Goal: Task Accomplishment & Management: Use online tool/utility

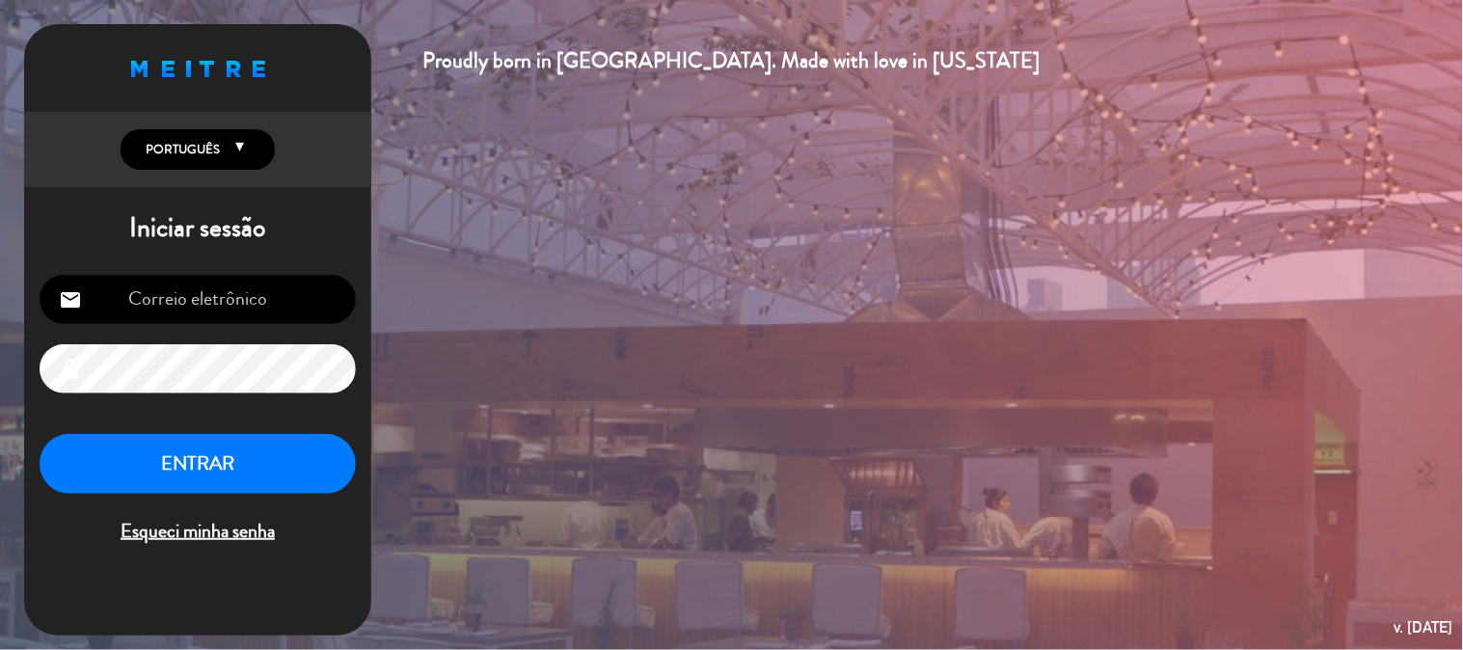
type input "[EMAIL_ADDRESS][DOMAIN_NAME]"
click at [196, 456] on button "ENTRAR" at bounding box center [198, 464] width 316 height 61
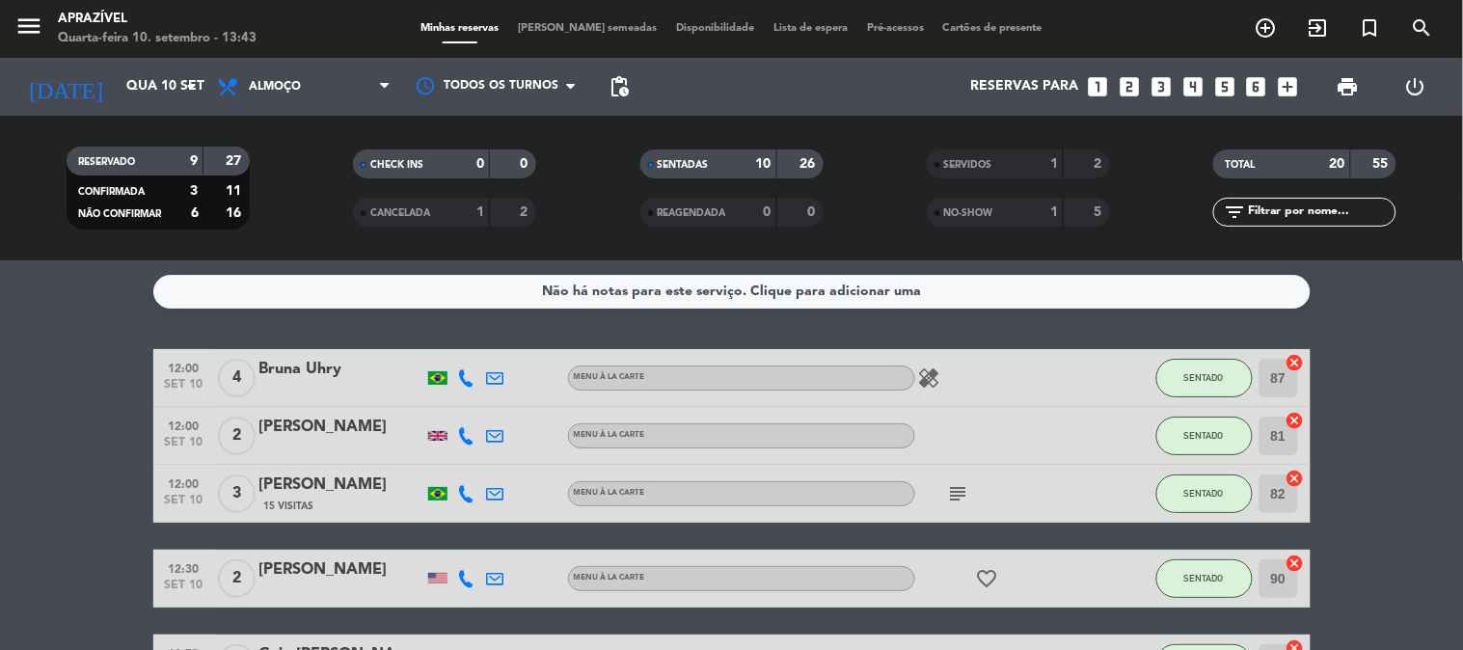
click at [968, 496] on icon "subject" at bounding box center [958, 493] width 23 height 23
click at [287, 489] on div "[PERSON_NAME]" at bounding box center [341, 485] width 164 height 25
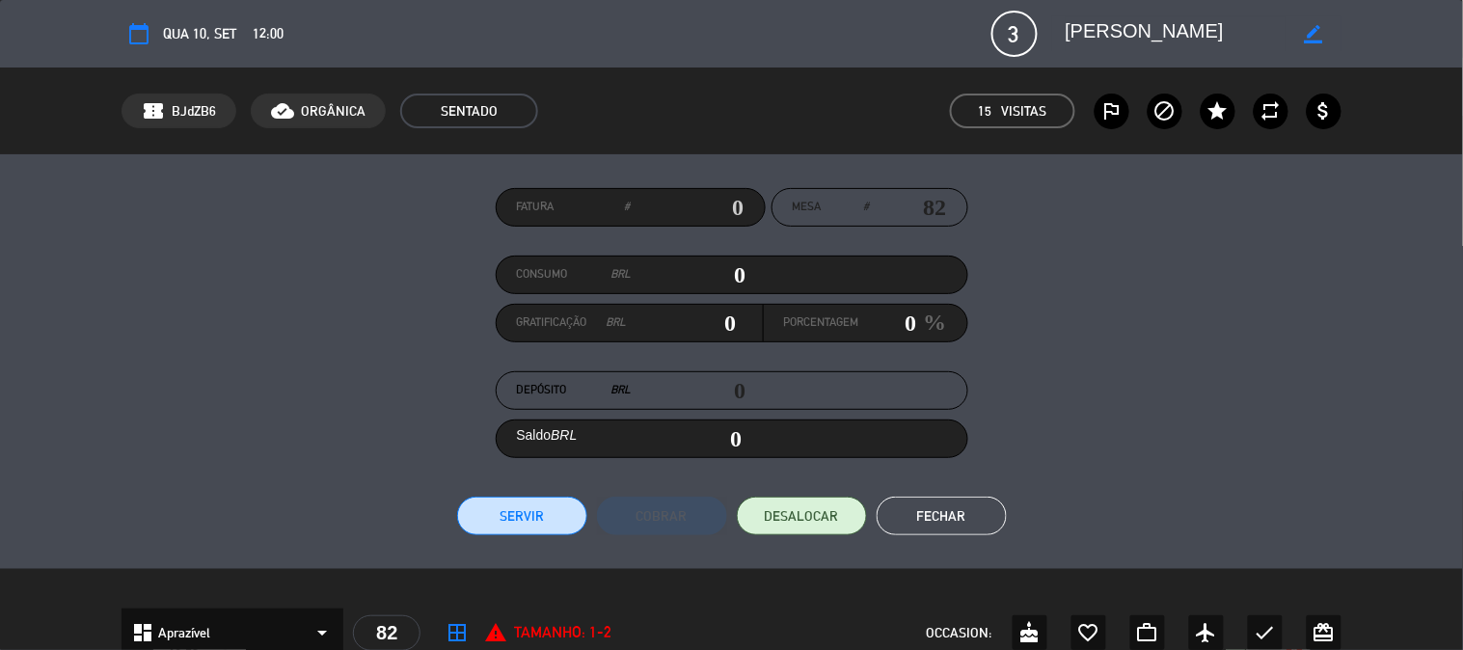
click at [726, 270] on input "0" at bounding box center [689, 274] width 115 height 29
type input "1"
type input "01"
type input "11"
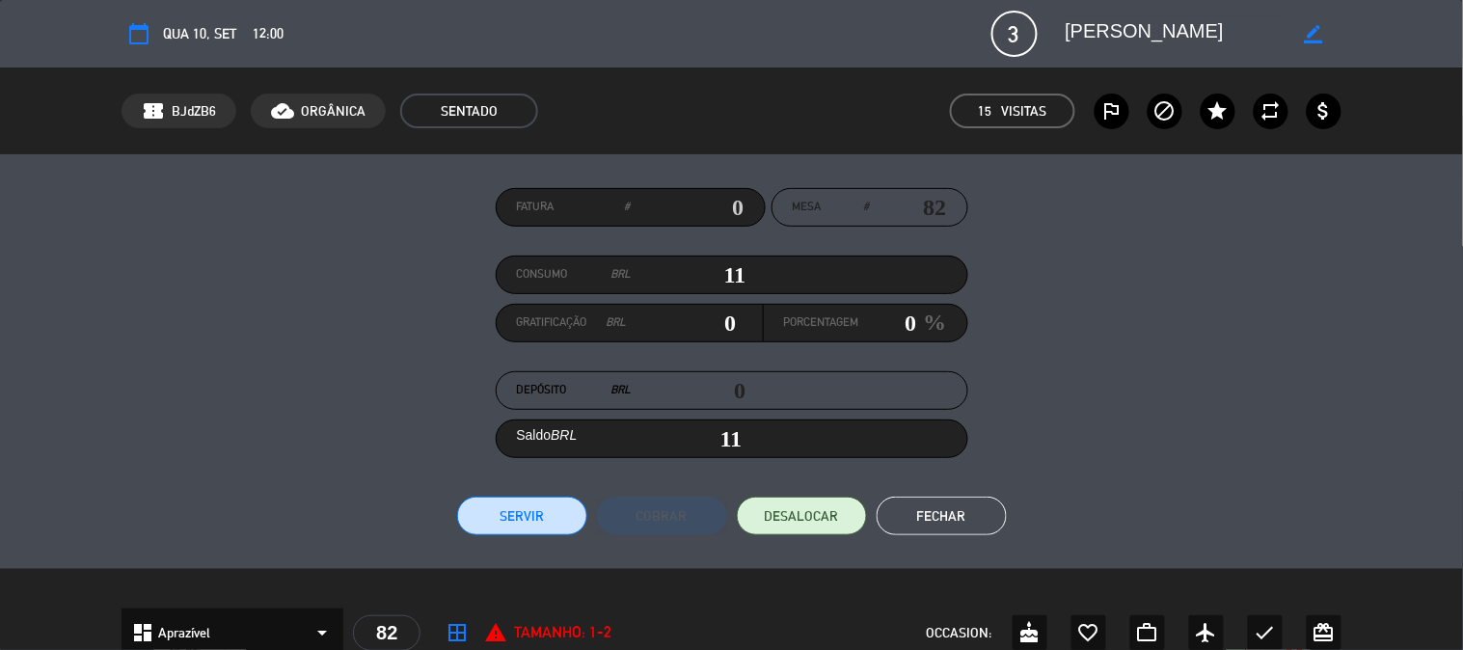
type input "115"
type input "1154"
type input "1,154"
type input "1154"
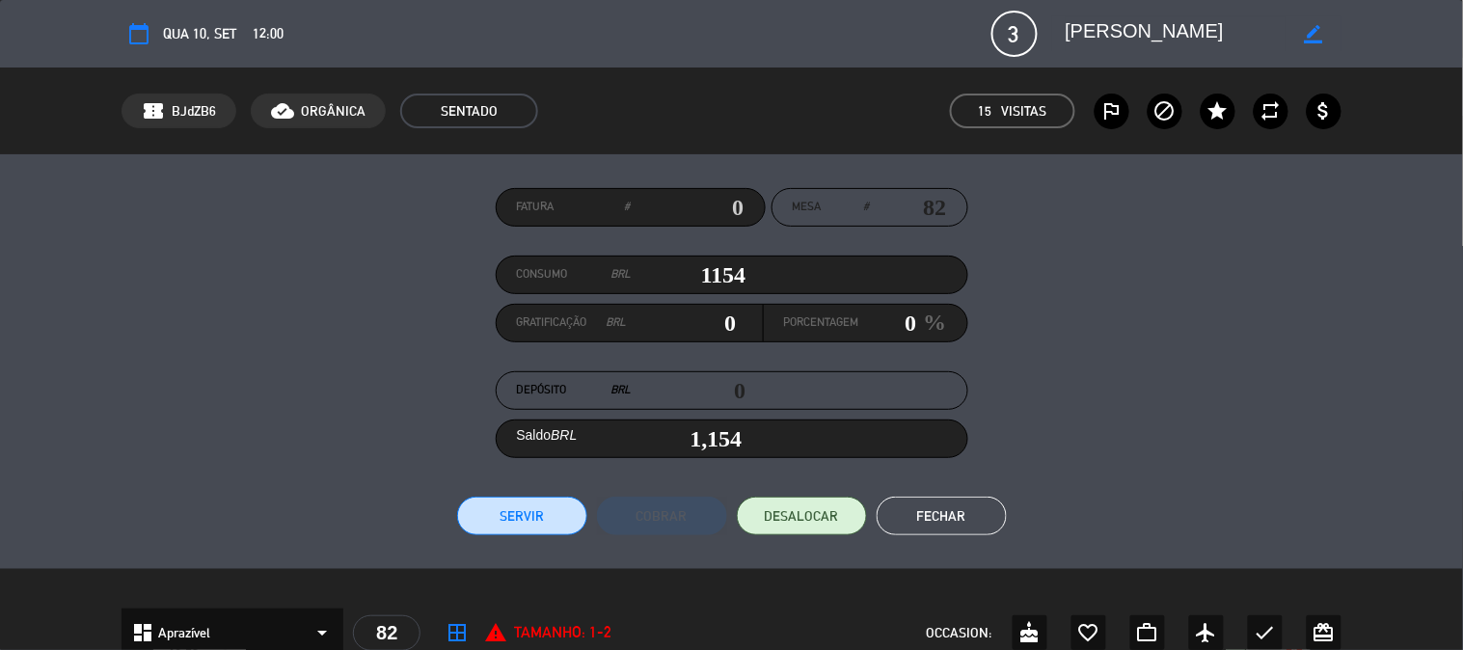
click at [899, 314] on input "0" at bounding box center [888, 323] width 58 height 29
type input "11.540000000000001"
type input "1"
type input "1,165.54"
type input "150.02"
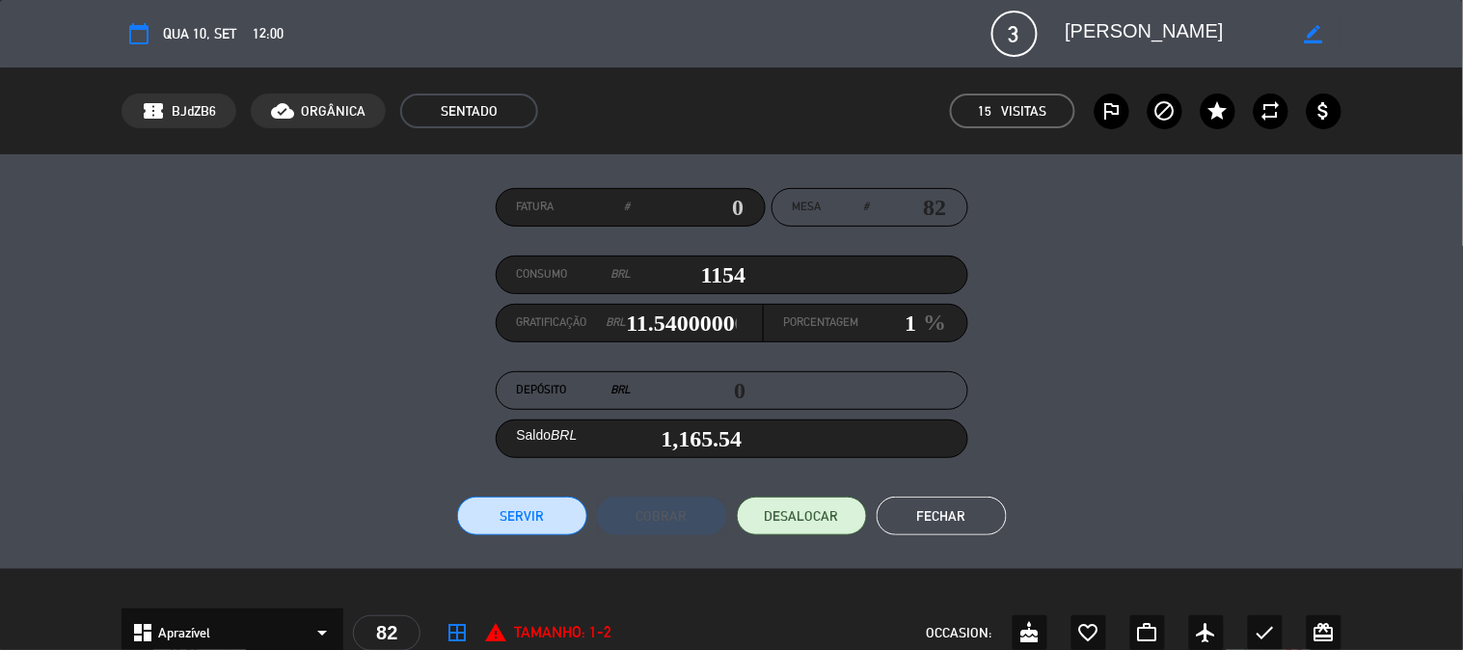
type input "13"
type input "1,304.02"
type input "13"
click at [531, 518] on button "Servir" at bounding box center [522, 516] width 130 height 39
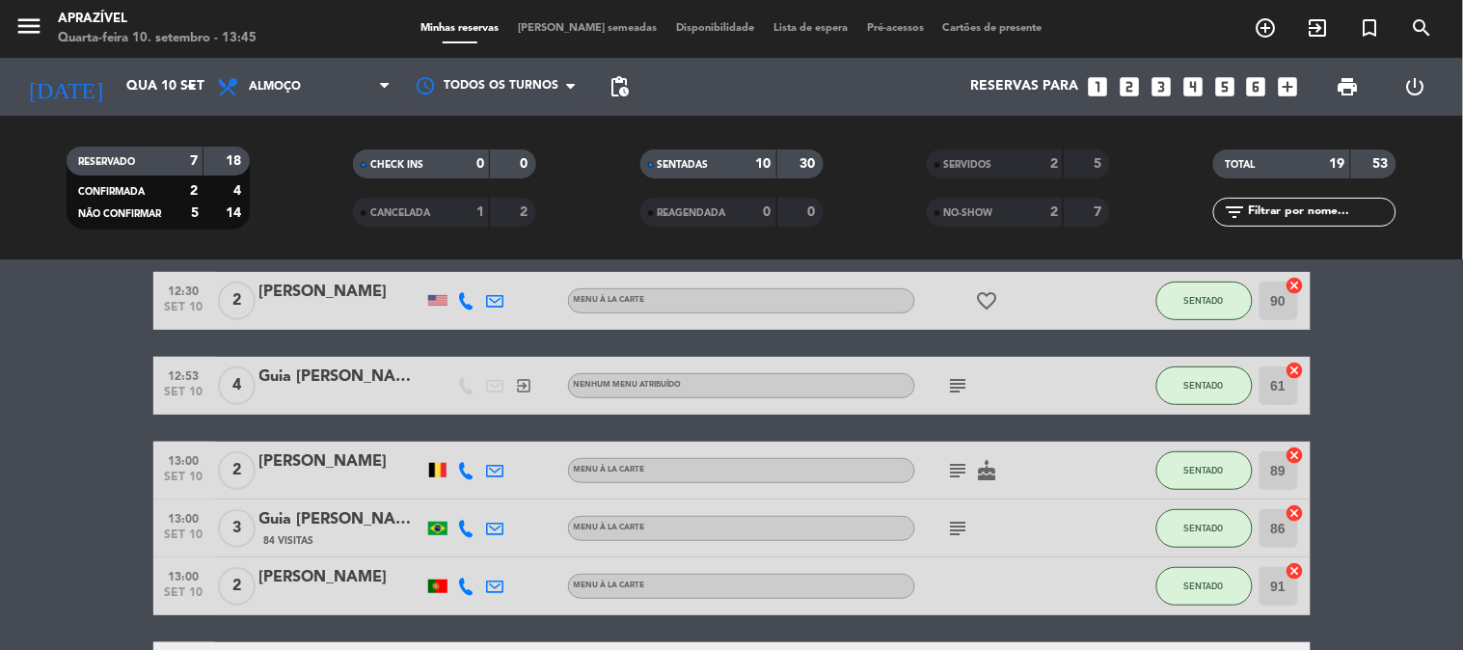
scroll to position [214, 0]
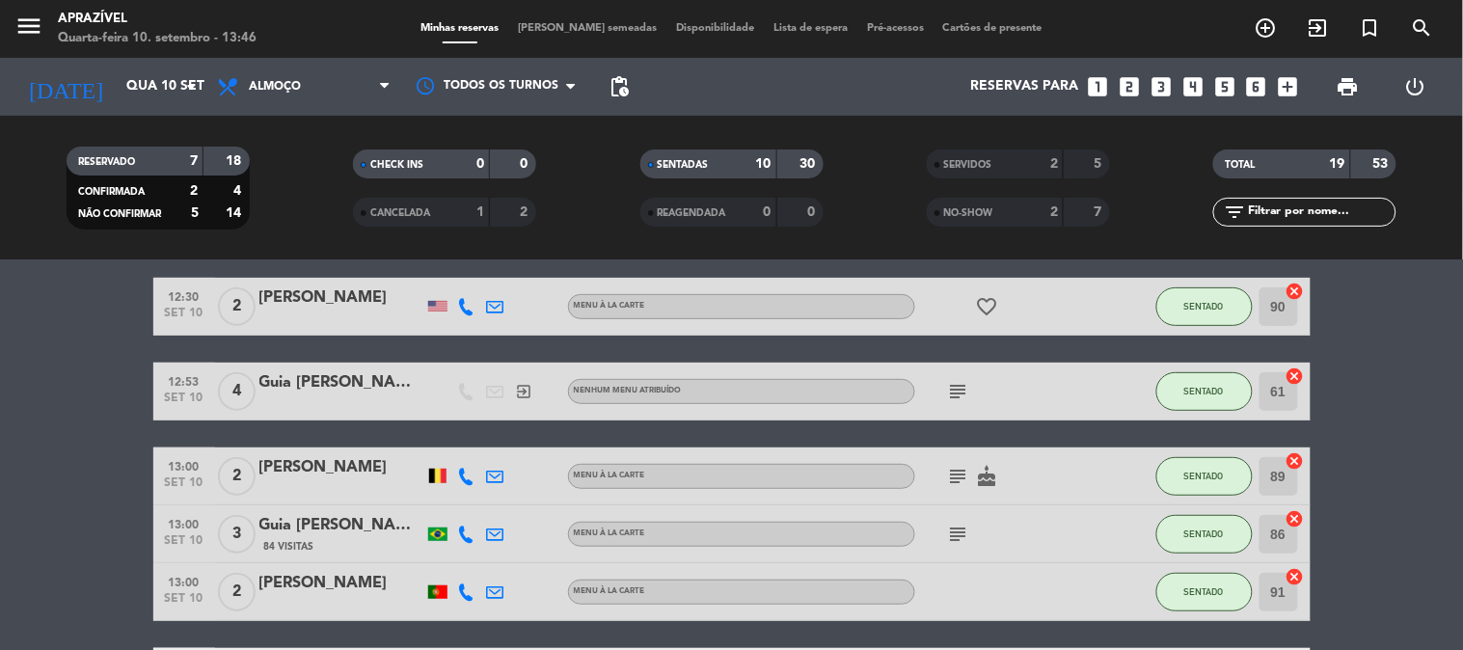
click at [952, 466] on icon "subject" at bounding box center [958, 476] width 23 height 23
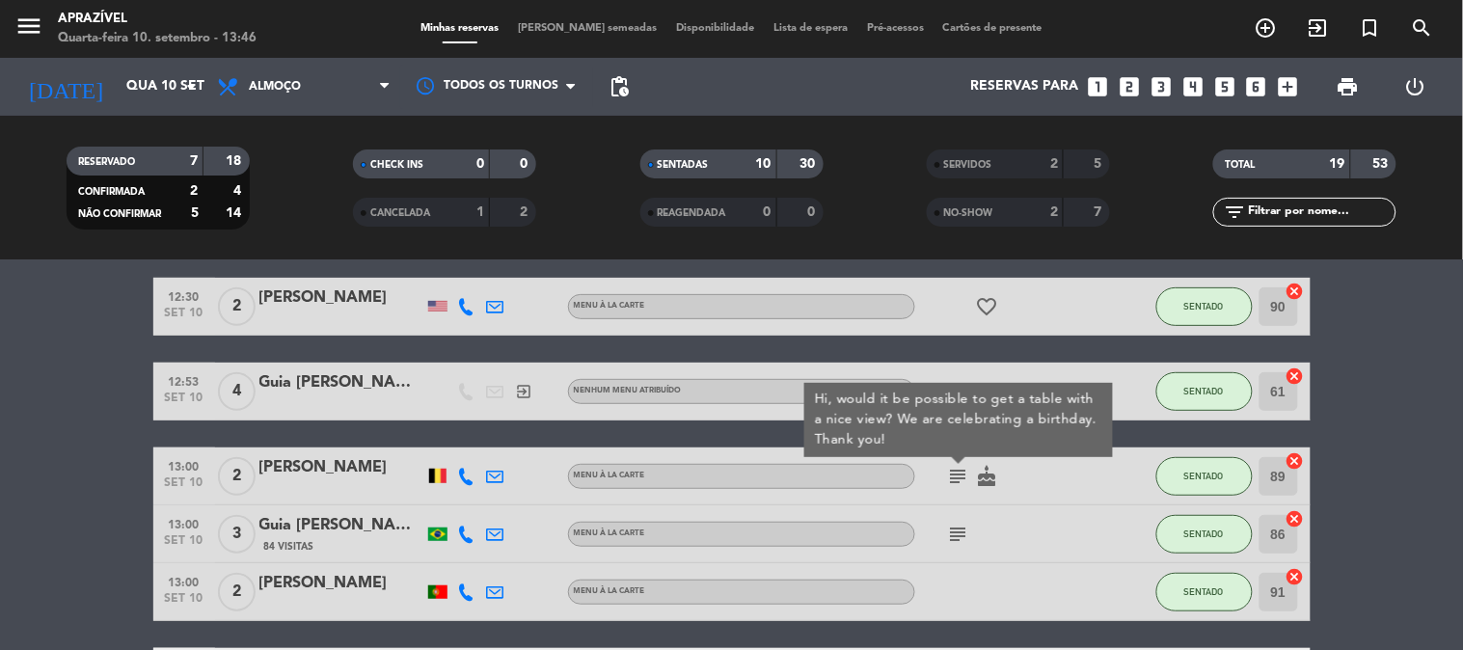
click at [312, 460] on div "[PERSON_NAME]" at bounding box center [341, 467] width 164 height 25
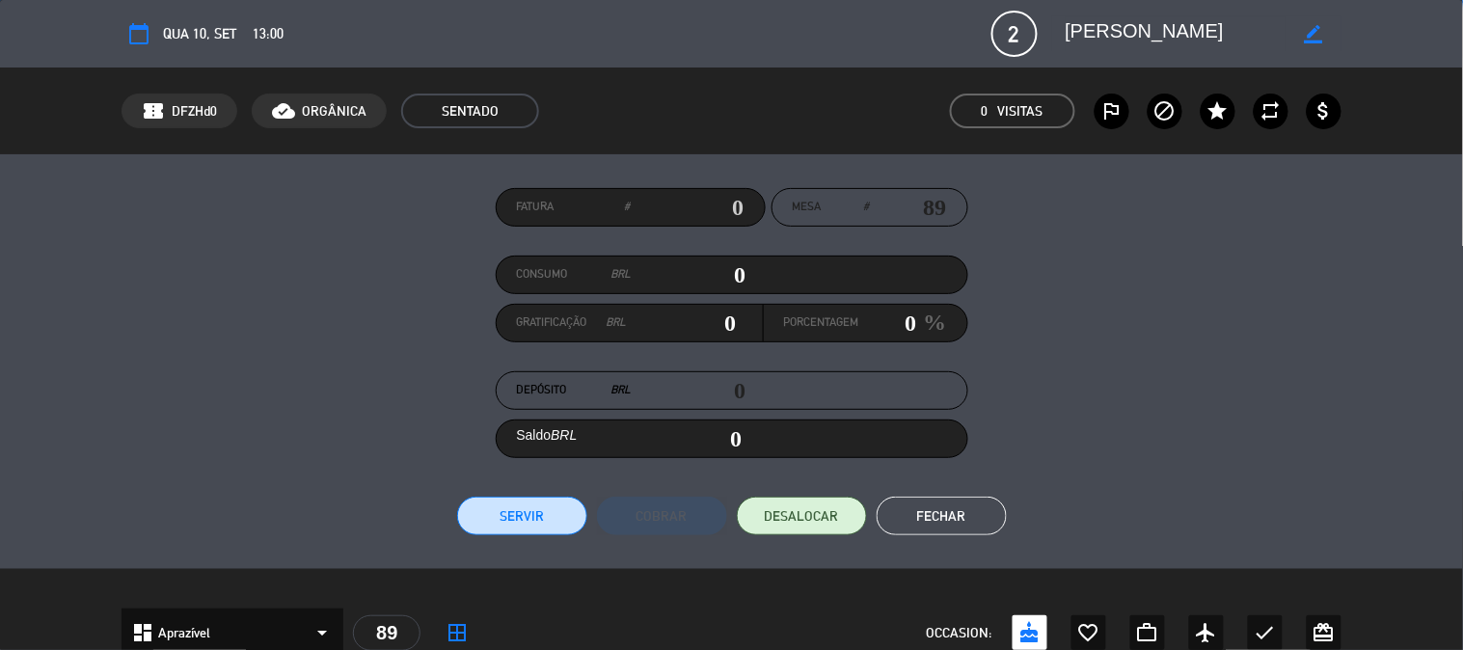
click at [709, 267] on input "0" at bounding box center [689, 274] width 115 height 29
type input "5"
type input "05"
type input "58"
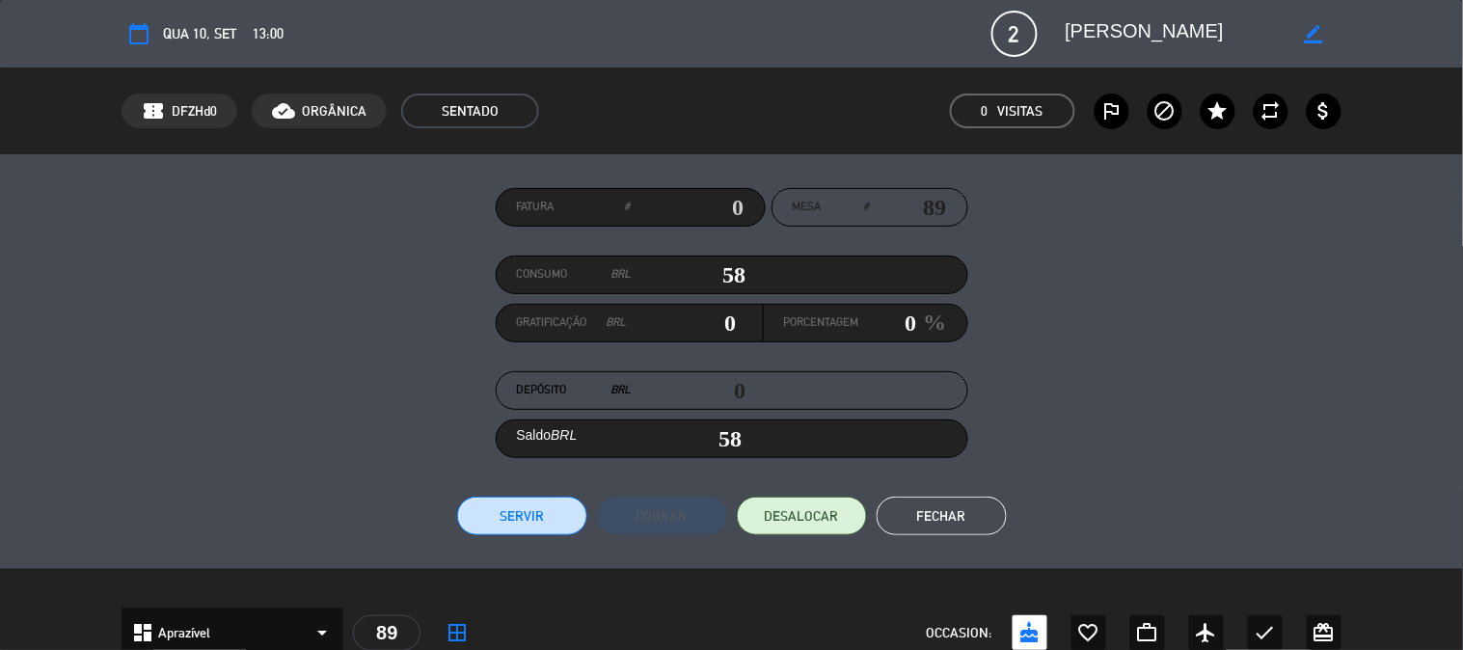
type input "583"
click at [884, 334] on input "0" at bounding box center [888, 323] width 58 height 29
type input "5.83"
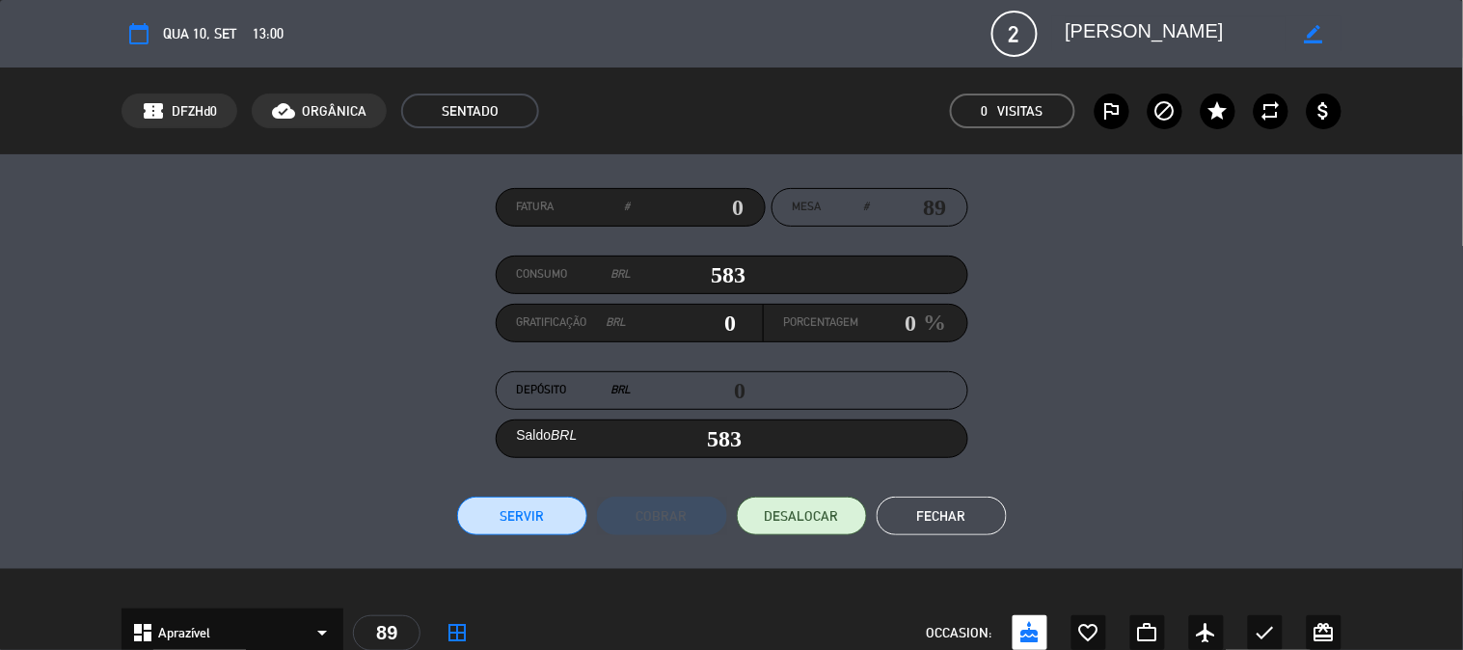
type input "1"
type input "588.83"
type input "75.79"
type input "13"
type input "658.79"
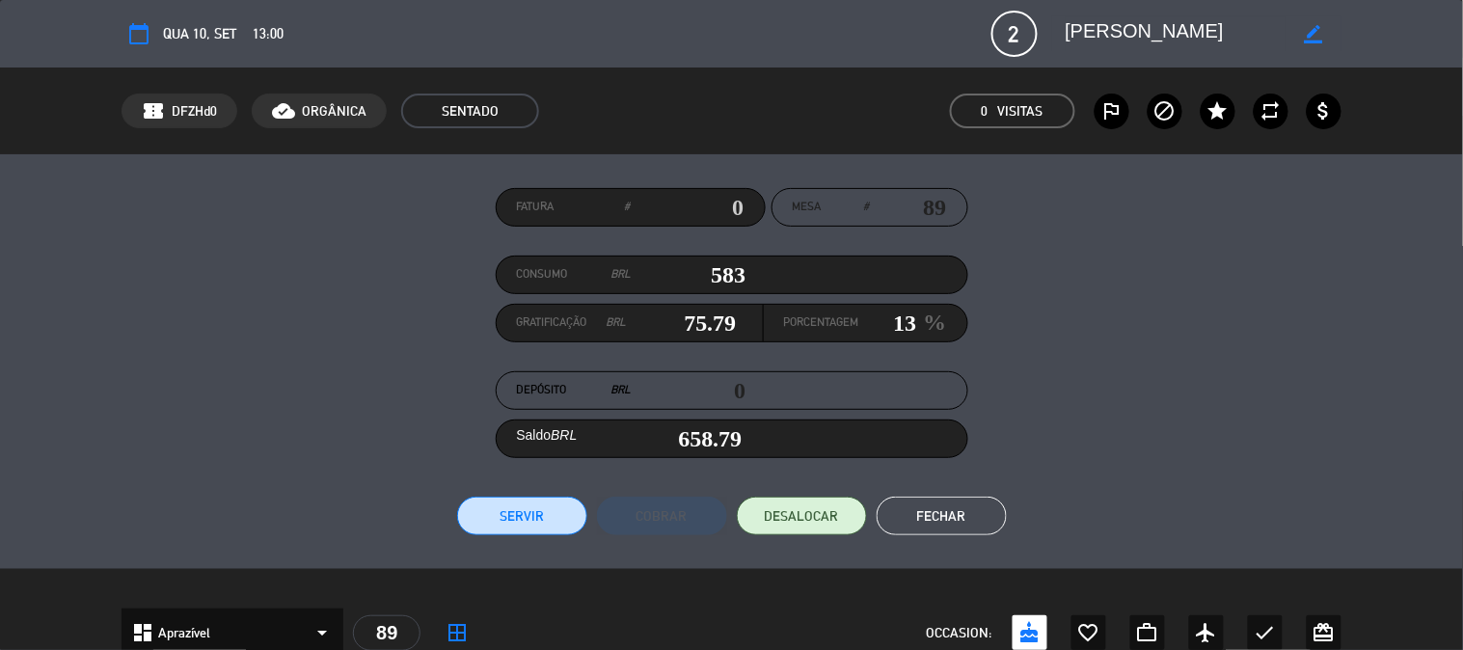
type input "13"
click at [527, 521] on button "Servir" at bounding box center [522, 516] width 130 height 39
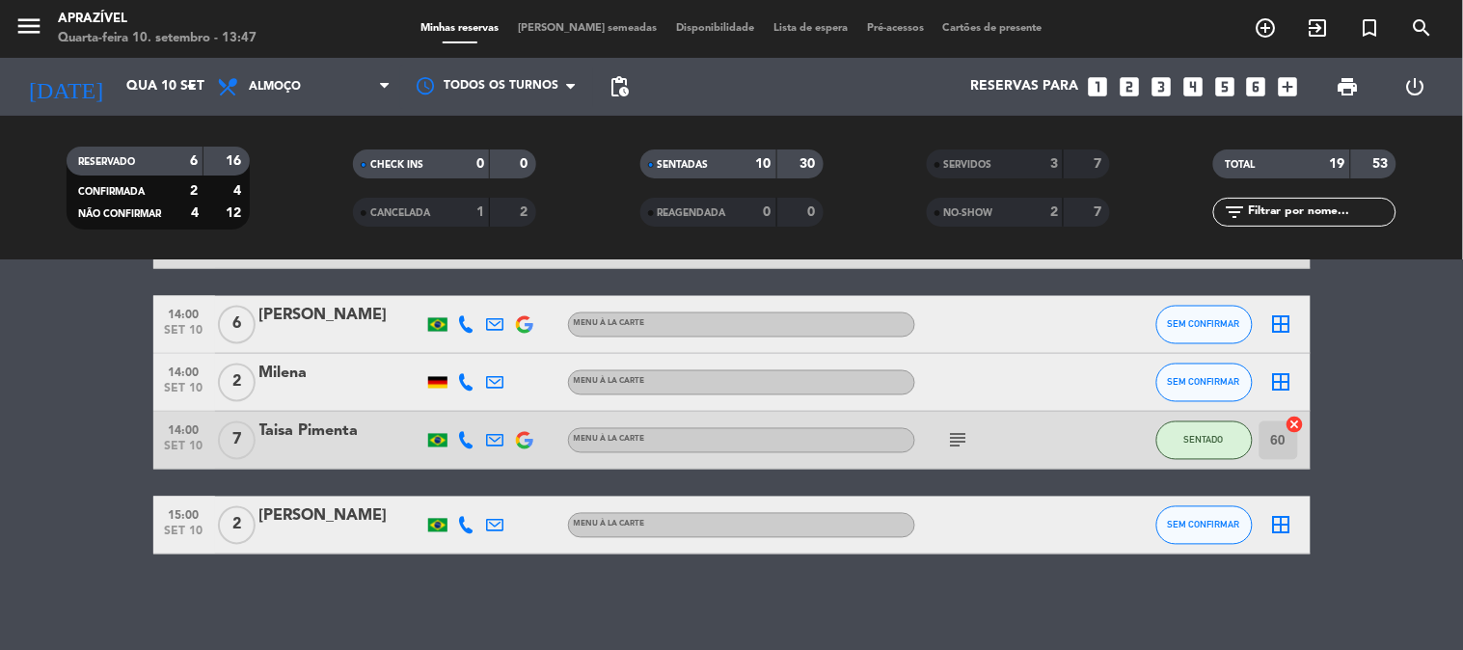
scroll to position [0, 0]
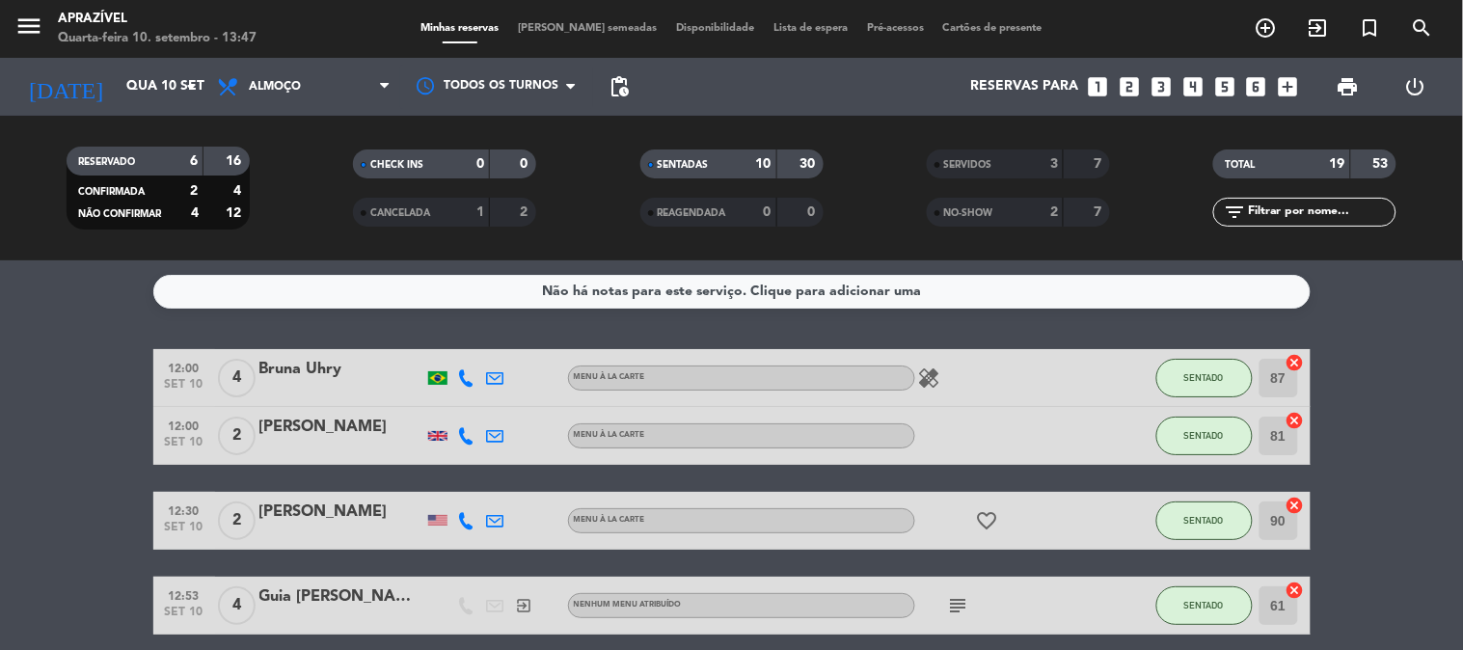
click at [363, 445] on div at bounding box center [341, 448] width 164 height 15
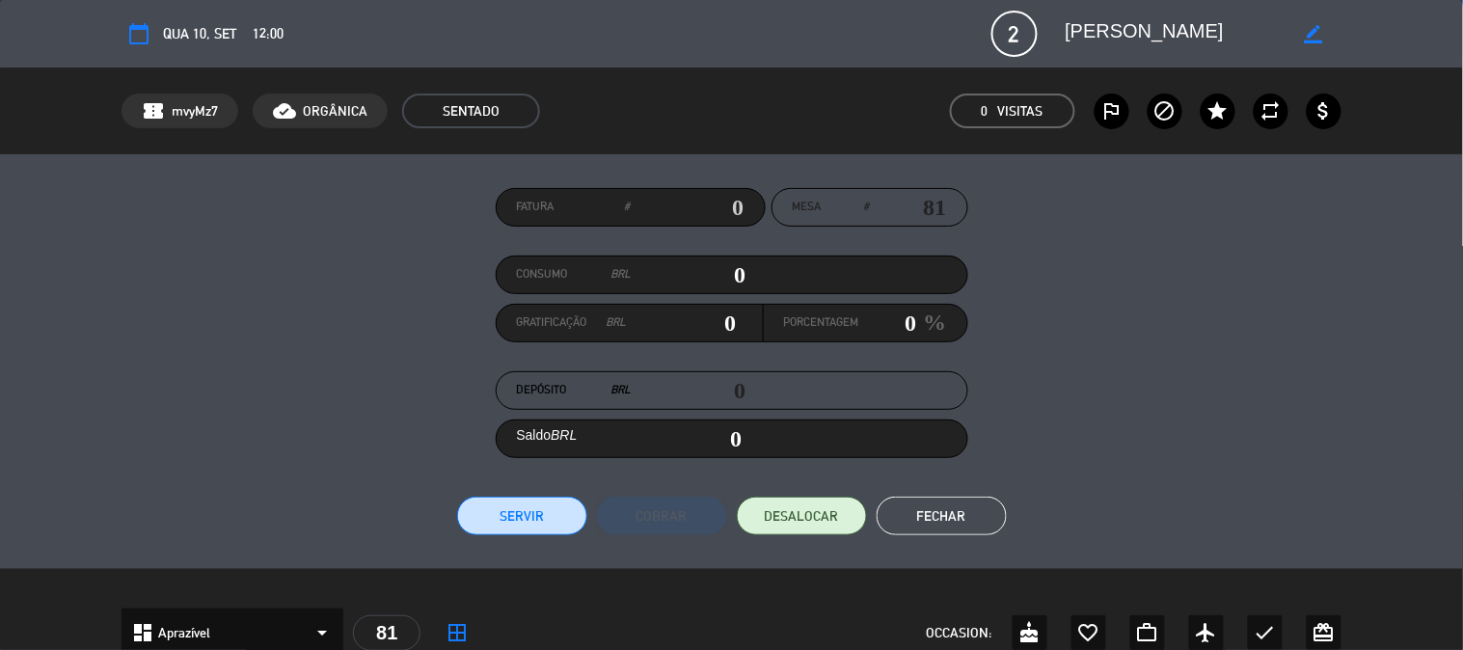
click at [702, 276] on input "0" at bounding box center [689, 274] width 115 height 29
type input "5"
type input "05"
type input "52"
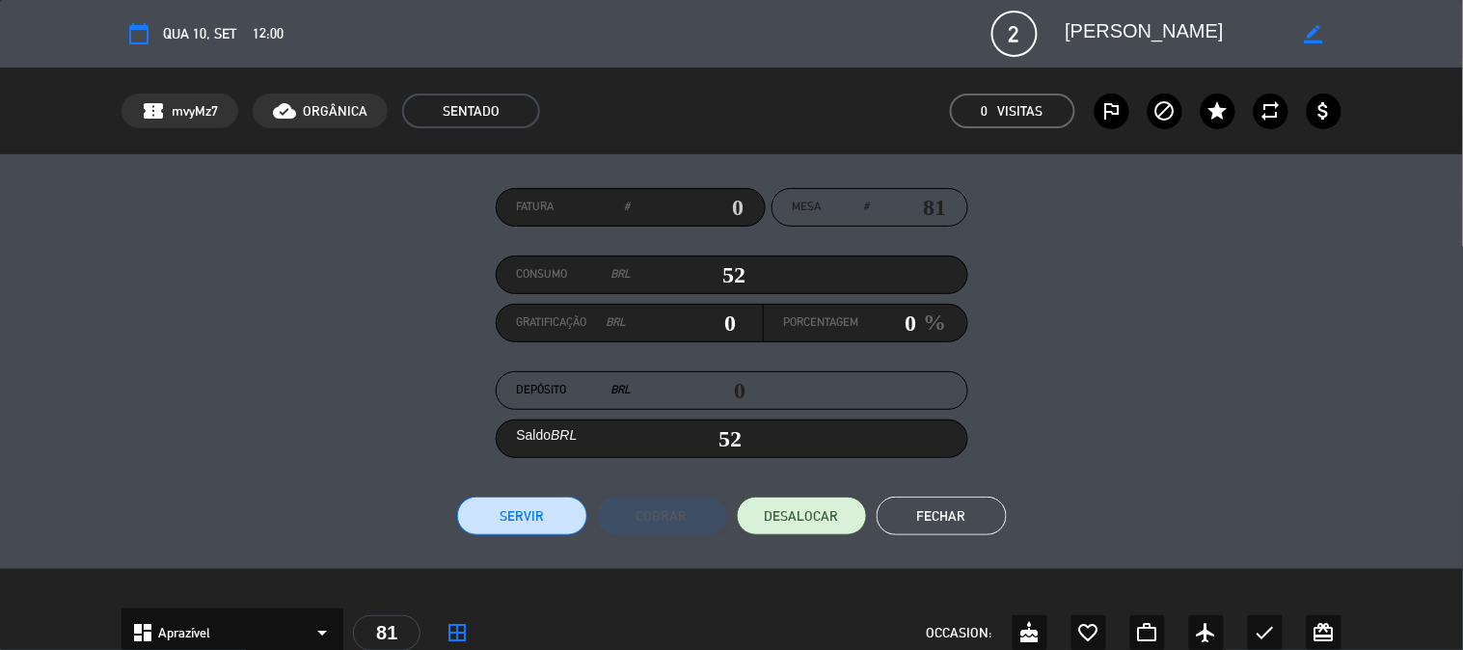
type input "527"
click at [903, 311] on input "0" at bounding box center [888, 323] width 58 height 29
type input "5.2700000000000005"
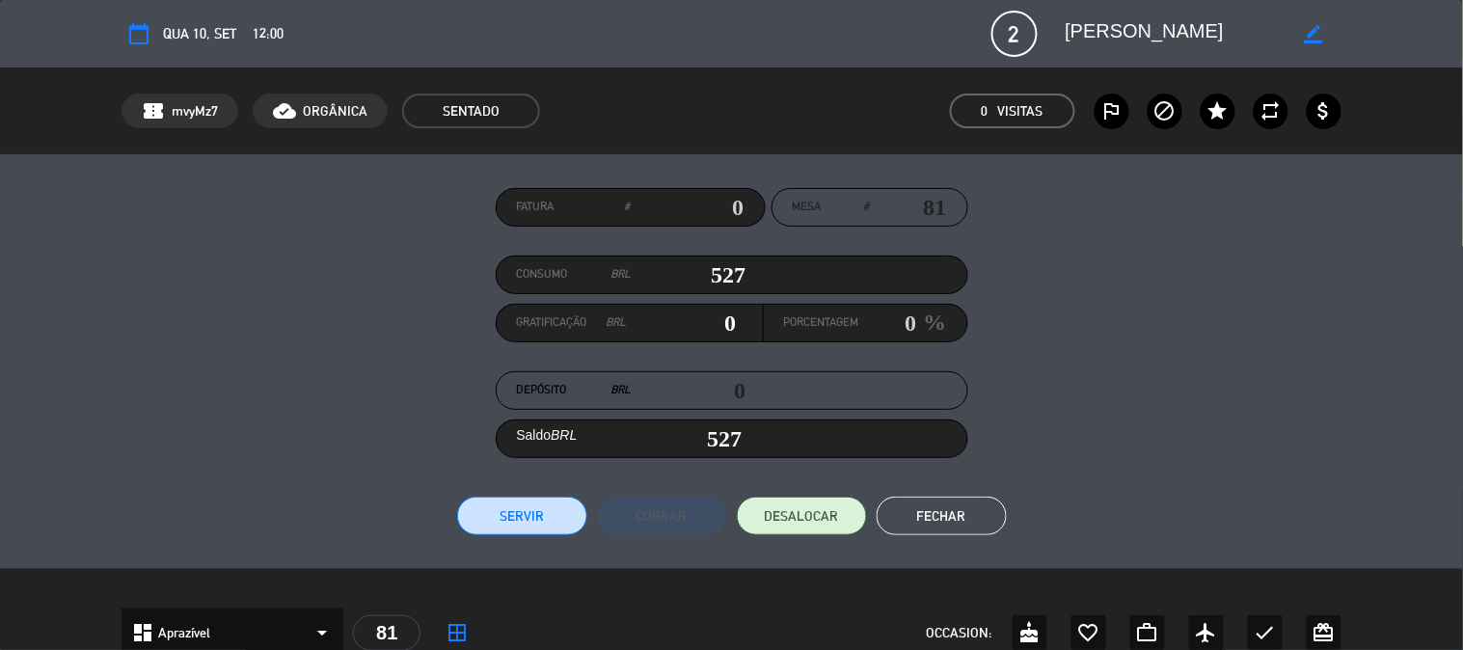
type input "1"
type input "532.27"
type input "68.51"
type input "13"
type input "595.51"
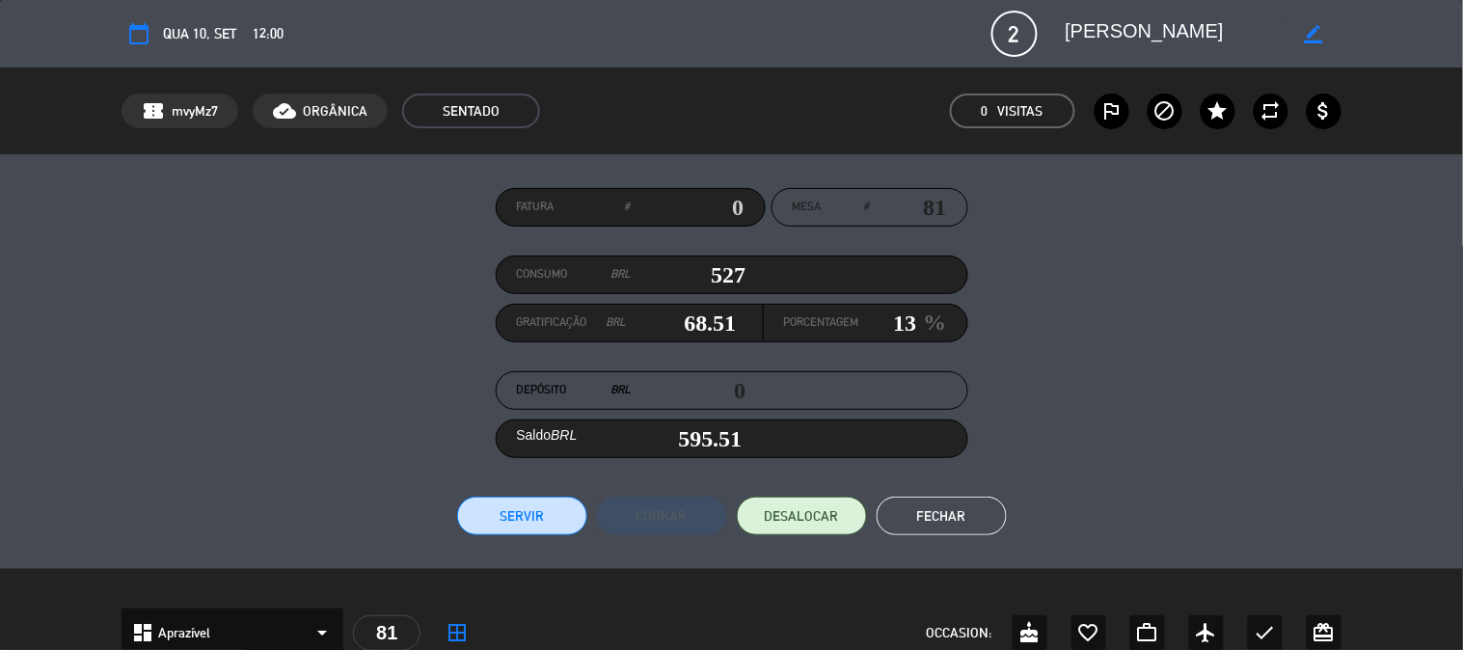
type input "13"
click at [561, 531] on button "Servir" at bounding box center [522, 516] width 130 height 39
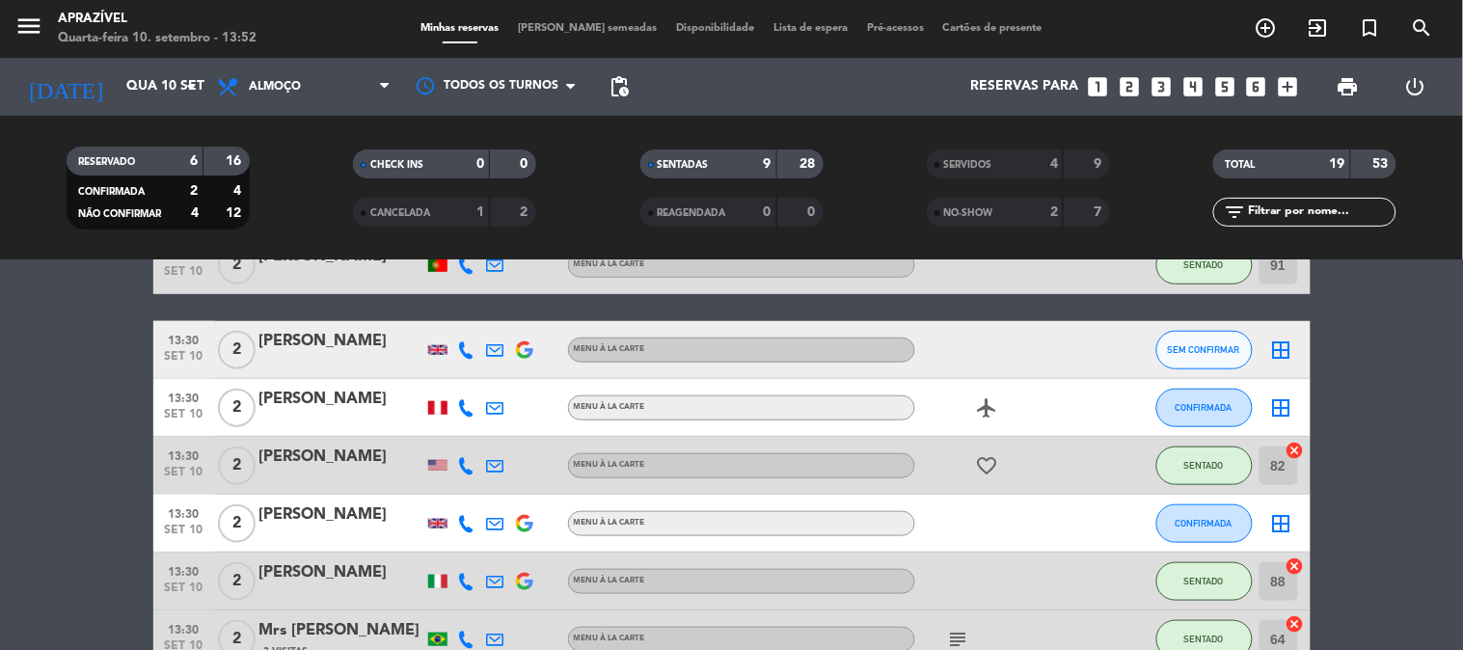
scroll to position [535, 0]
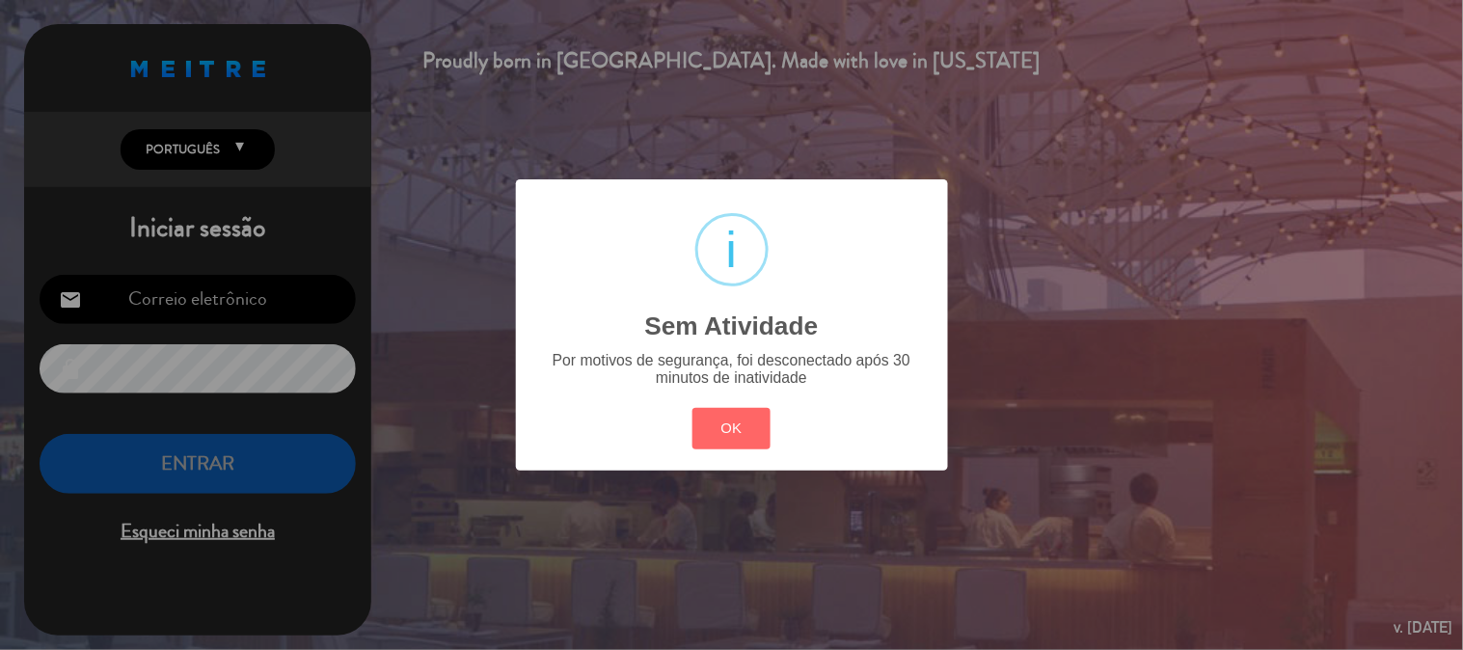
type input "[EMAIL_ADDRESS][DOMAIN_NAME]"
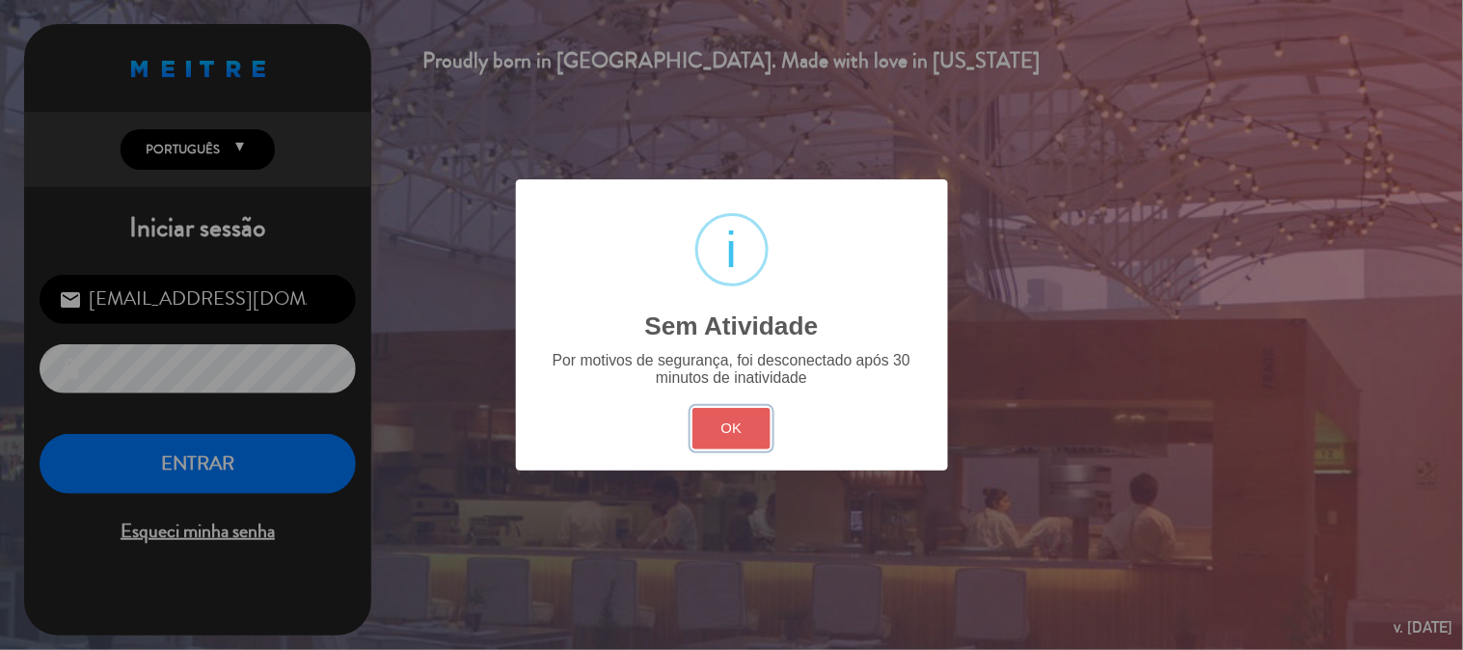
click at [755, 418] on button "OK" at bounding box center [732, 428] width 78 height 41
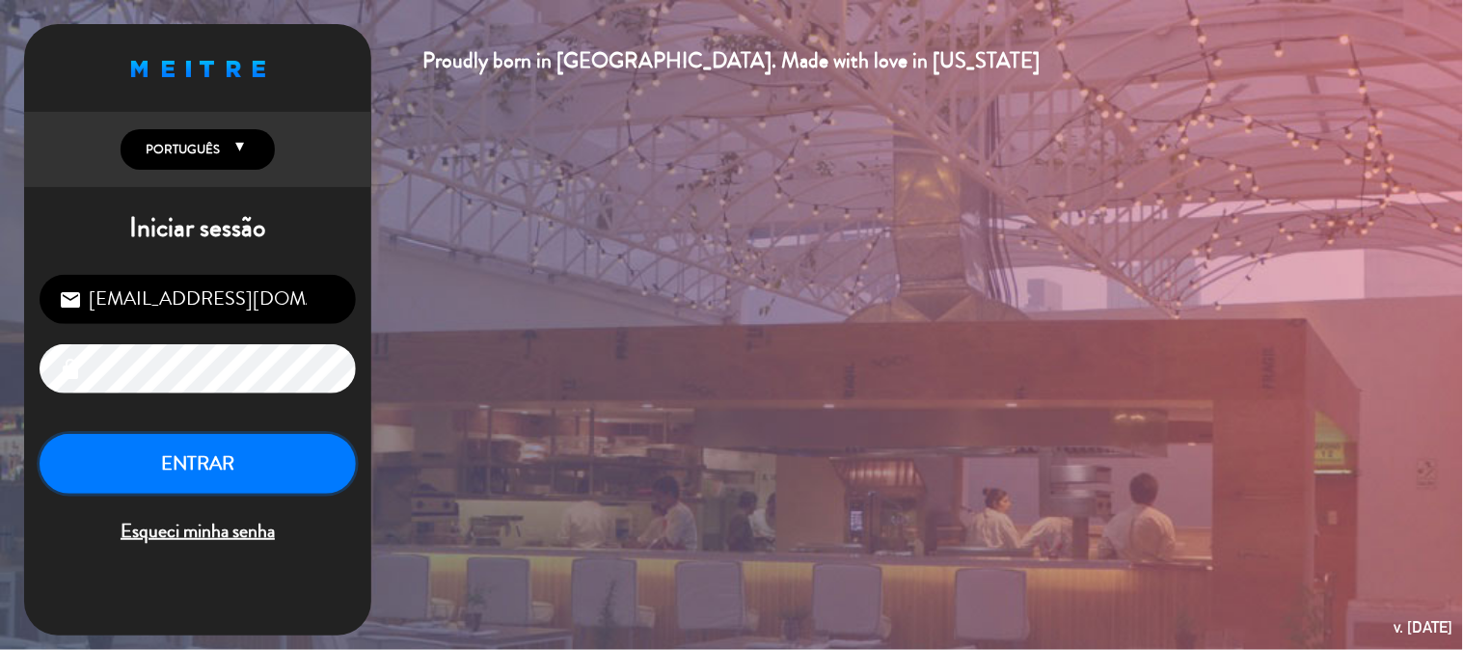
click at [158, 455] on button "ENTRAR" at bounding box center [198, 464] width 316 height 61
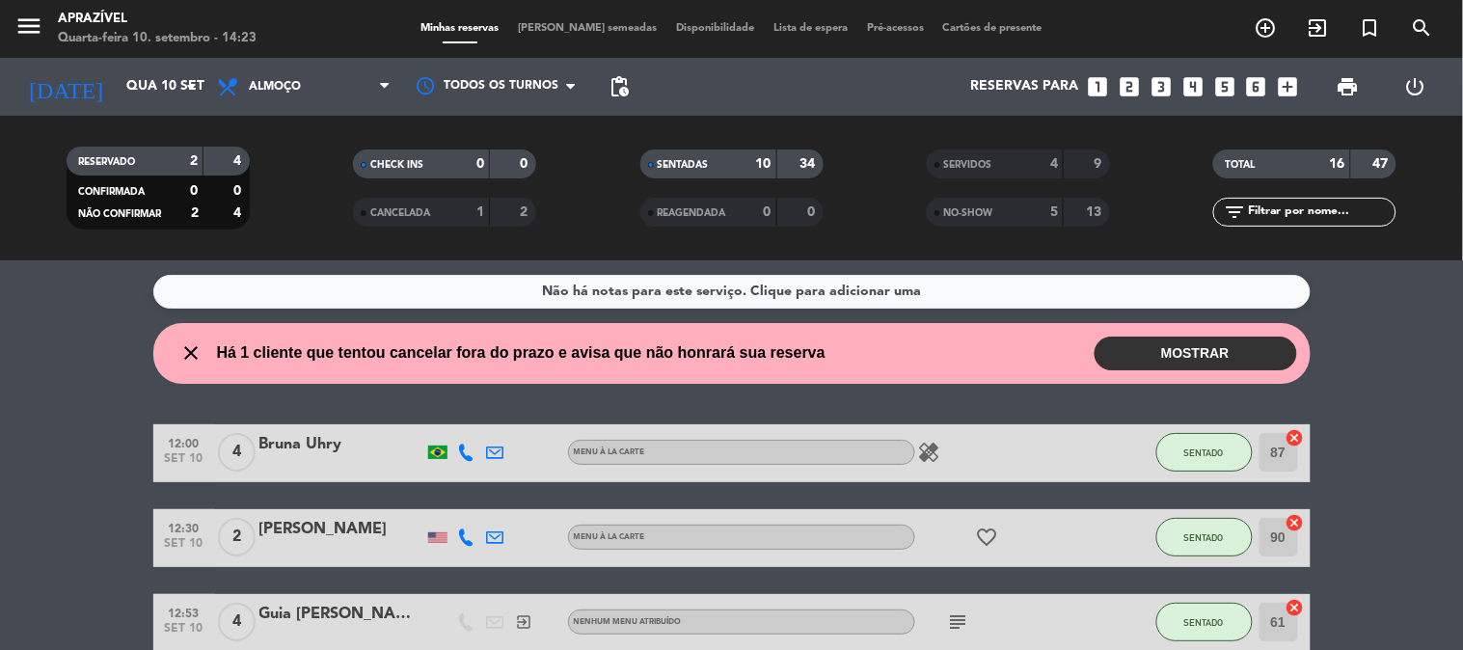
click at [276, 441] on div "Bruna Uhry" at bounding box center [341, 444] width 164 height 25
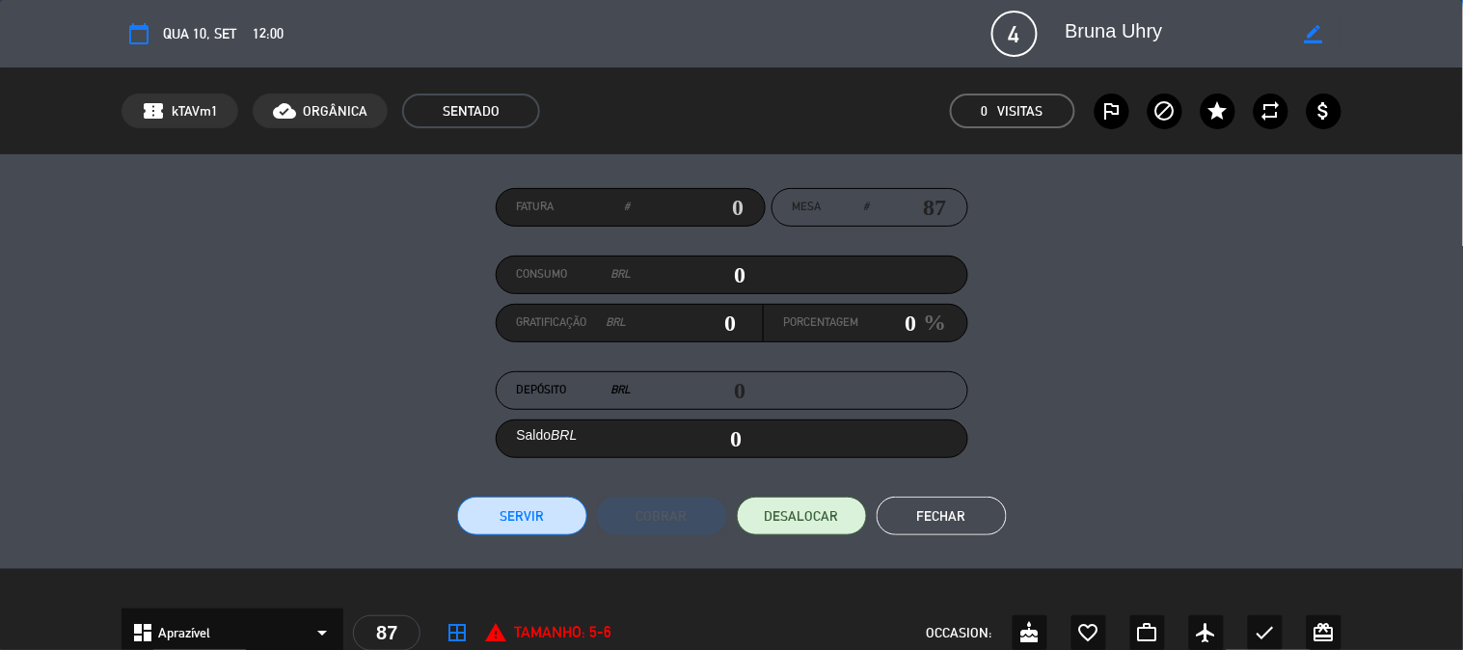
click at [702, 291] on div "Consumo BRL 0" at bounding box center [732, 275] width 473 height 39
click at [704, 262] on input "0" at bounding box center [689, 274] width 115 height 29
type input "9"
type input "09"
type input "91"
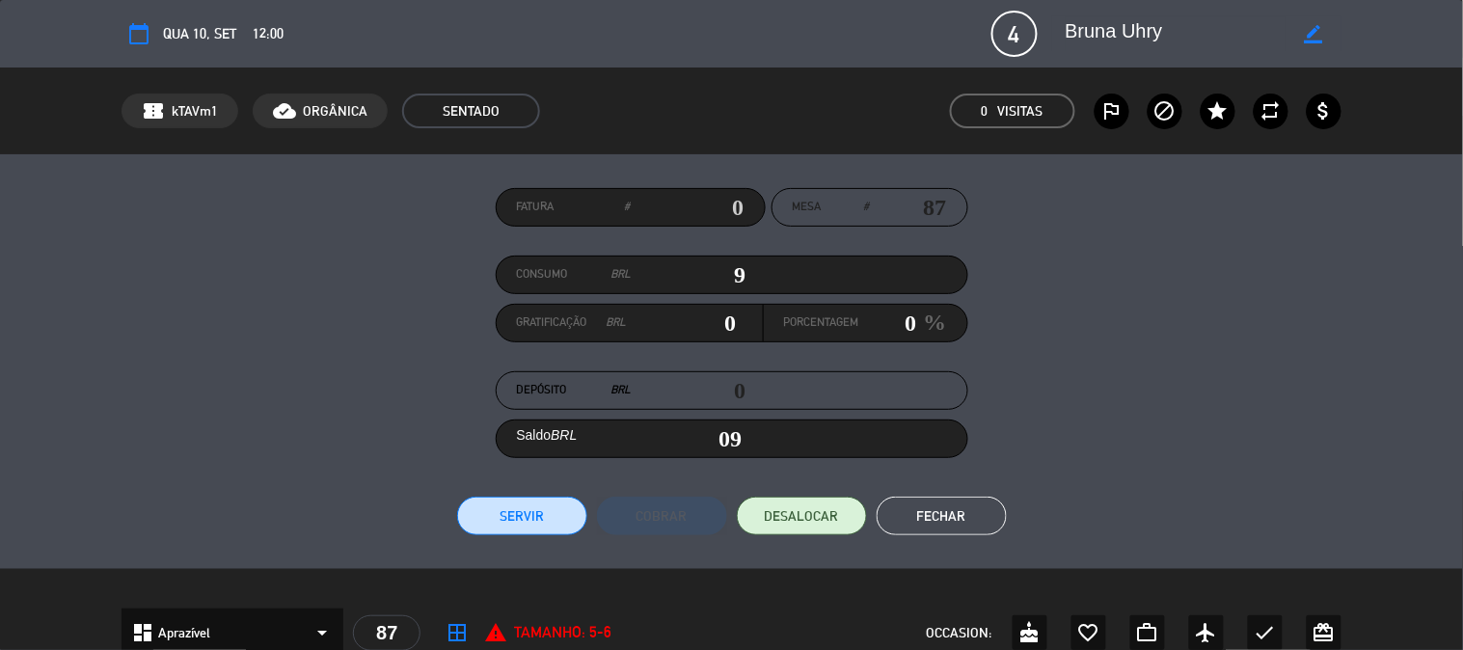
type input "91"
type input "917"
click at [865, 339] on div "Porcentagem 0 %" at bounding box center [866, 323] width 204 height 38
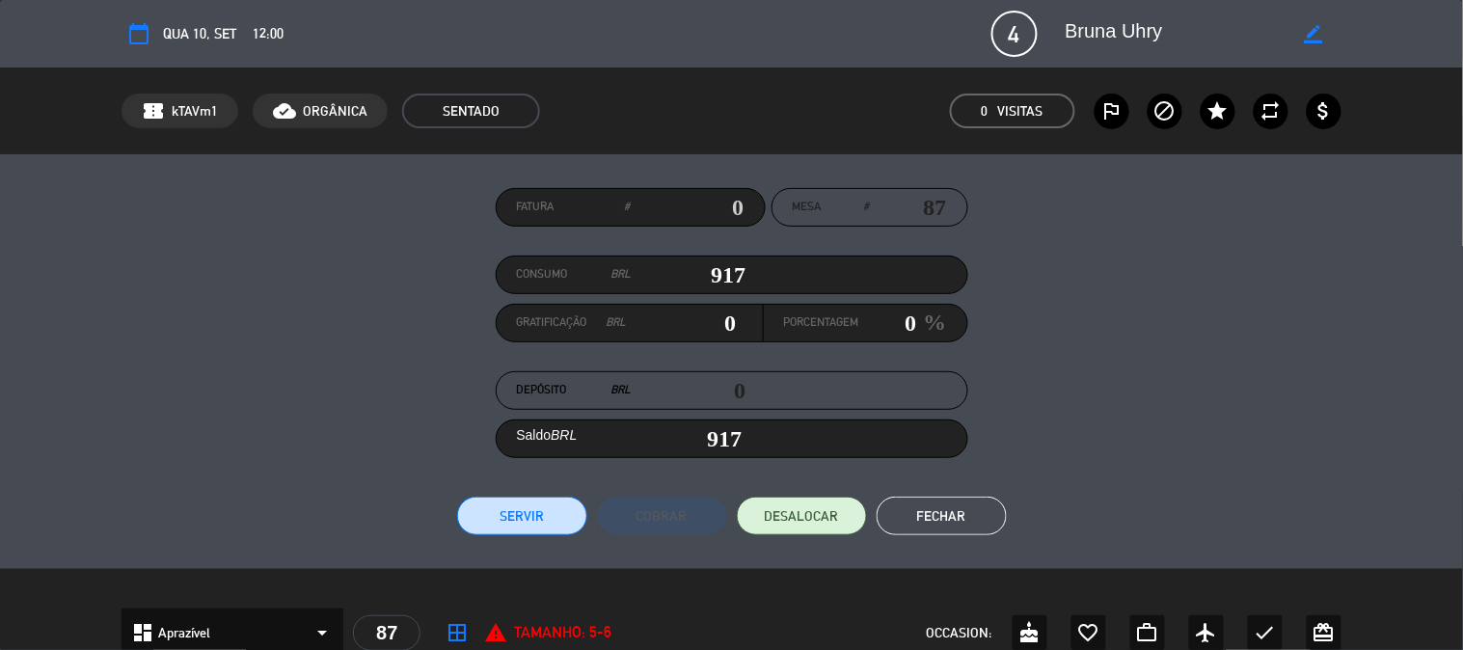
click at [872, 331] on input "0" at bounding box center [888, 323] width 58 height 29
type input "9.17"
type input "1"
type input "926.17"
type input "119.21000000000001"
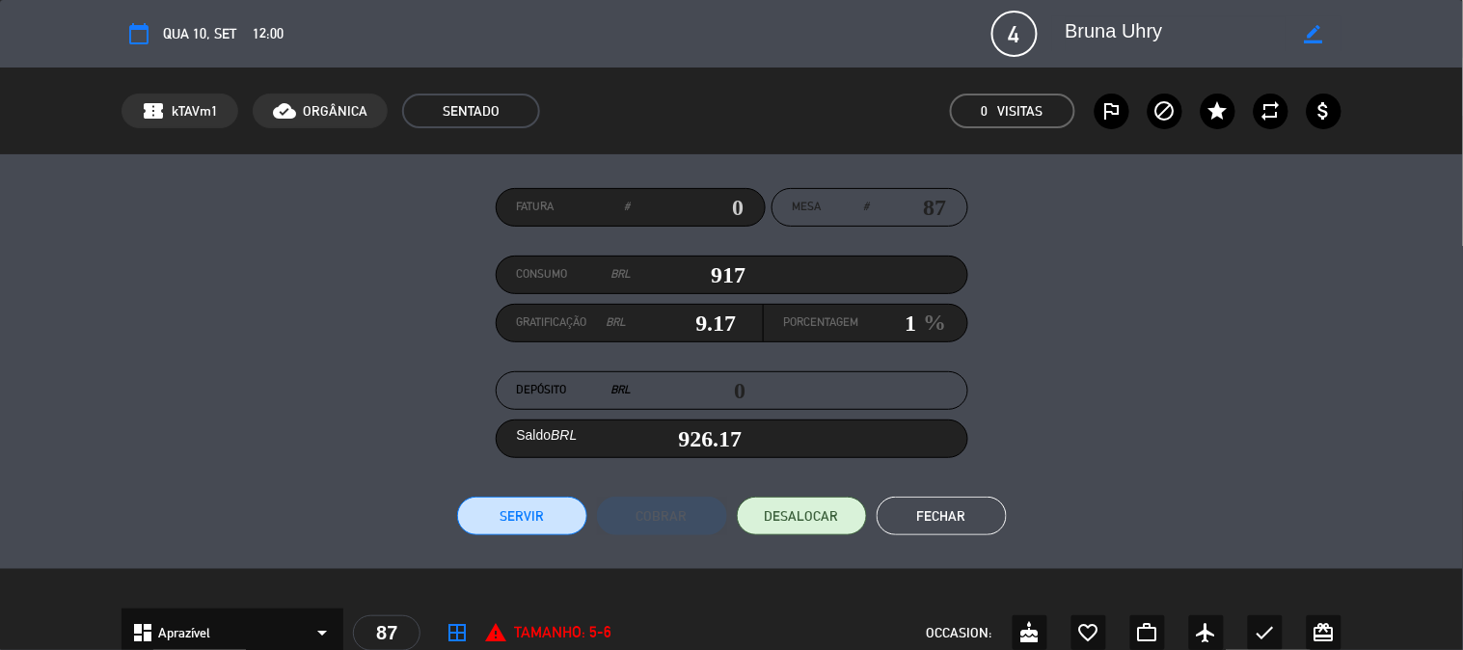
type input "13"
type input "1,036.21"
type input "13"
click at [519, 521] on button "Servir" at bounding box center [522, 516] width 130 height 39
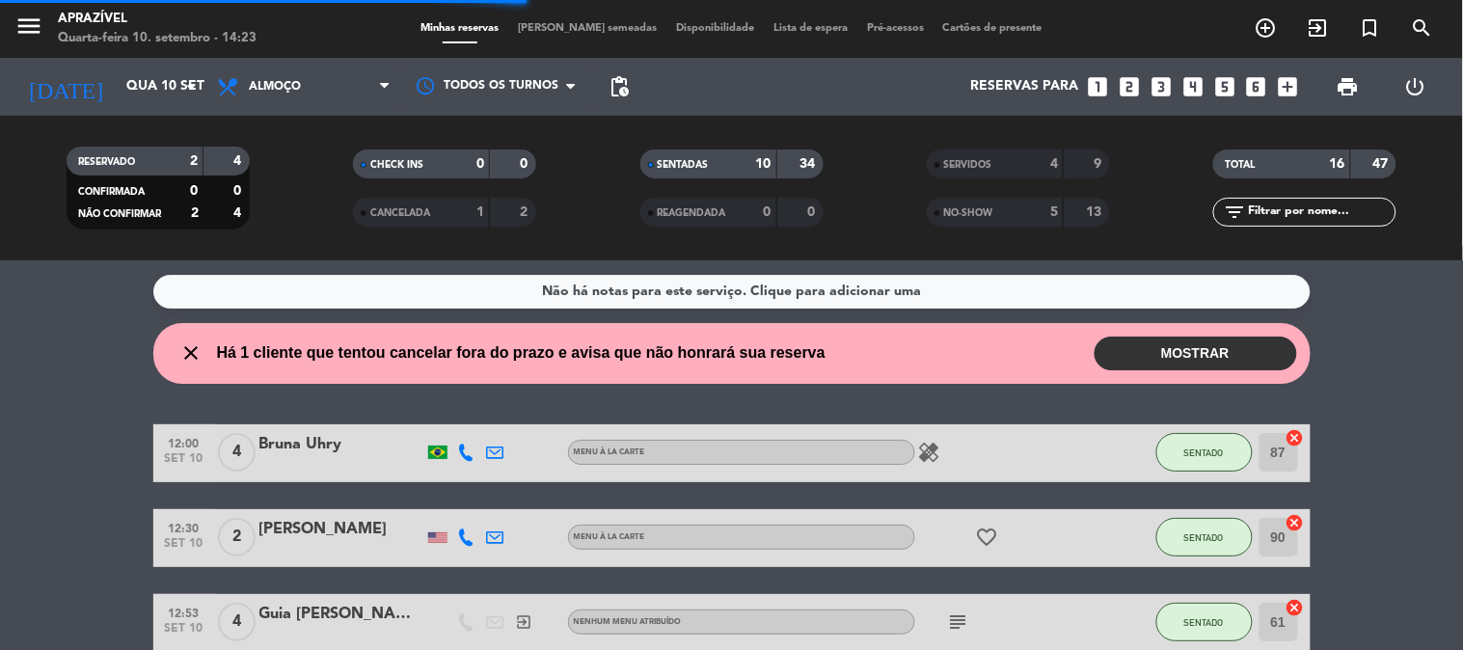
type input "119.21"
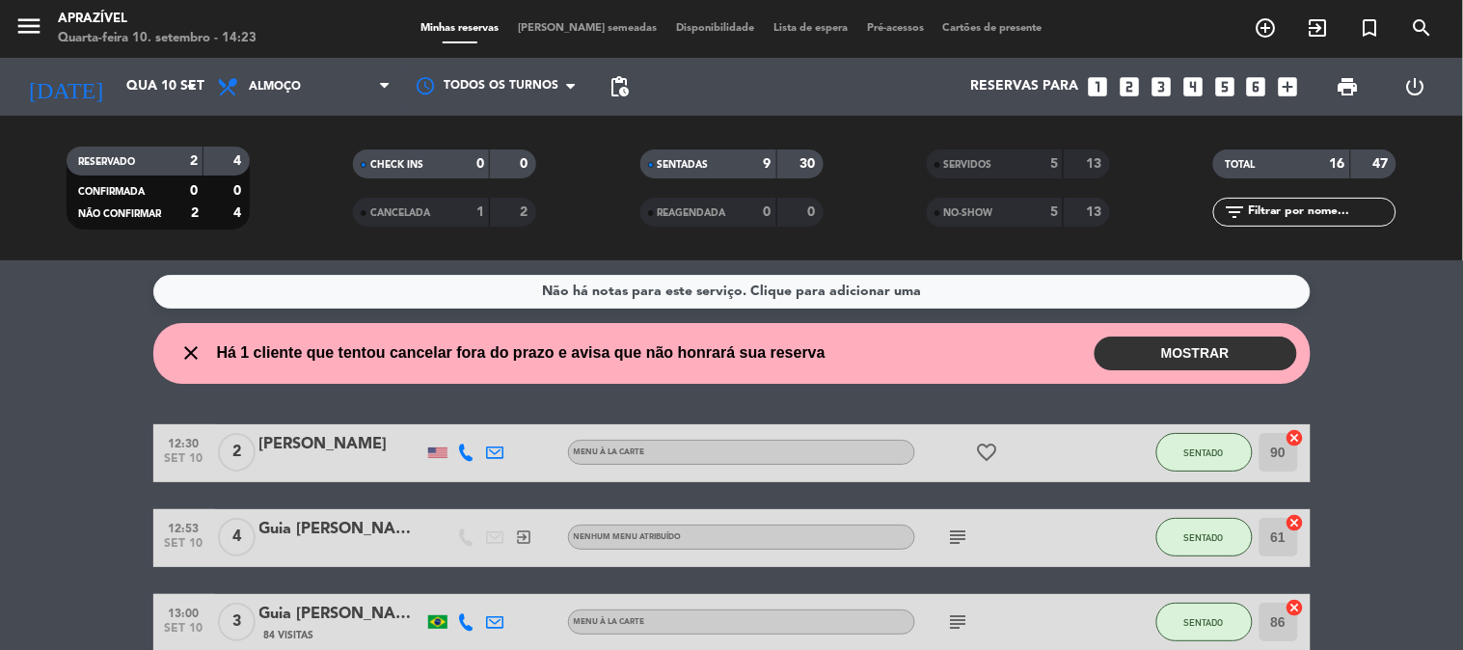
click at [966, 533] on icon "subject" at bounding box center [958, 537] width 23 height 23
click at [336, 553] on div at bounding box center [341, 549] width 164 height 15
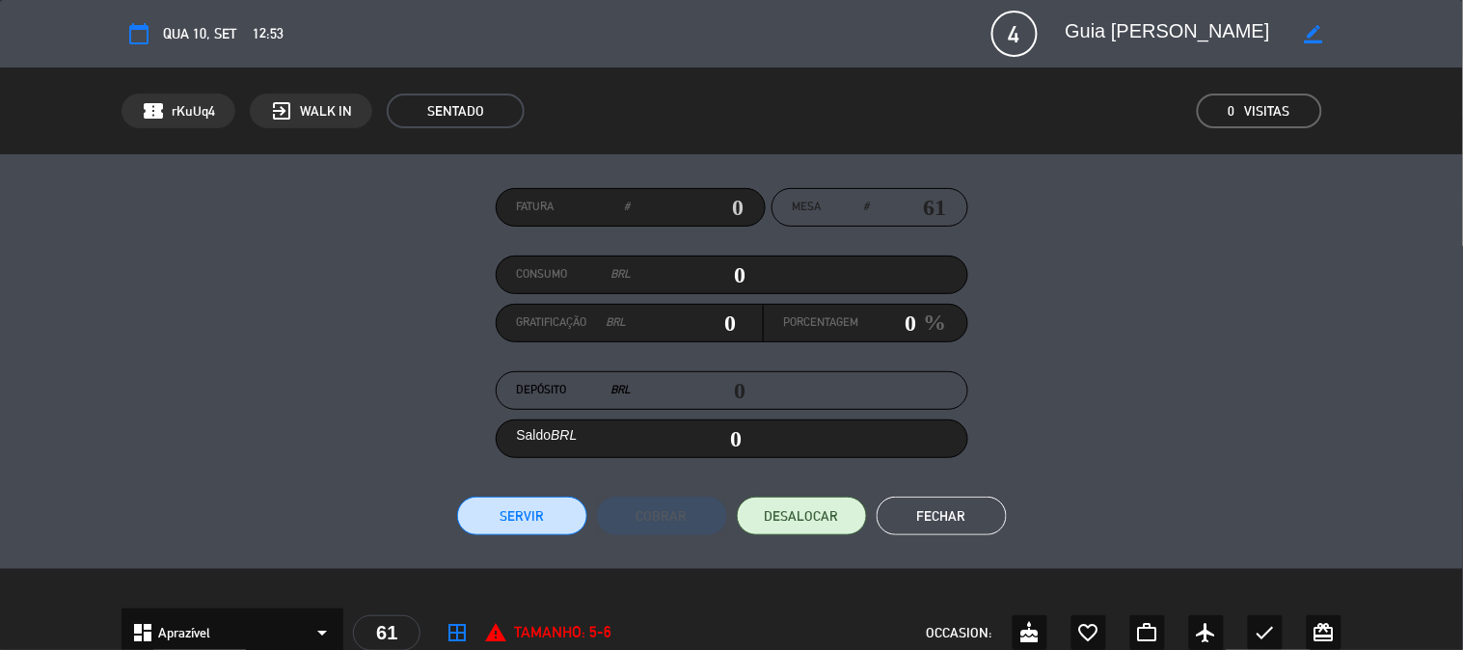
click at [727, 284] on input "0" at bounding box center [689, 274] width 115 height 29
type input "9"
type input "09"
type input "90"
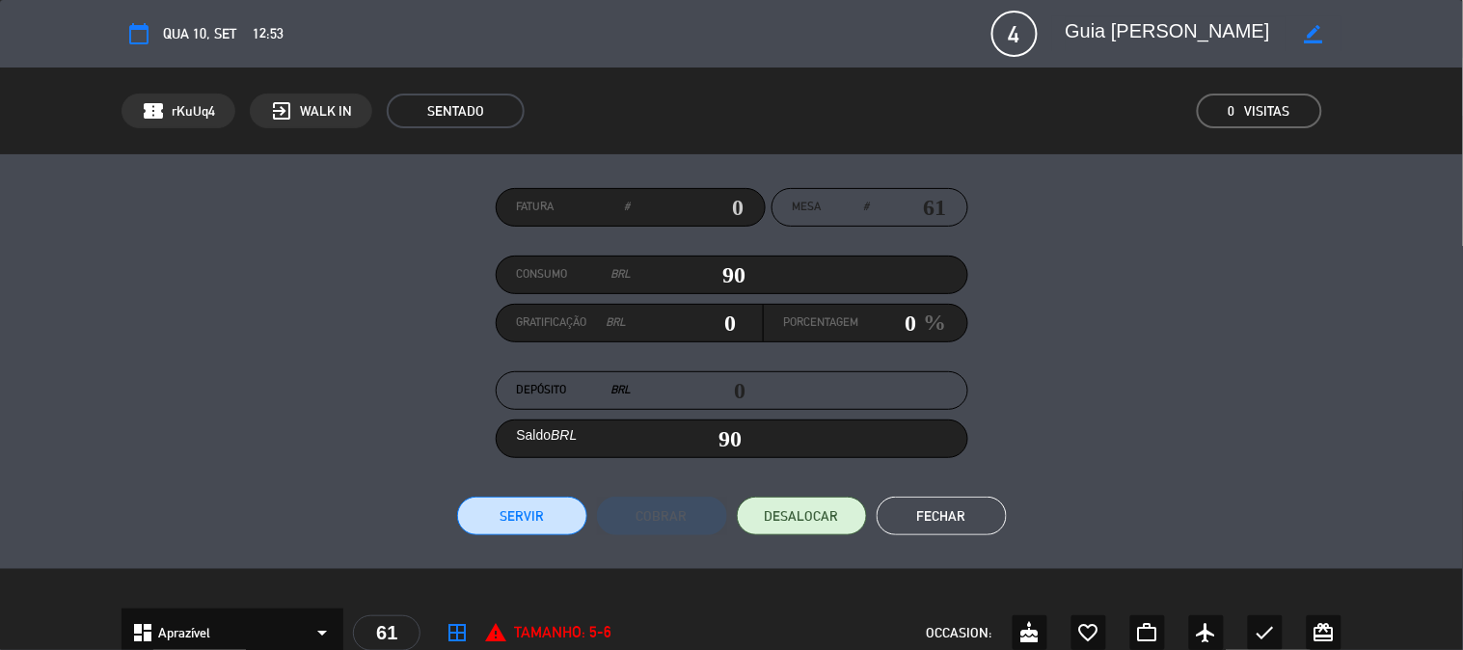
type input "901"
click at [890, 328] on input "0" at bounding box center [888, 323] width 58 height 29
type input "9.01"
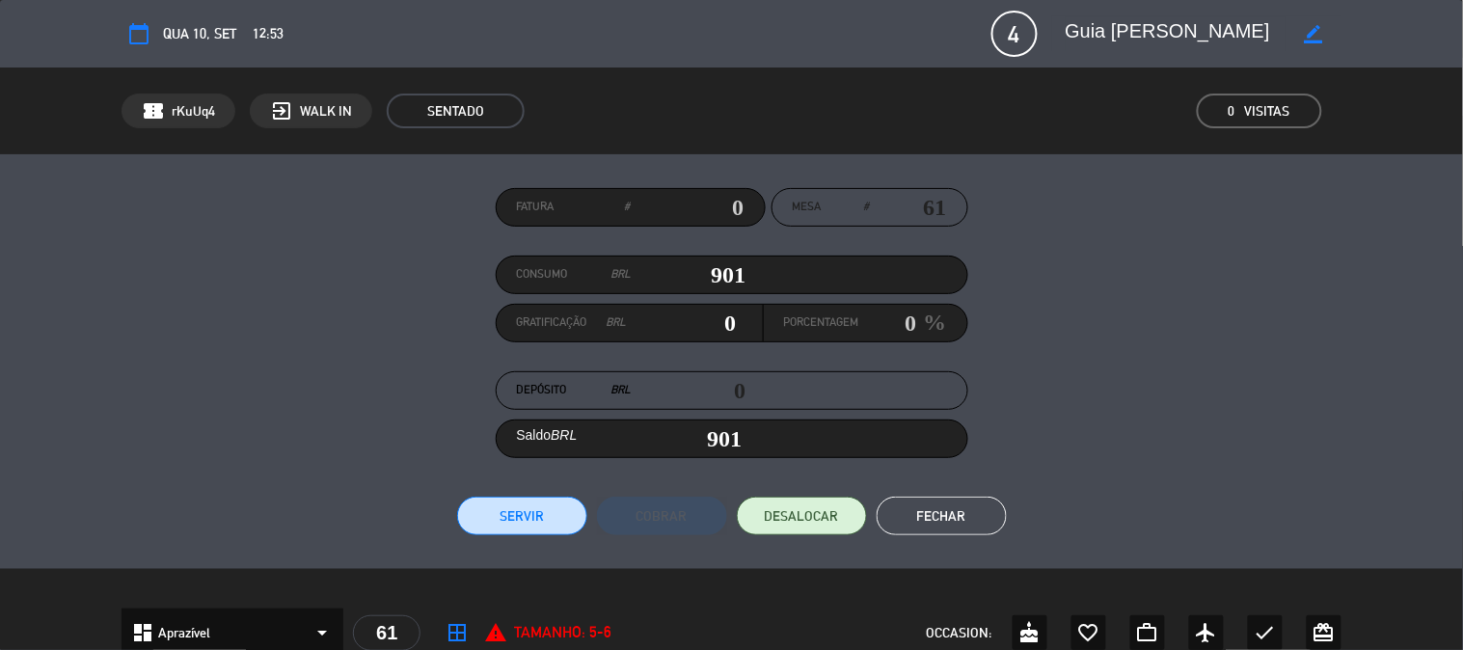
type input "1"
type input "910.01"
type input "117.13000000000001"
type input "13"
type input "1,018.13"
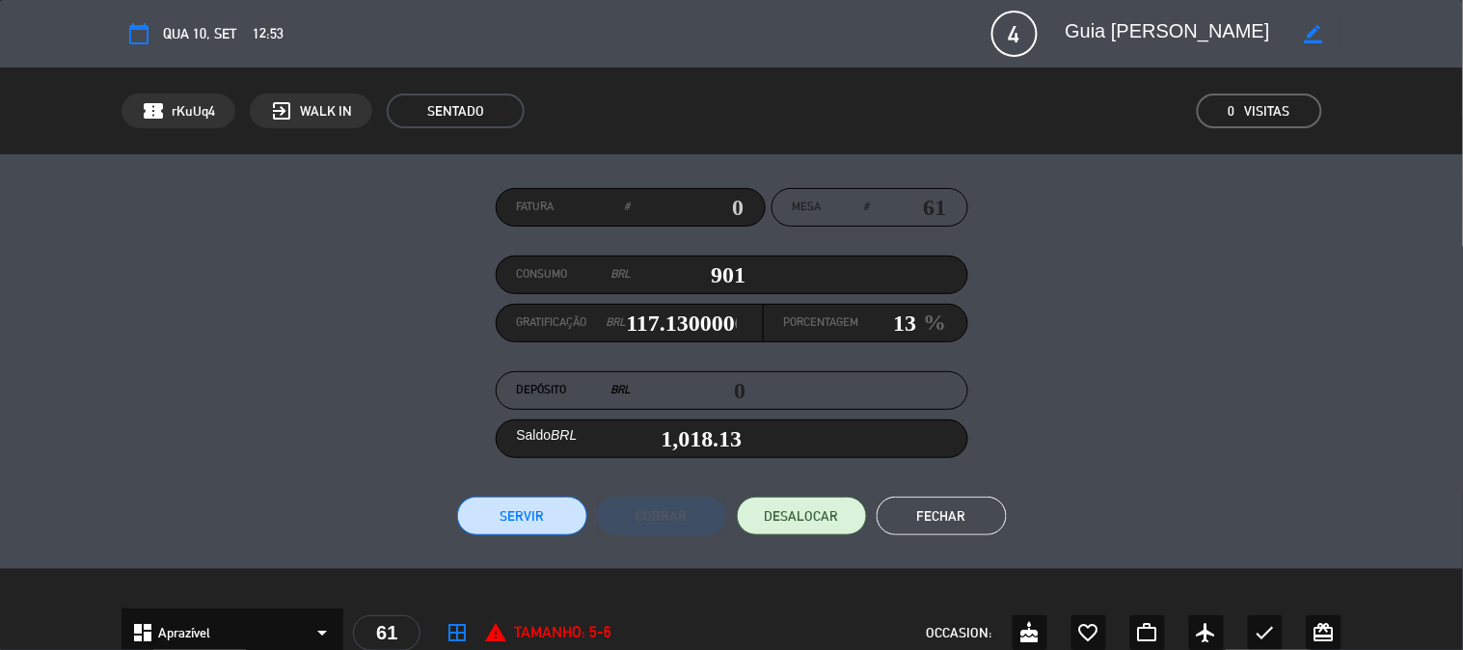
type input "13"
click at [563, 526] on button "Servir" at bounding box center [522, 516] width 130 height 39
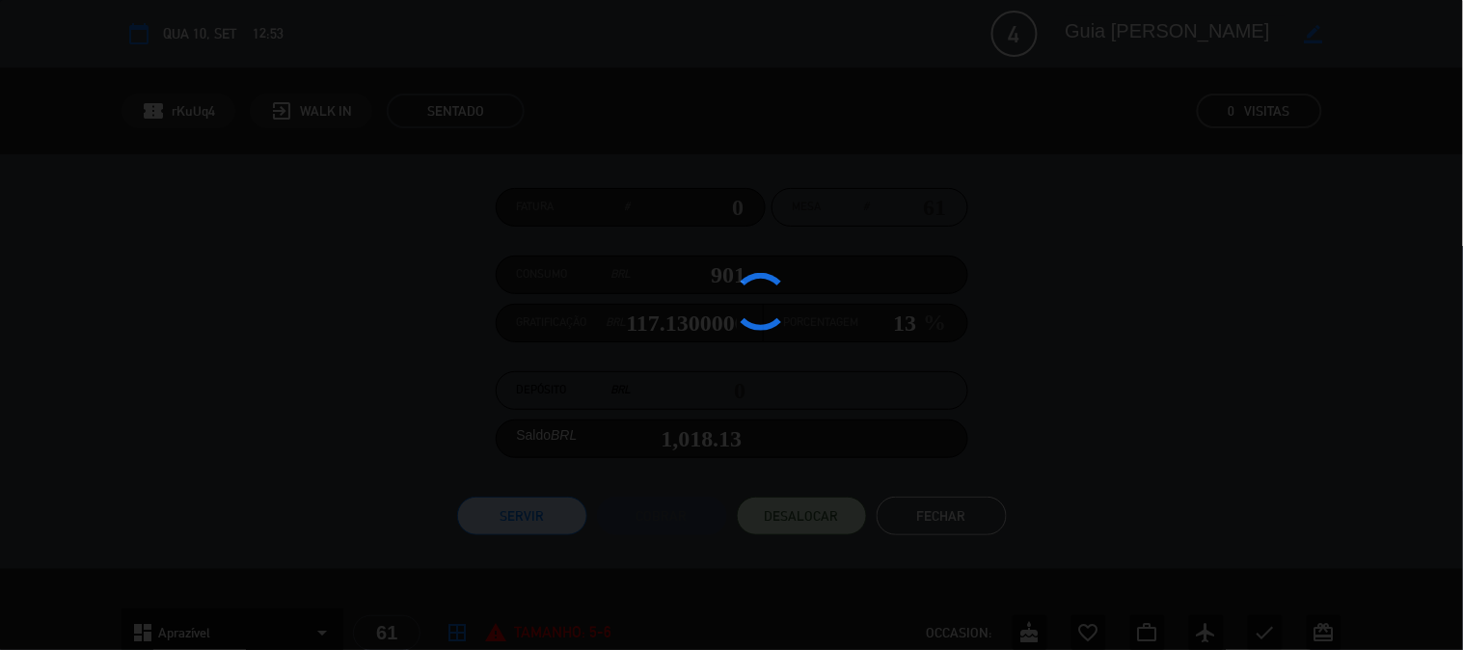
type input "117.13"
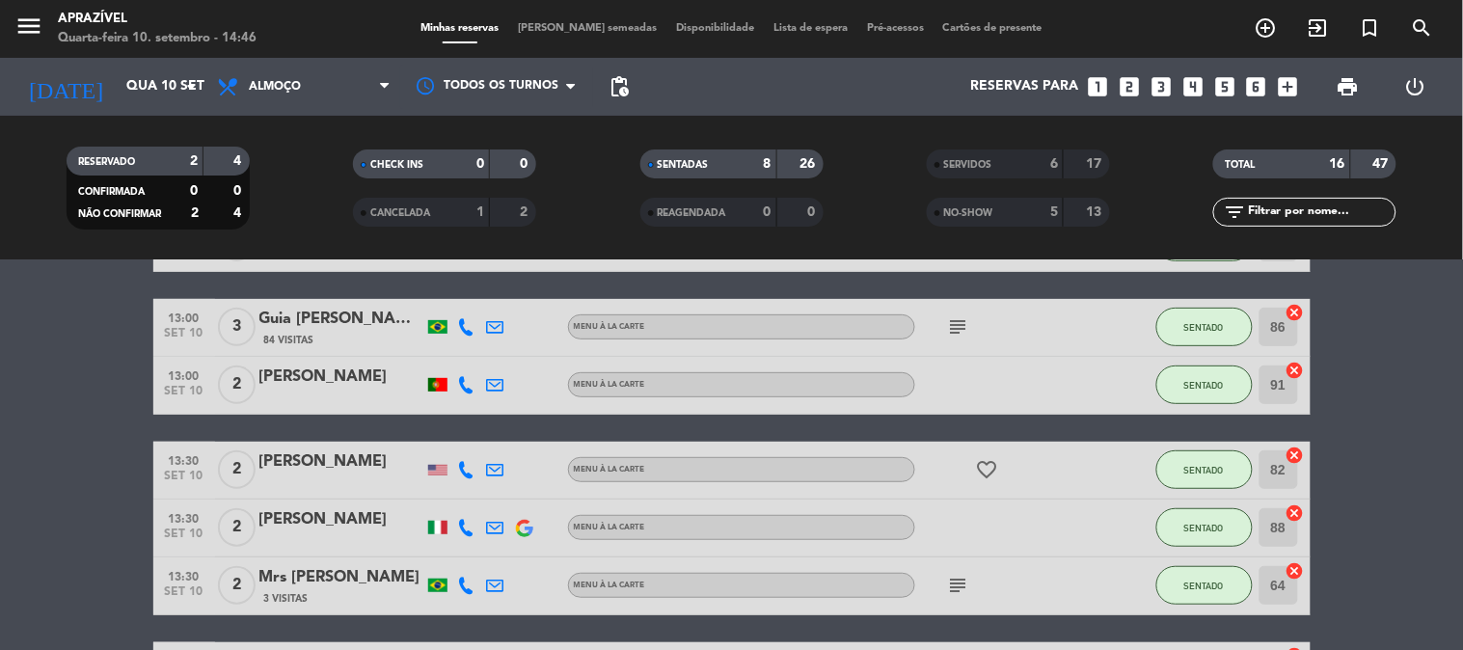
scroll to position [214, 0]
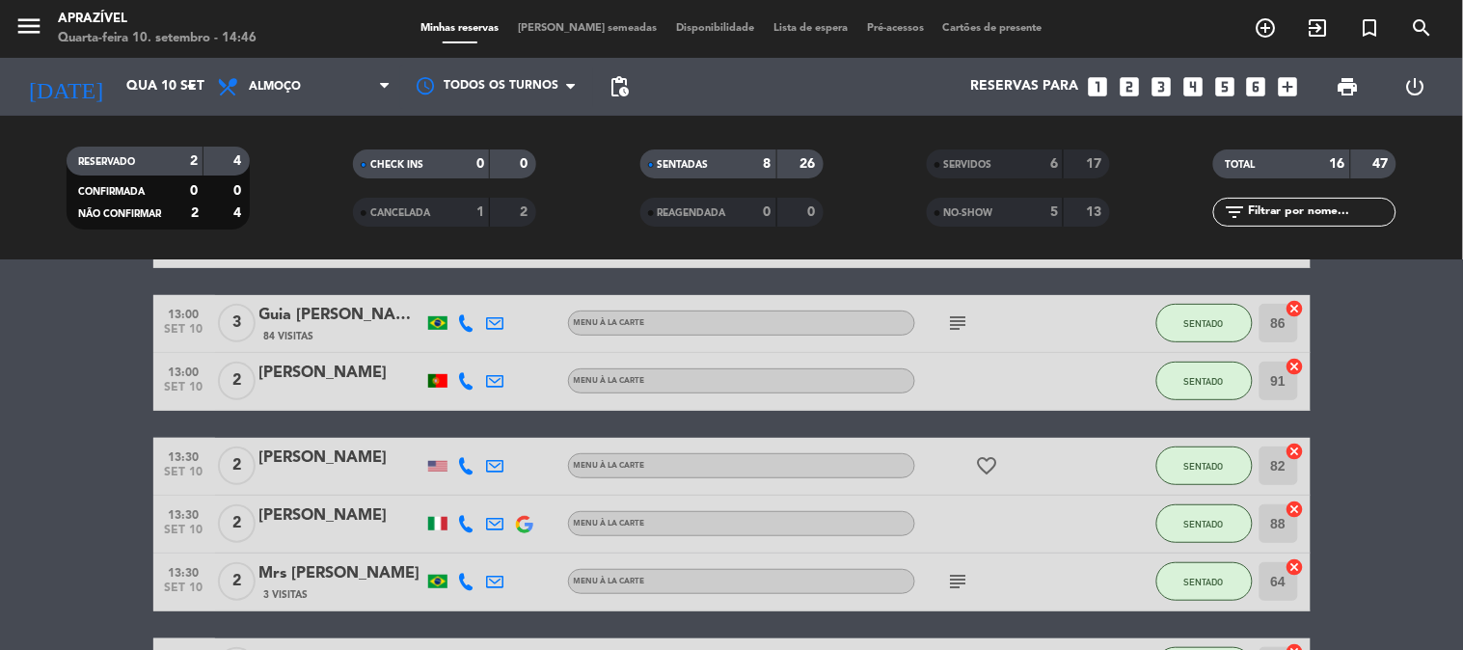
click at [342, 376] on div "[PERSON_NAME]" at bounding box center [341, 373] width 164 height 25
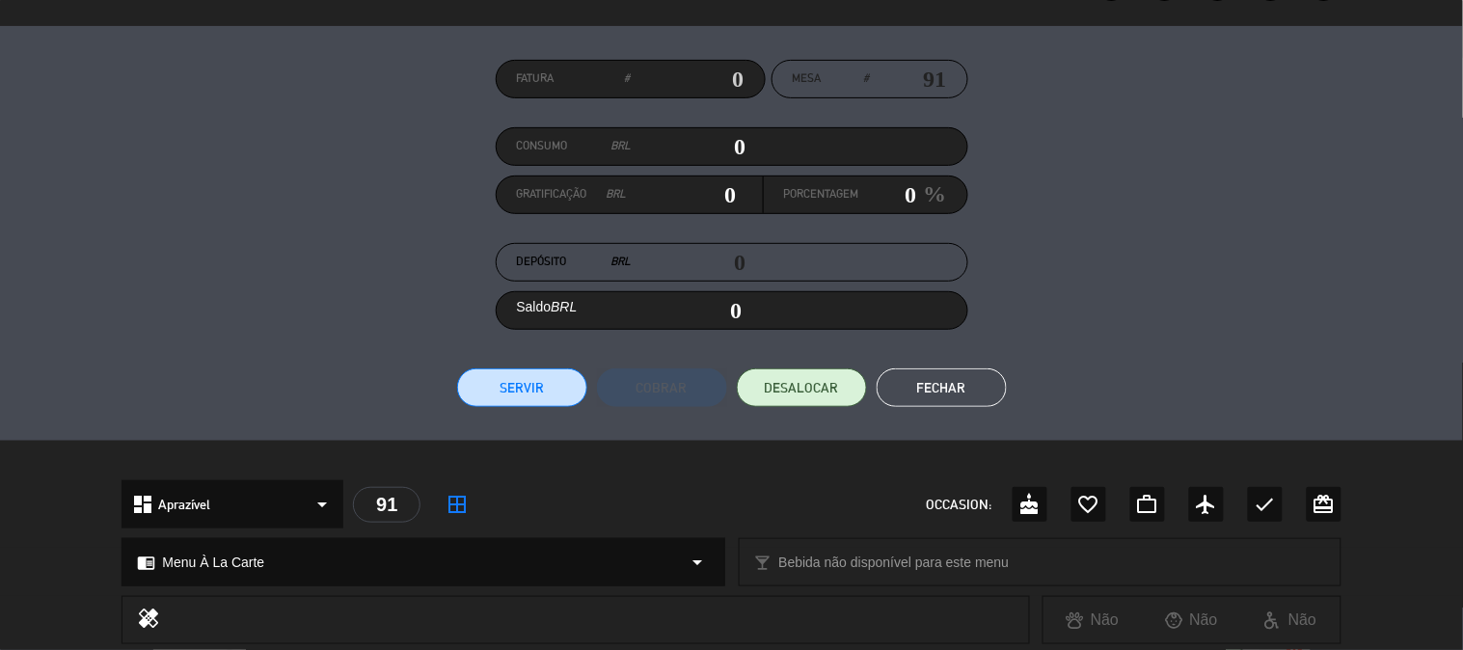
scroll to position [125, 0]
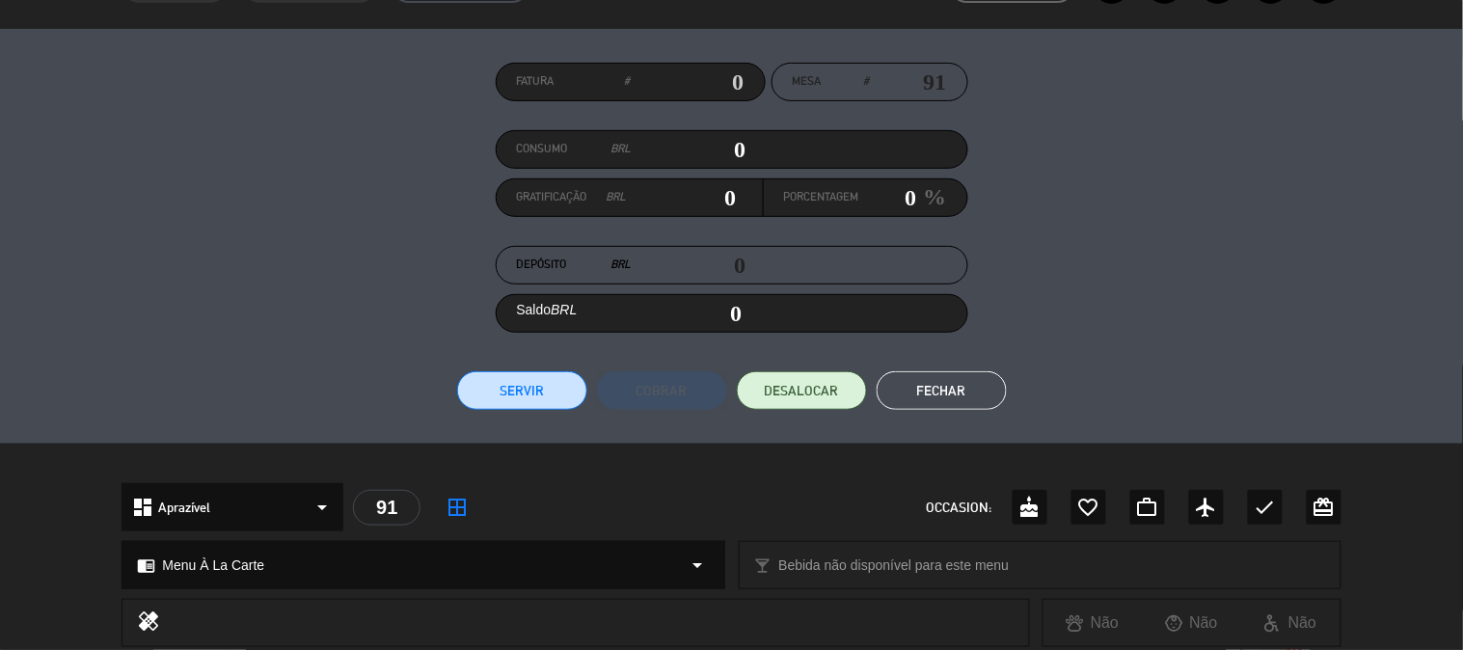
drag, startPoint x: 541, startPoint y: 351, endPoint x: 538, endPoint y: 364, distance: 12.9
click at [541, 352] on div "Fatura # Mesa # 91 Consumo BRL 0 Gratificação BRL 0 Porcentagem 0 % Depósito BR…" at bounding box center [731, 236] width 1219 height 347
click at [529, 393] on button "Servir" at bounding box center [522, 390] width 130 height 39
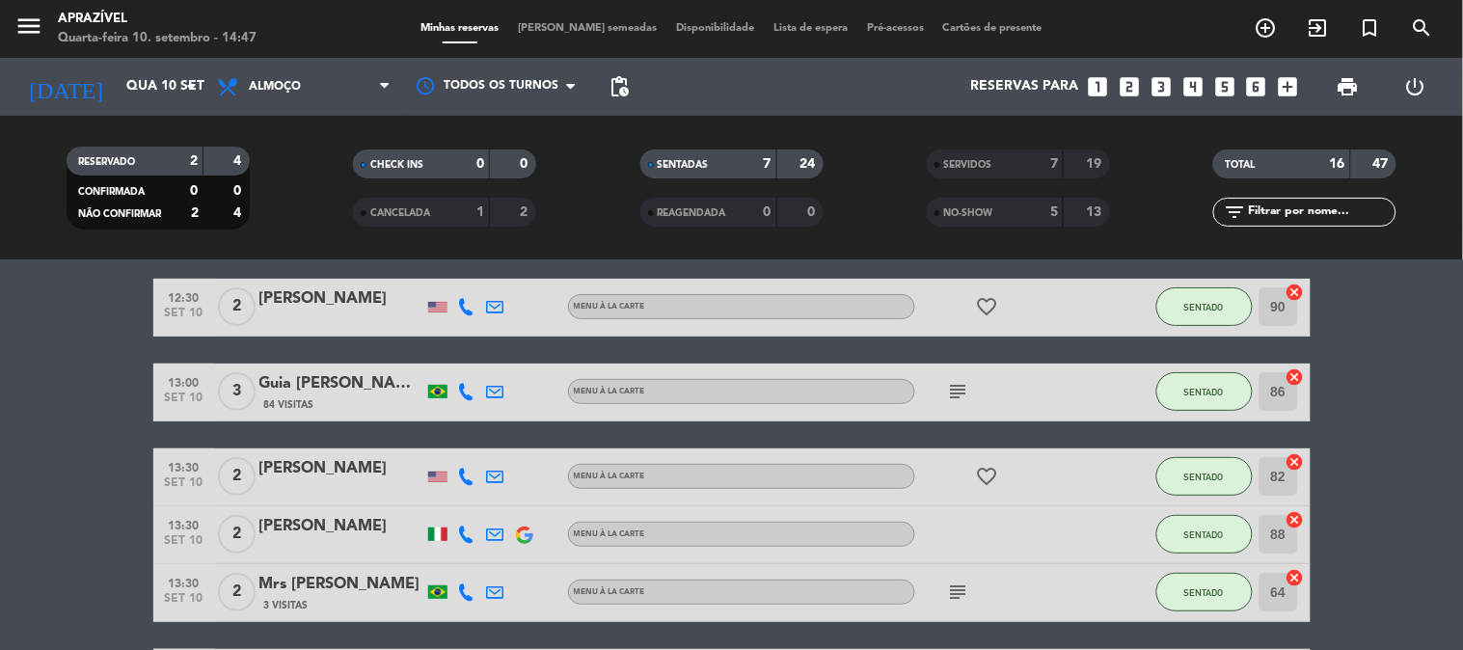
scroll to position [214, 0]
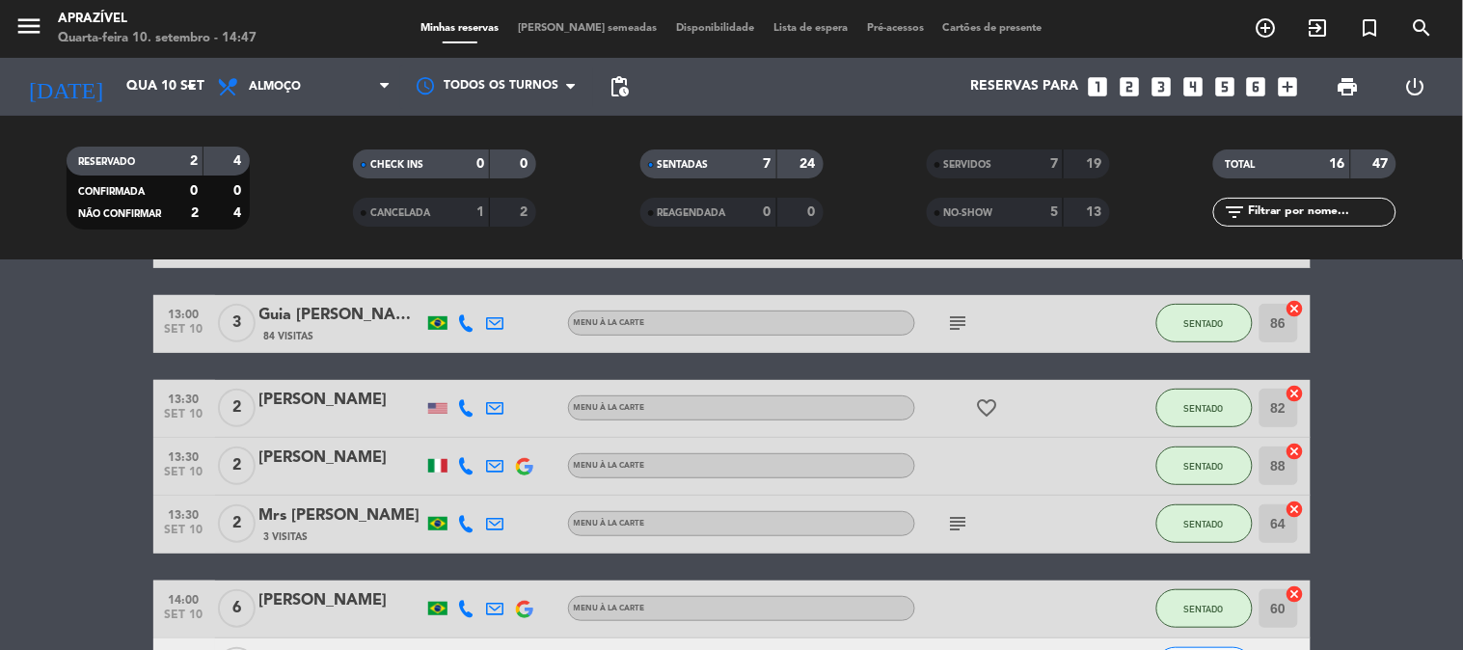
click at [329, 461] on div "[PERSON_NAME]" at bounding box center [341, 458] width 164 height 25
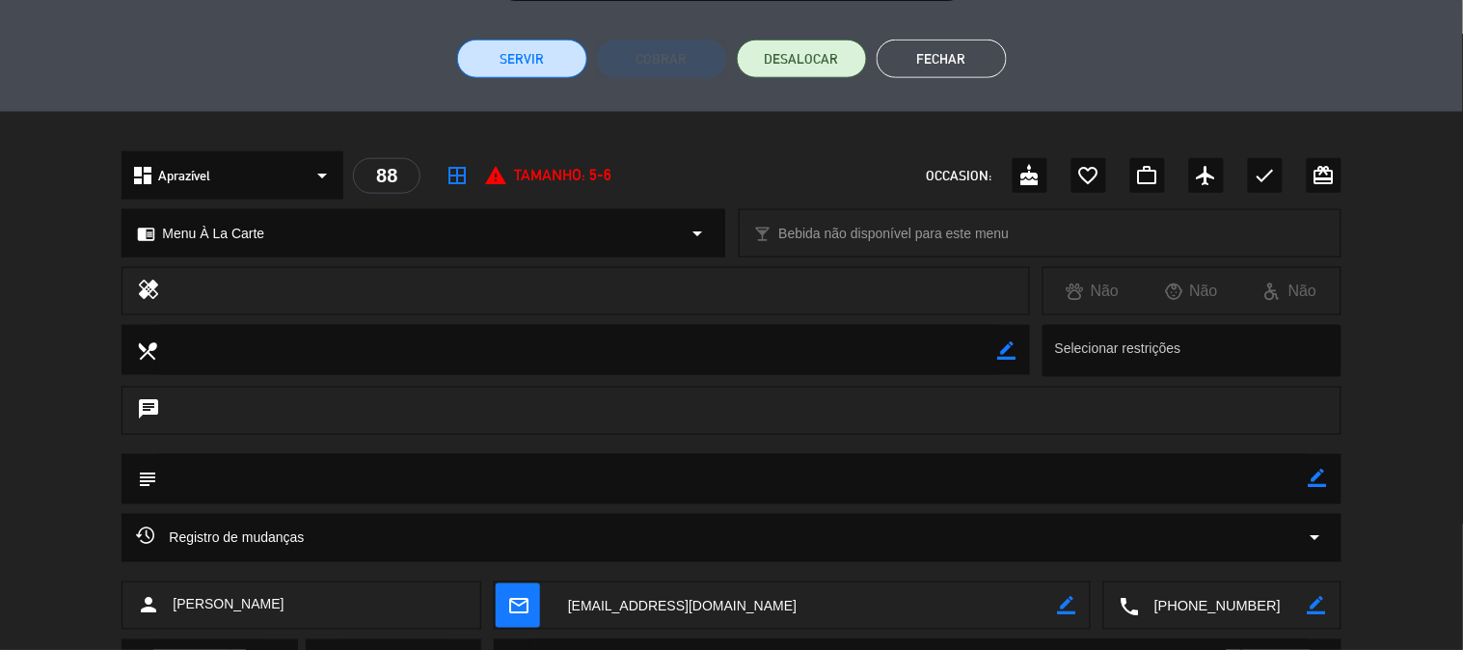
scroll to position [340, 0]
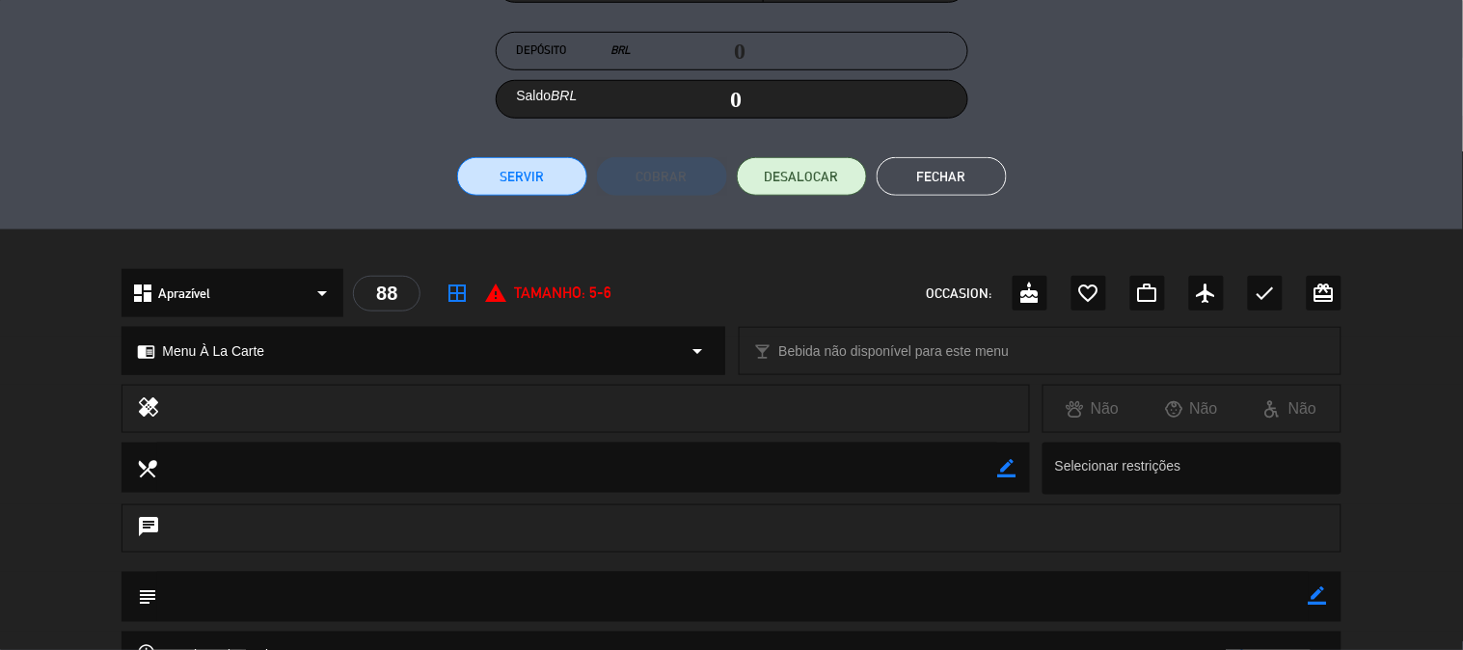
click at [490, 195] on div "Fatura # Mesa # 88 Consumo BRL 0 Gratificação BRL 0 Porcentagem 0 % Depósito BR…" at bounding box center [731, 22] width 1463 height 415
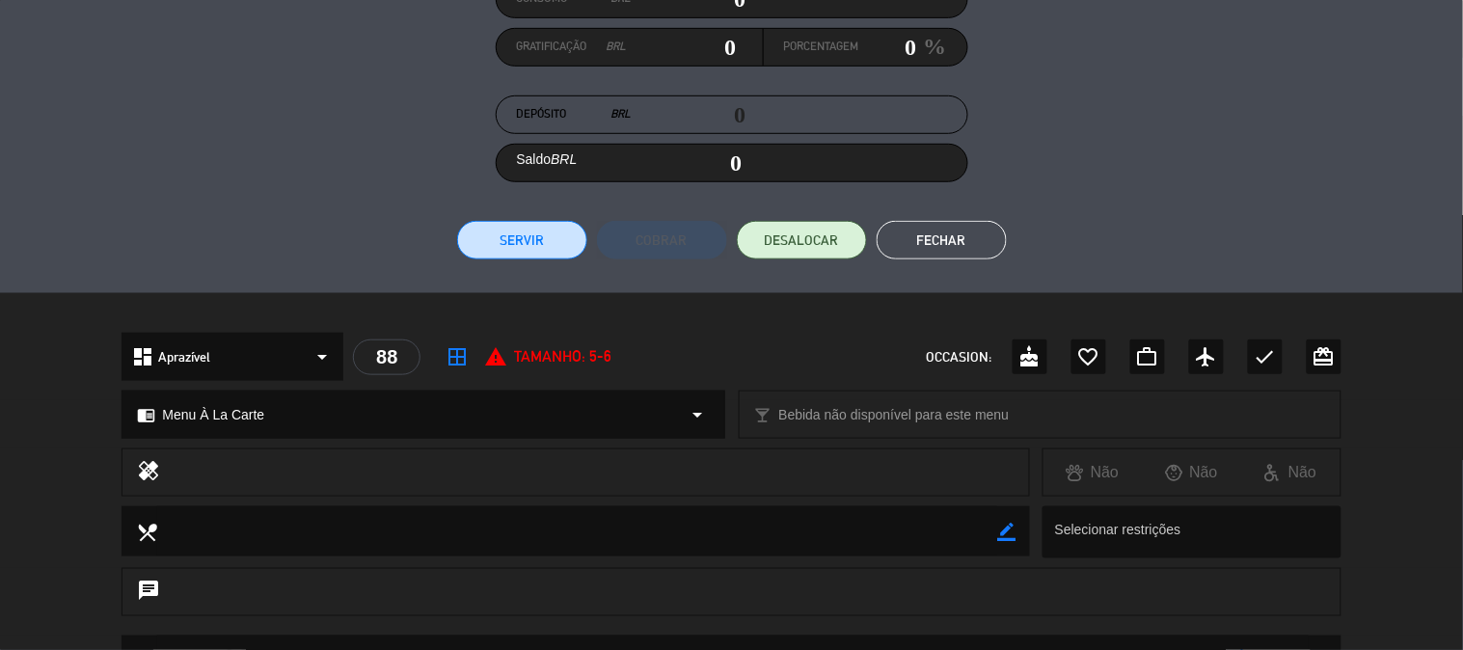
scroll to position [125, 0]
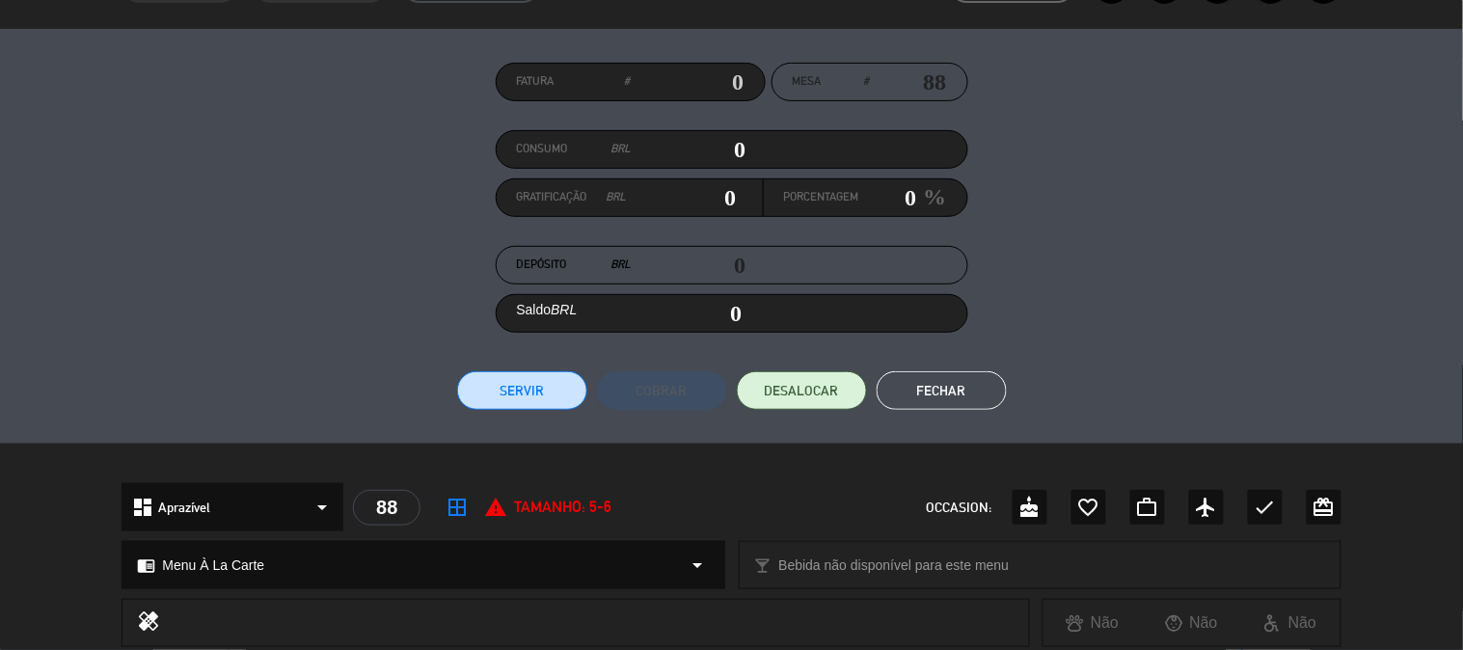
click at [524, 362] on div "Fatura # Mesa # 88 Consumo BRL 0 Gratificação BRL 0 Porcentagem 0 % Depósito BR…" at bounding box center [731, 236] width 1219 height 347
click at [522, 383] on button "Servir" at bounding box center [522, 390] width 130 height 39
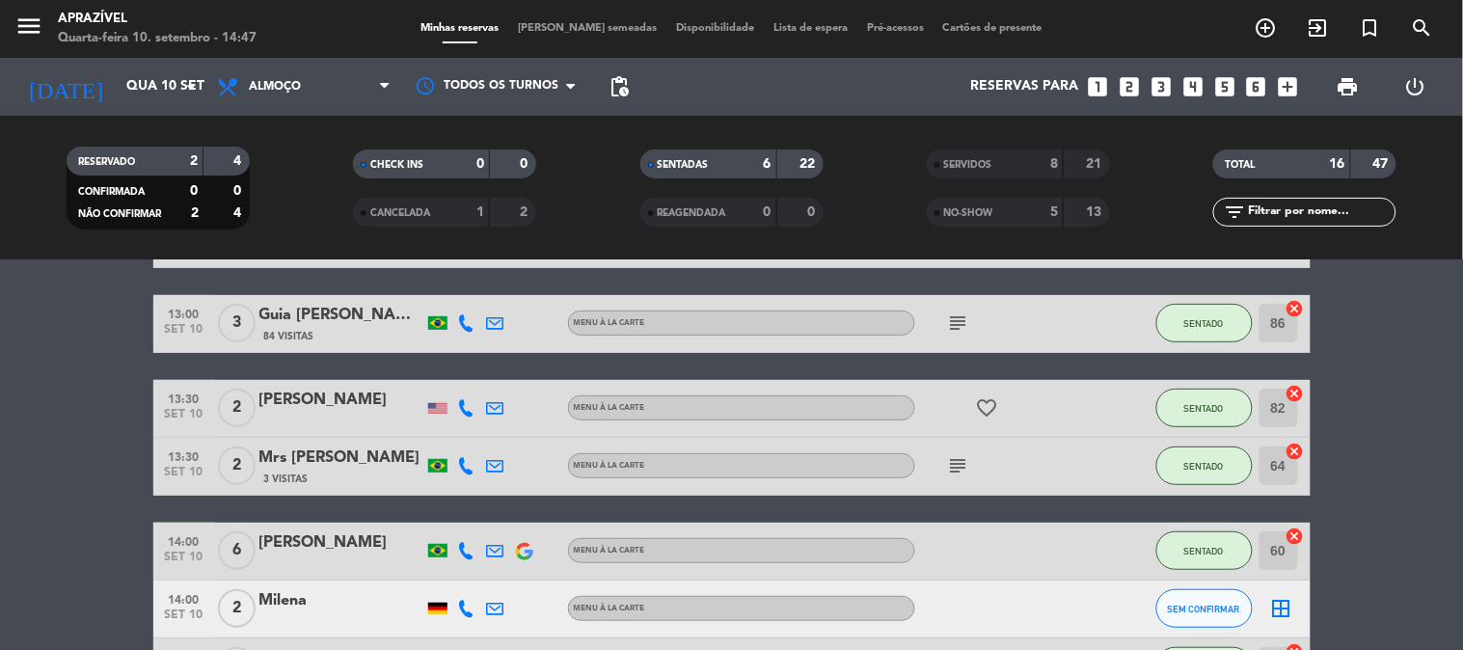
click at [949, 323] on icon "subject" at bounding box center [958, 323] width 23 height 23
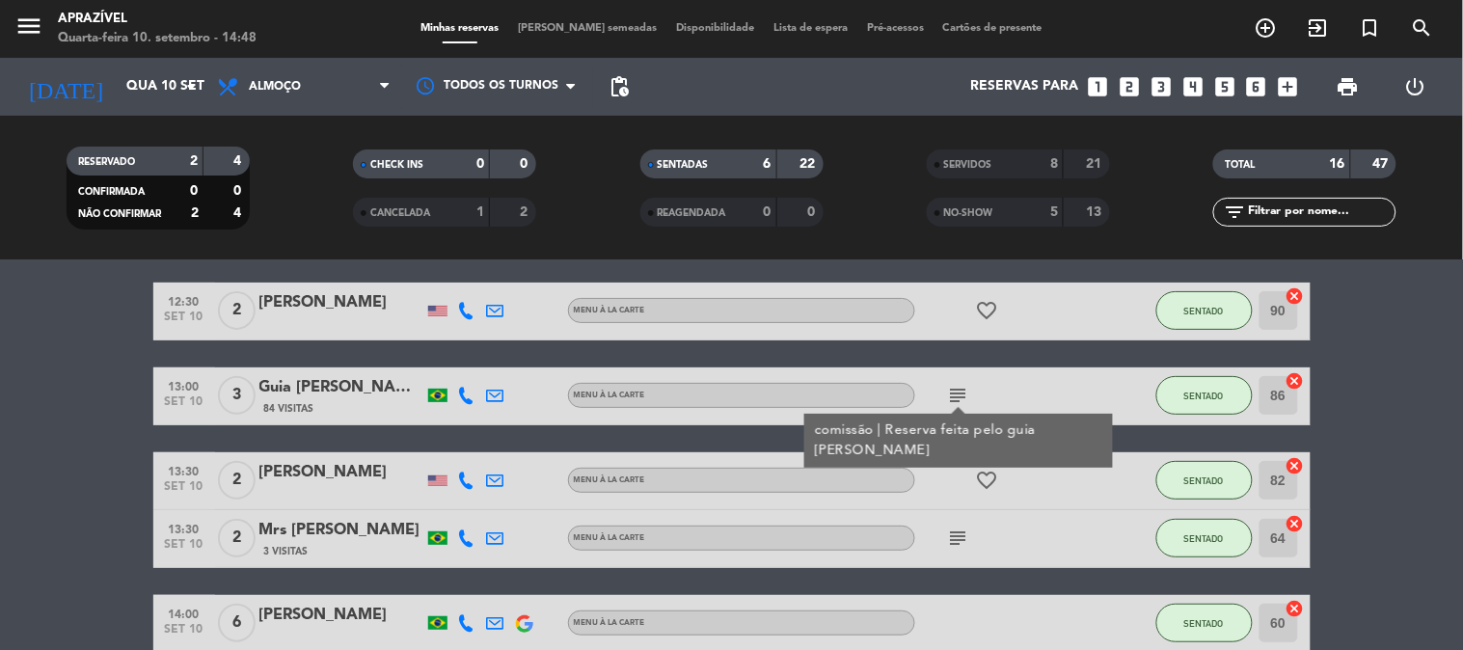
scroll to position [321, 0]
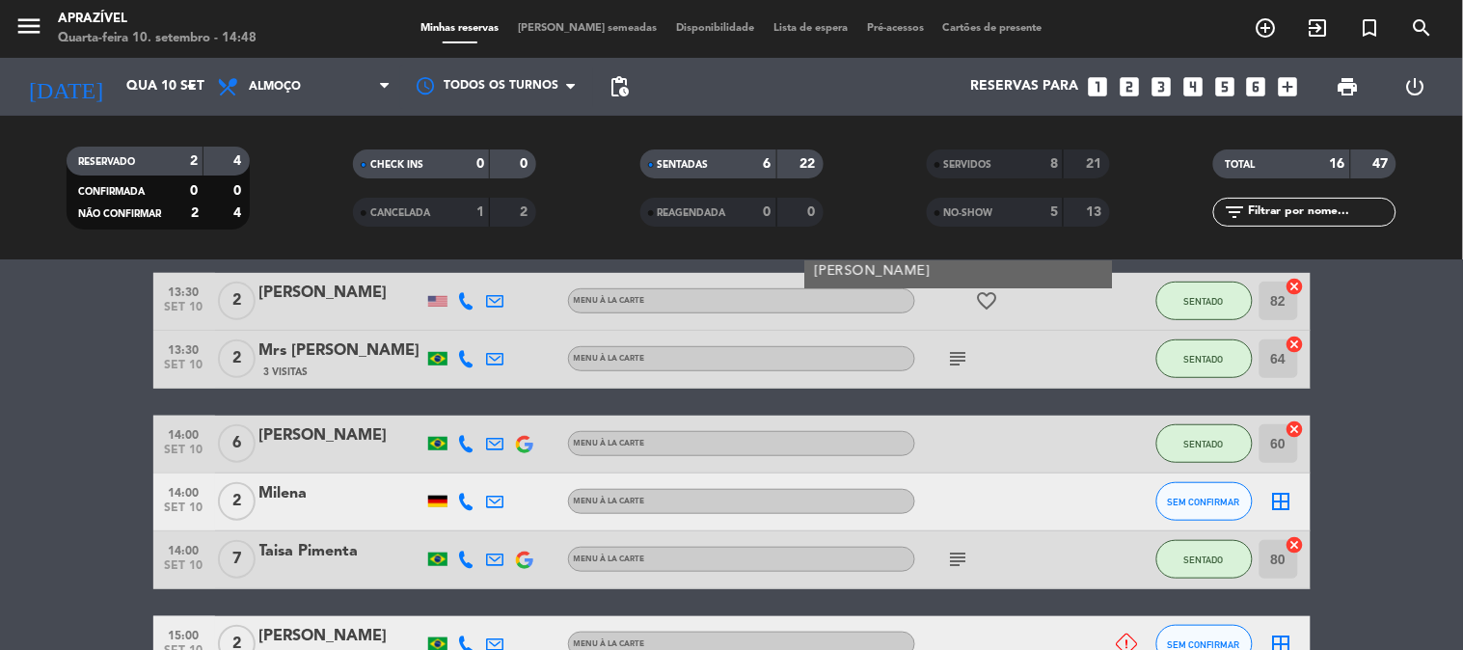
click at [961, 367] on icon "subject" at bounding box center [958, 358] width 23 height 23
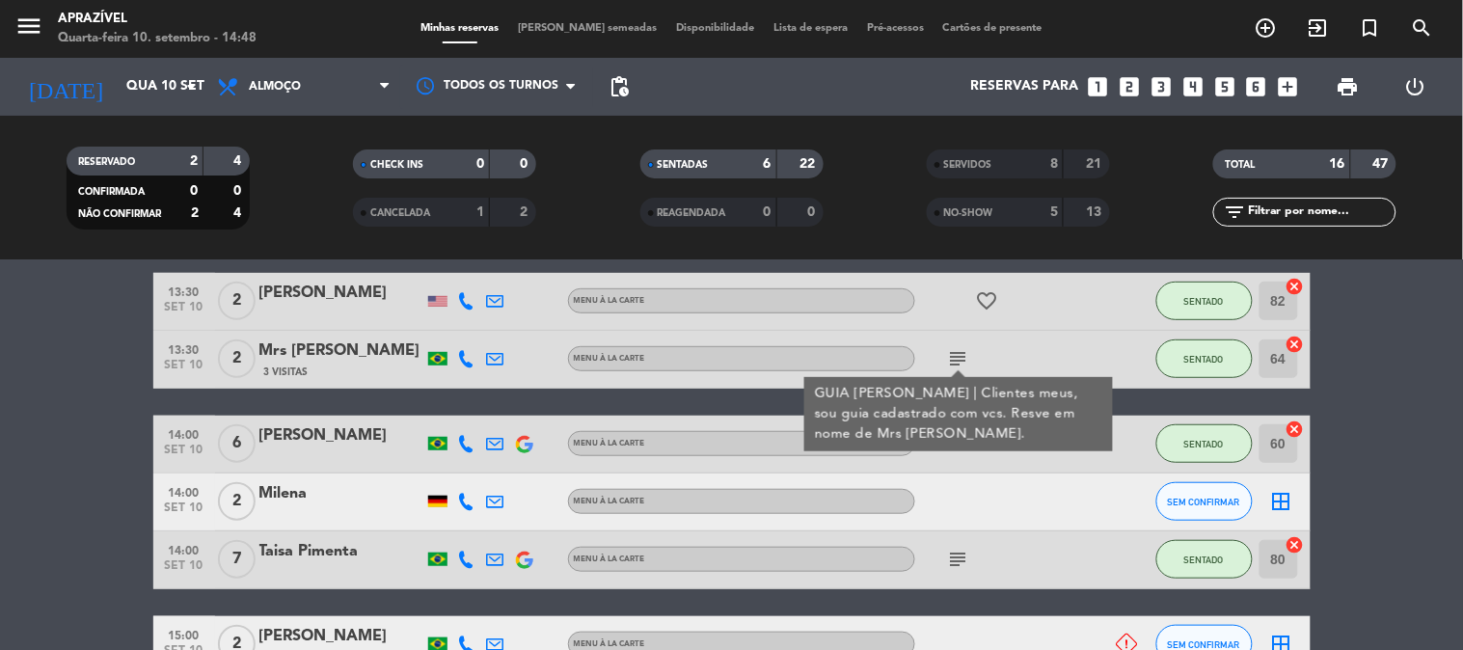
click at [940, 560] on div "subject" at bounding box center [1002, 559] width 174 height 57
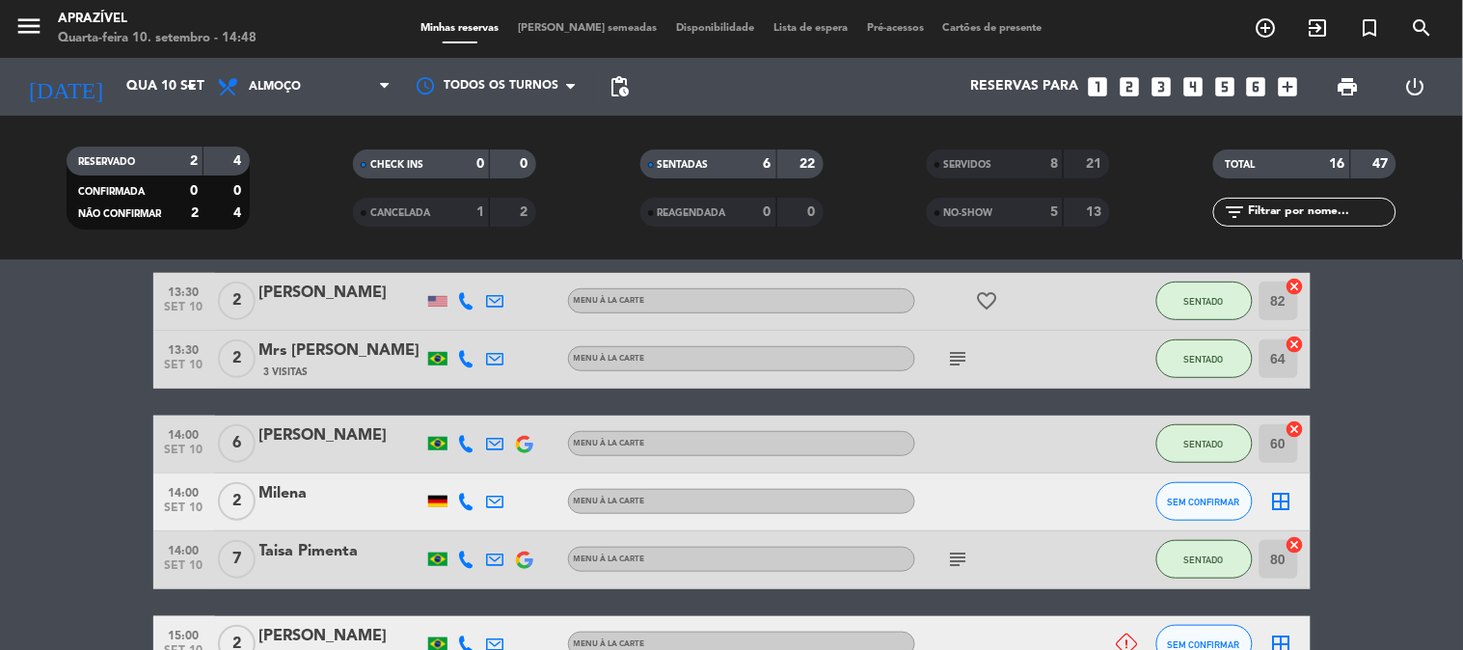
click at [948, 559] on icon "subject" at bounding box center [958, 559] width 23 height 23
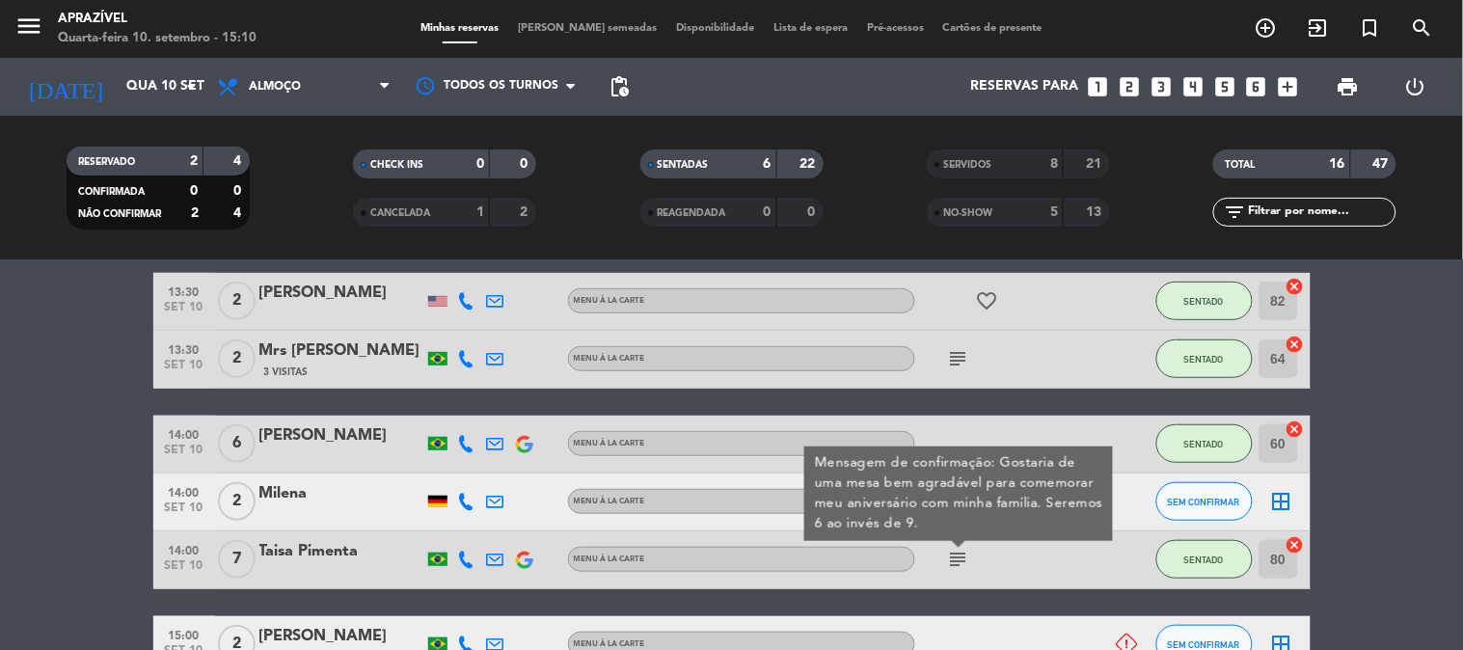
click at [326, 373] on div "3 Visitas" at bounding box center [341, 372] width 164 height 16
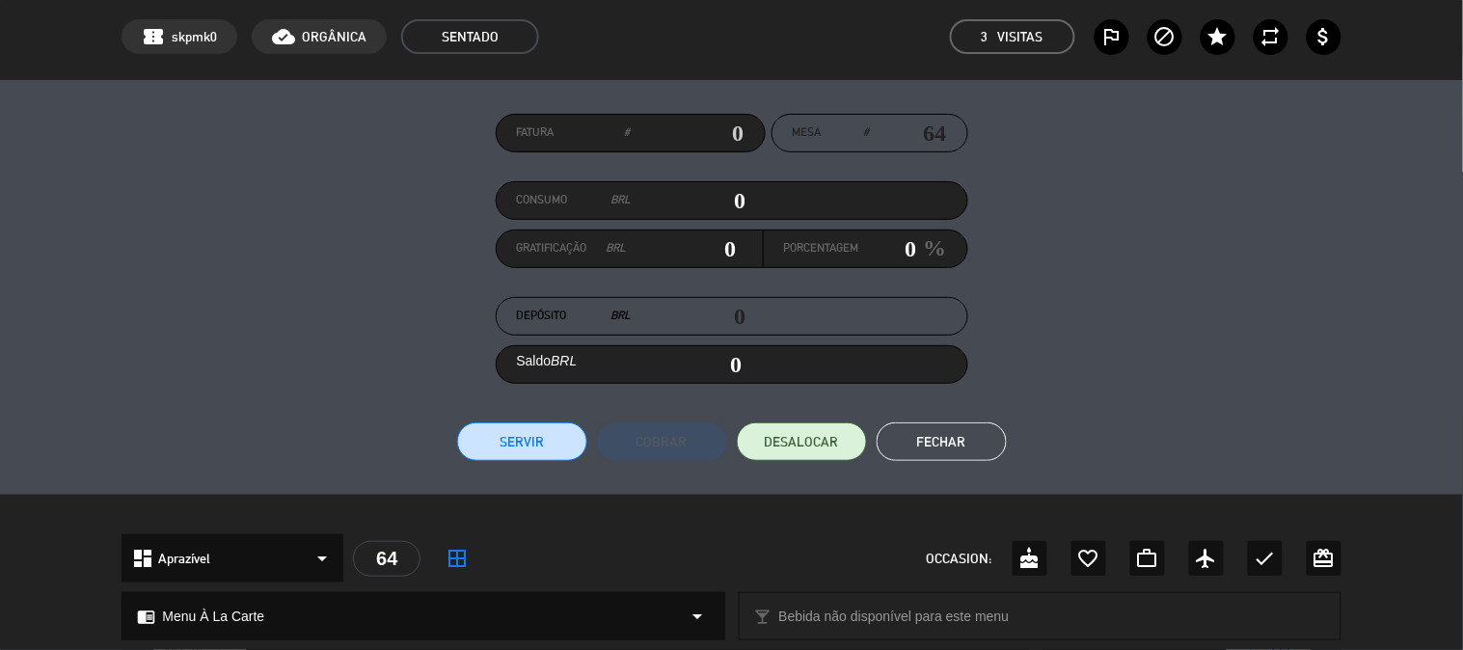
scroll to position [107, 0]
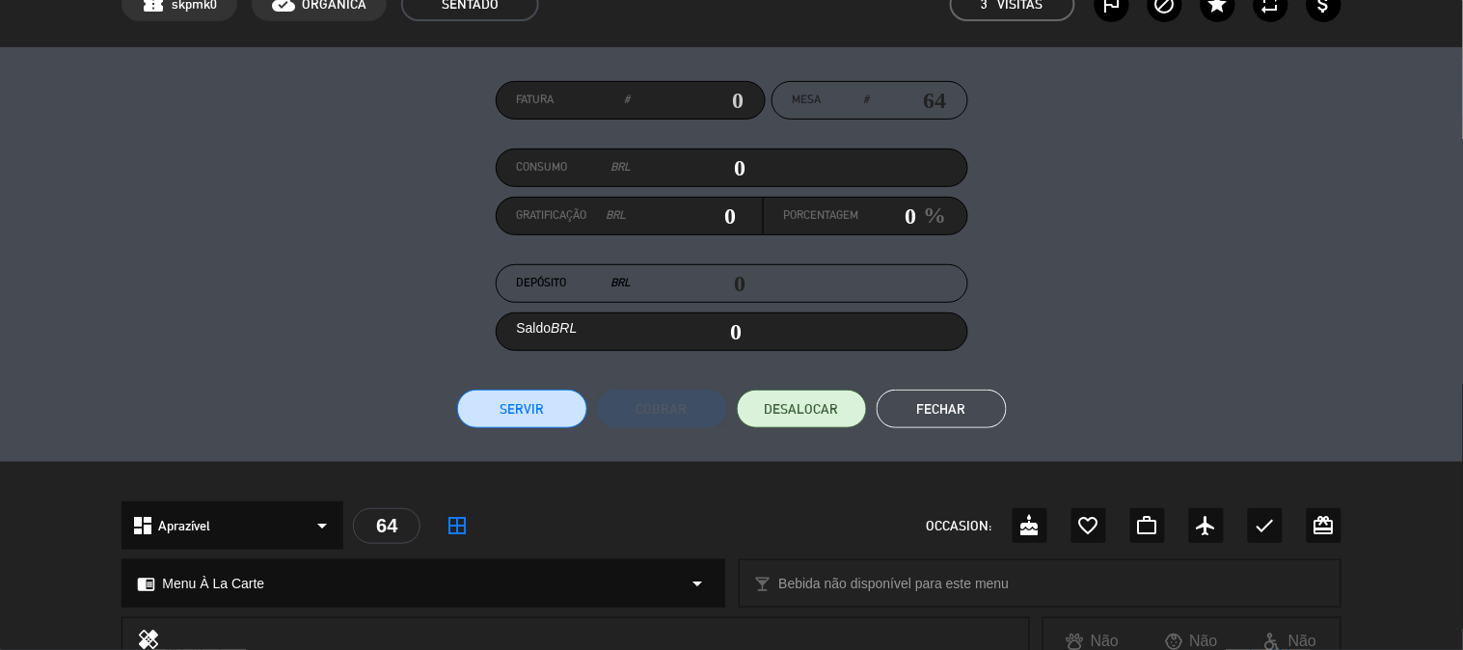
click at [739, 155] on input "0" at bounding box center [689, 167] width 115 height 29
drag, startPoint x: 731, startPoint y: 161, endPoint x: 1058, endPoint y: 232, distance: 334.7
click at [963, 201] on div "Fatura # Mesa # 64 Consumo BRL 0 Gratificação BRL 0 Porcentagem 0 % Depósito BR…" at bounding box center [731, 254] width 1219 height 347
type input "6"
type input "06"
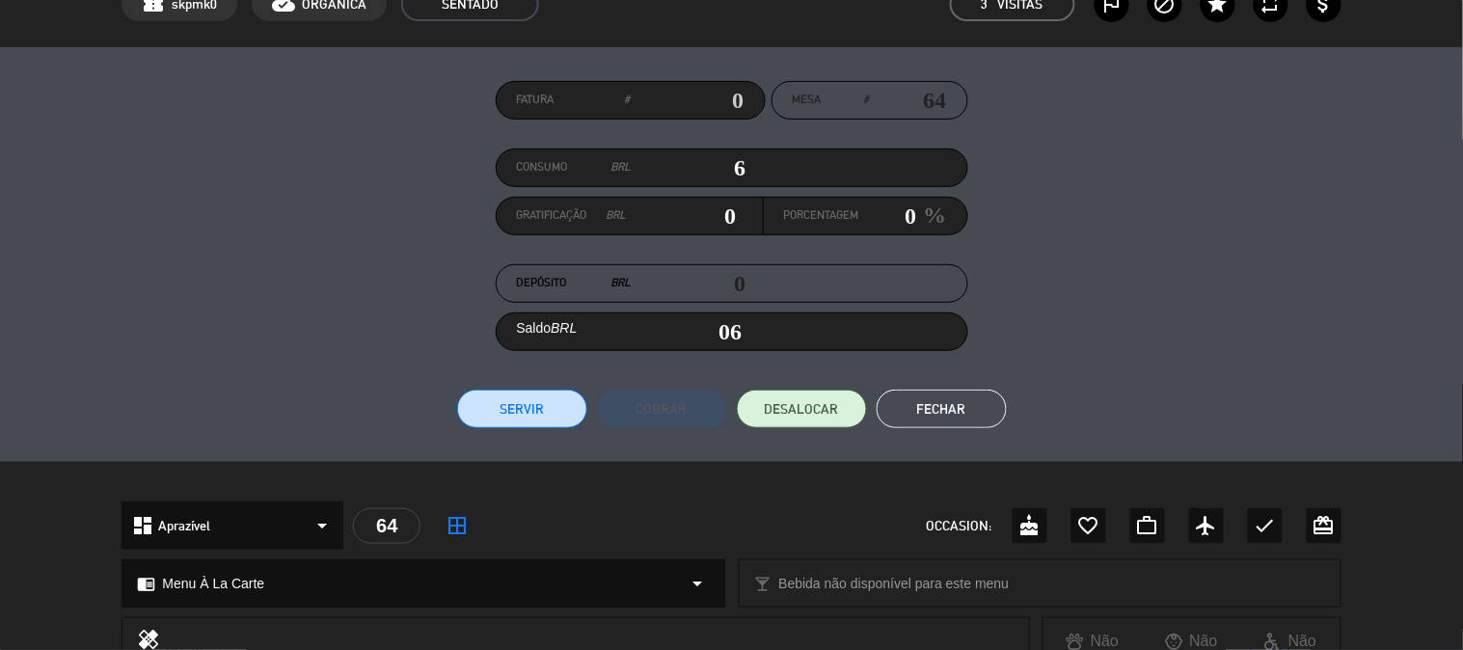
type input "61"
type input "610"
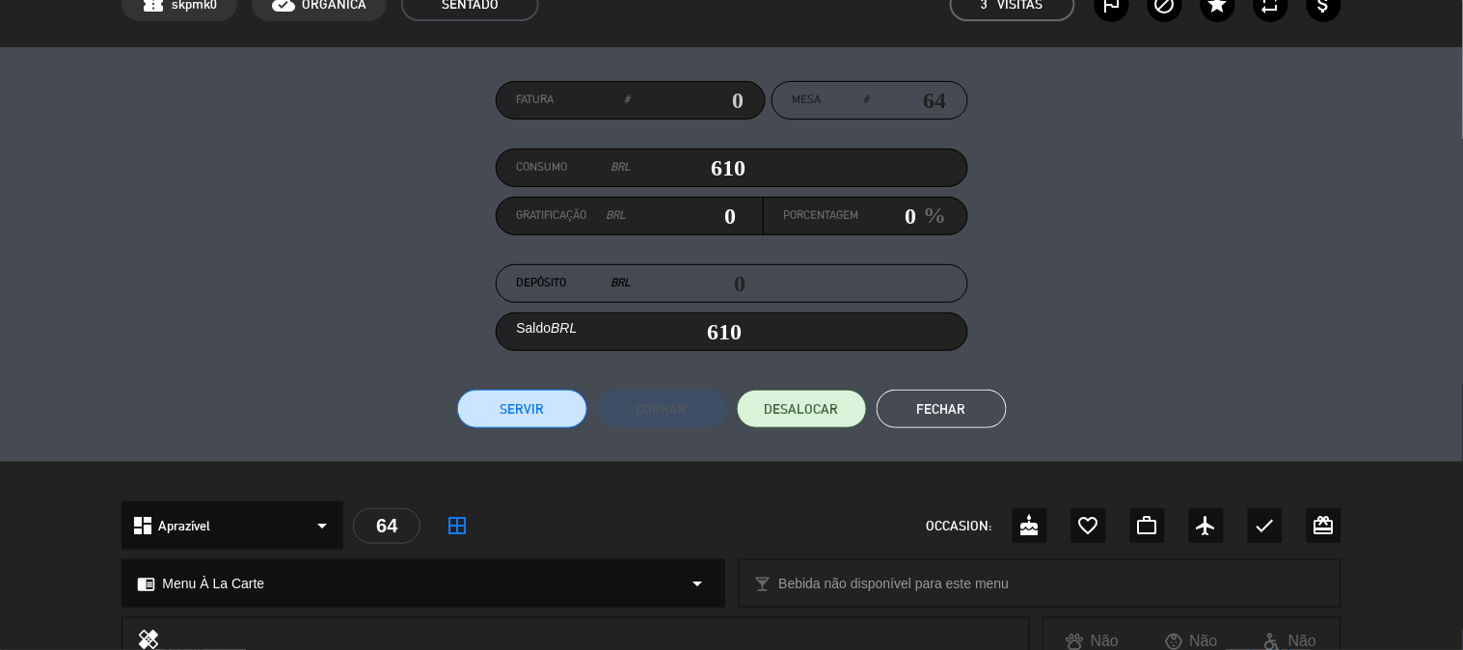
drag, startPoint x: 468, startPoint y: 415, endPoint x: 480, endPoint y: 409, distance: 13.8
click at [468, 412] on button "Servir" at bounding box center [522, 409] width 130 height 39
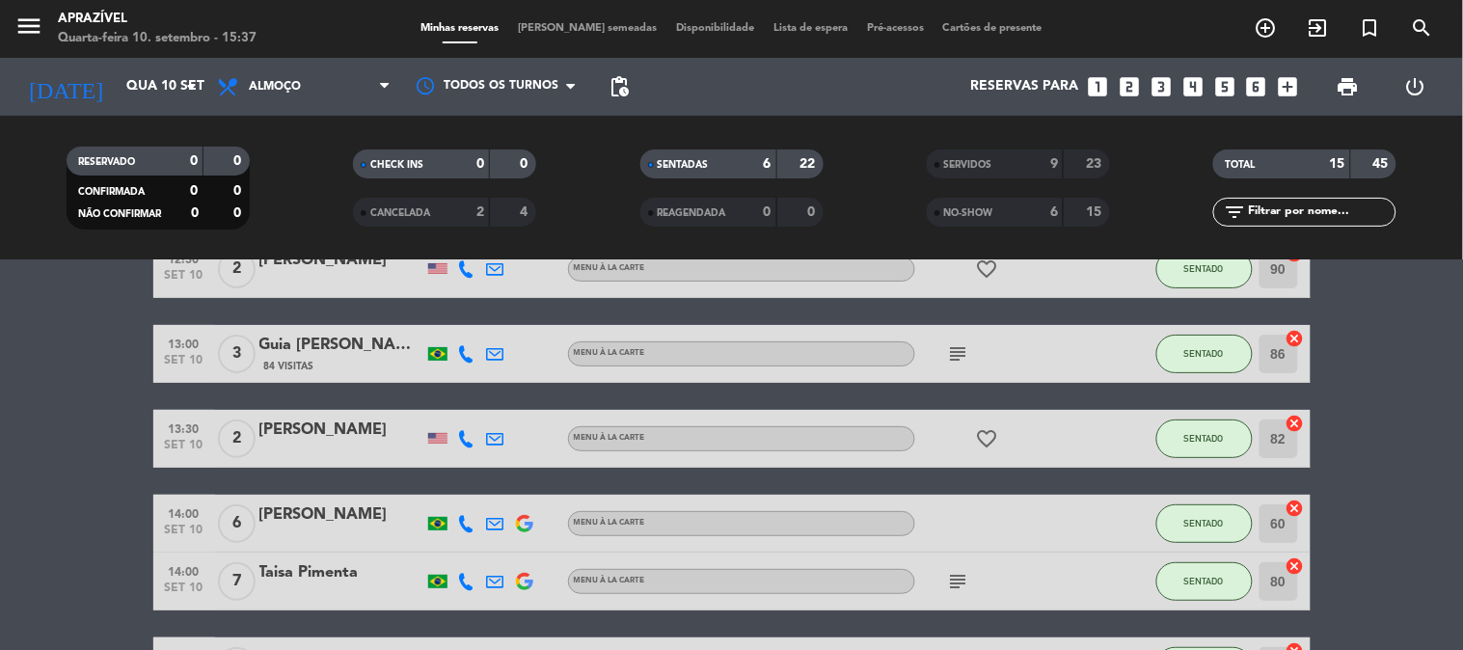
scroll to position [251, 0]
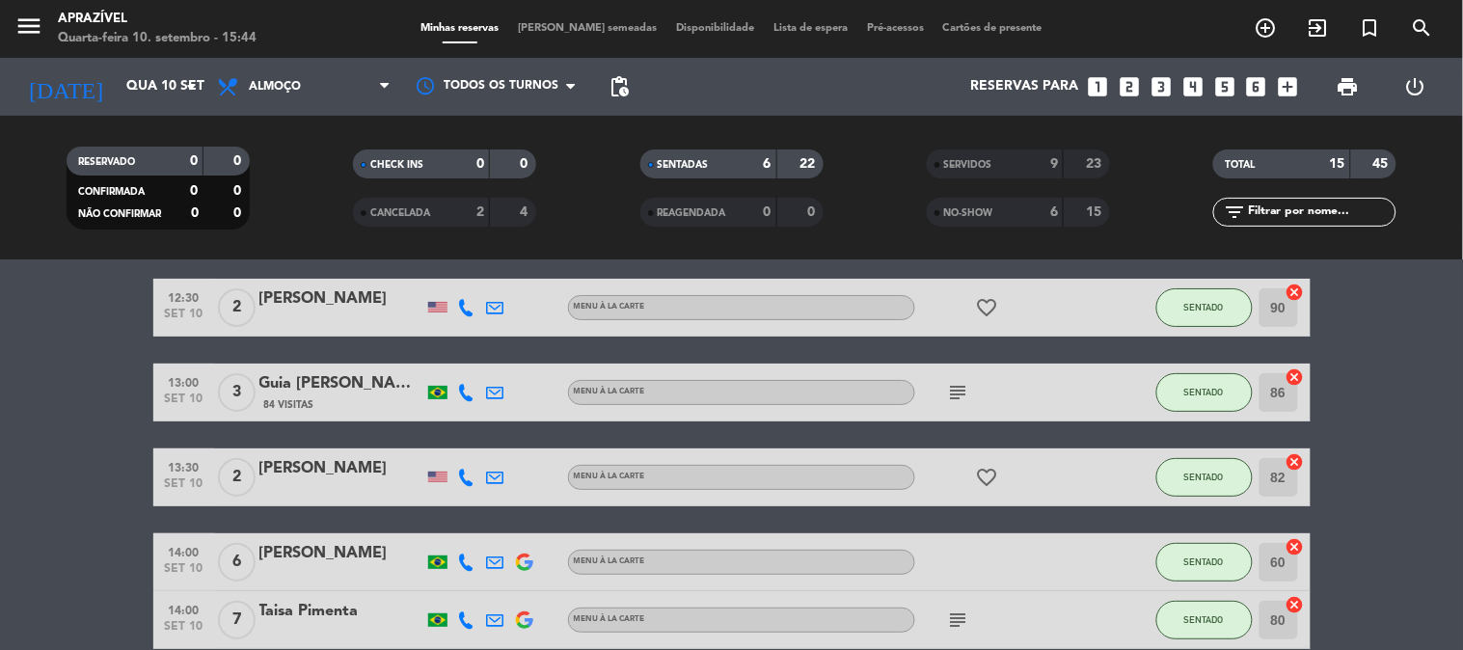
scroll to position [107, 0]
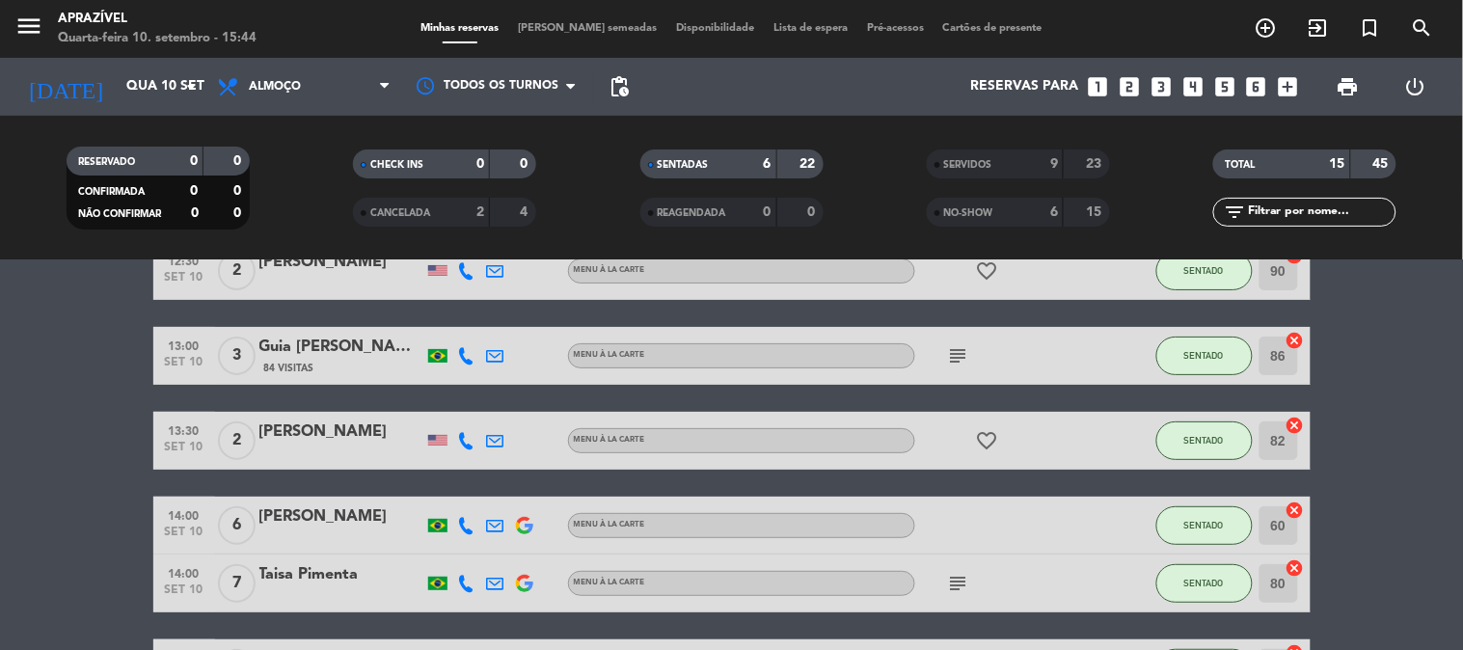
click at [323, 451] on div at bounding box center [341, 453] width 164 height 15
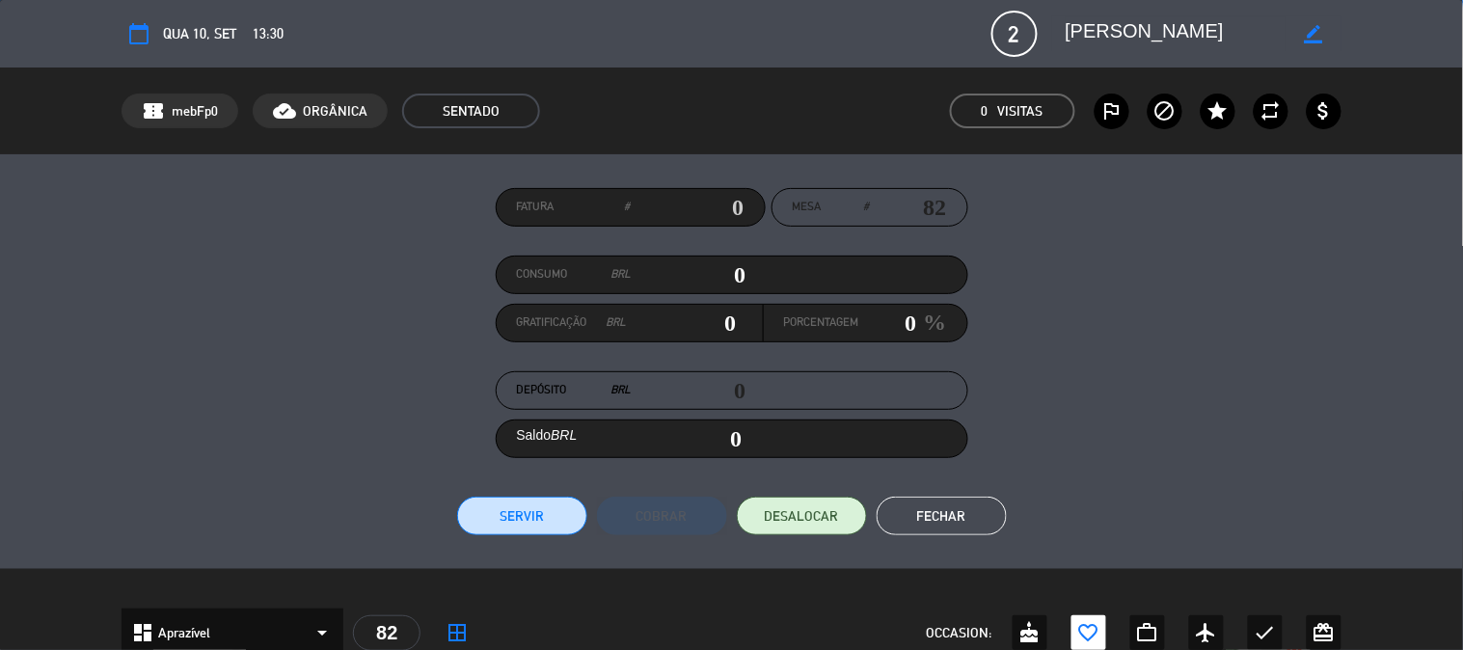
click at [899, 502] on button "Fechar" at bounding box center [942, 516] width 130 height 39
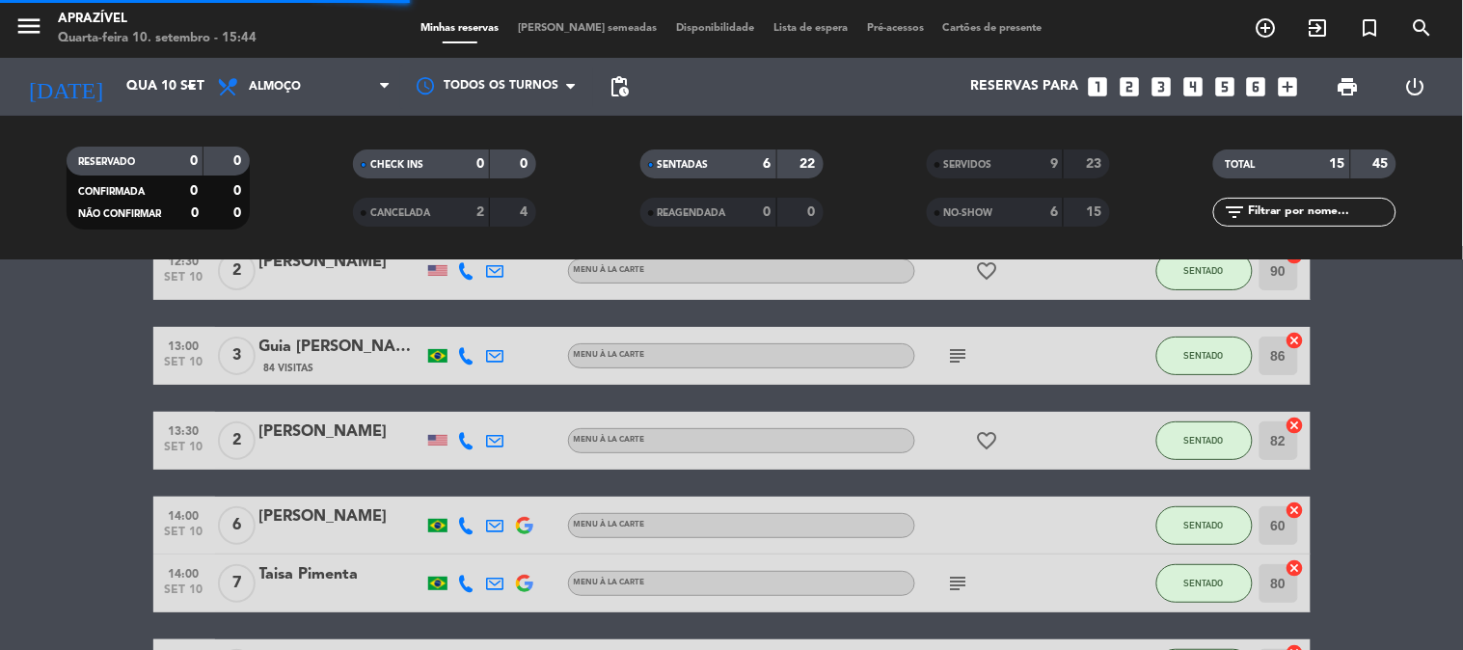
click at [398, 537] on div at bounding box center [341, 537] width 164 height 15
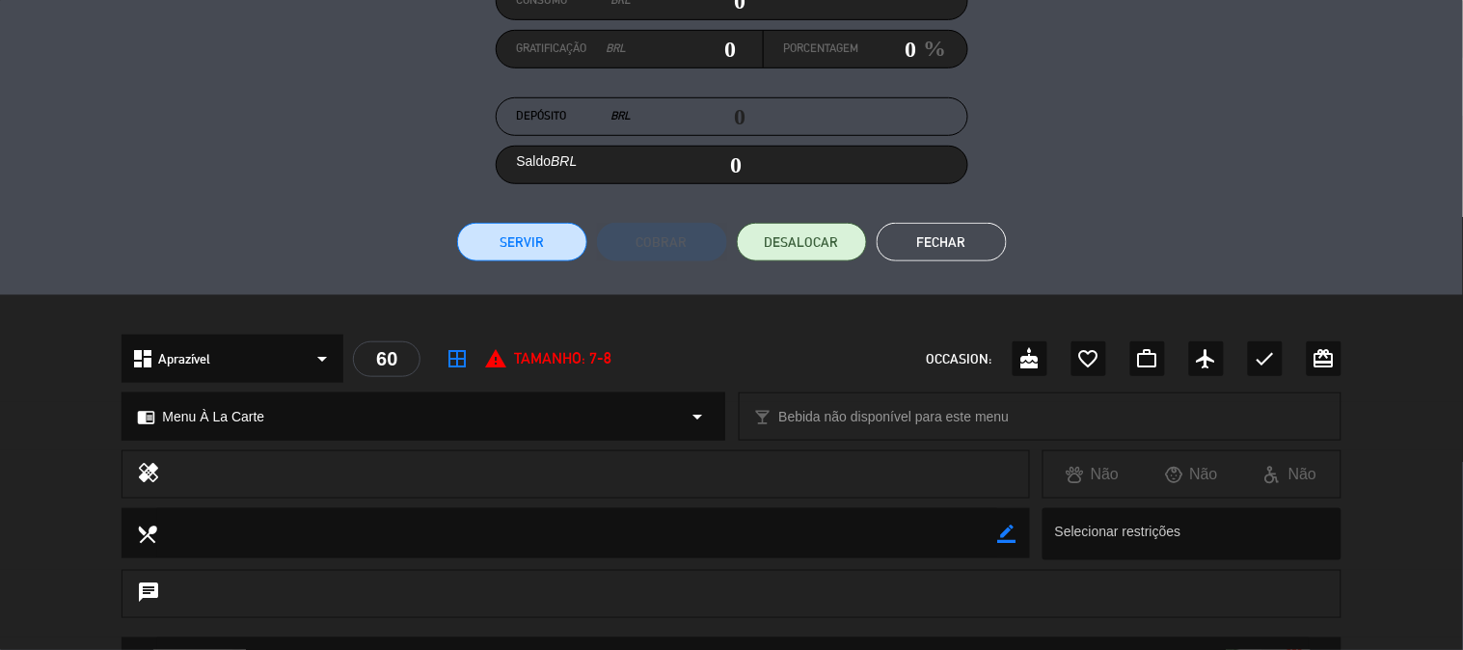
scroll to position [232, 0]
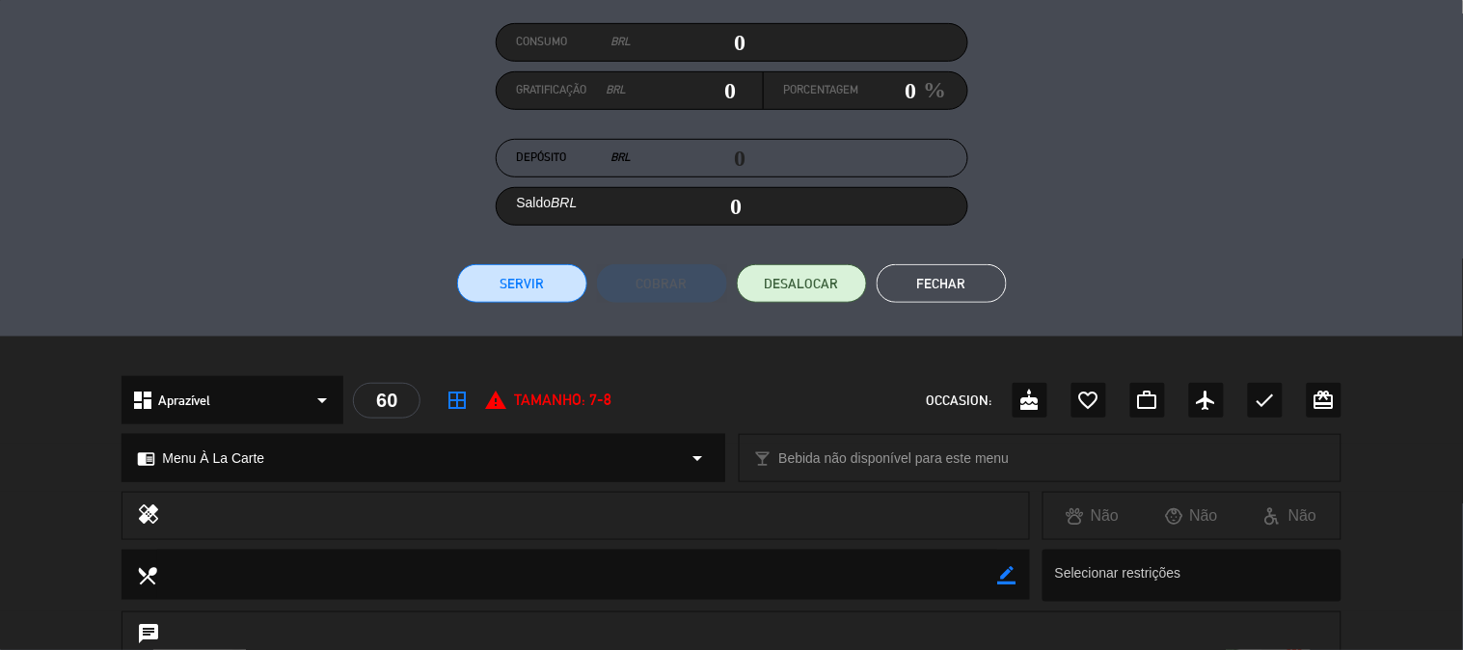
click at [517, 312] on div "Fatura # Mesa # 60 Consumo BRL 0 Gratificação BRL 0 Porcentagem 0 % Depósito BR…" at bounding box center [731, 129] width 1463 height 415
click at [517, 271] on button "Servir" at bounding box center [522, 283] width 130 height 39
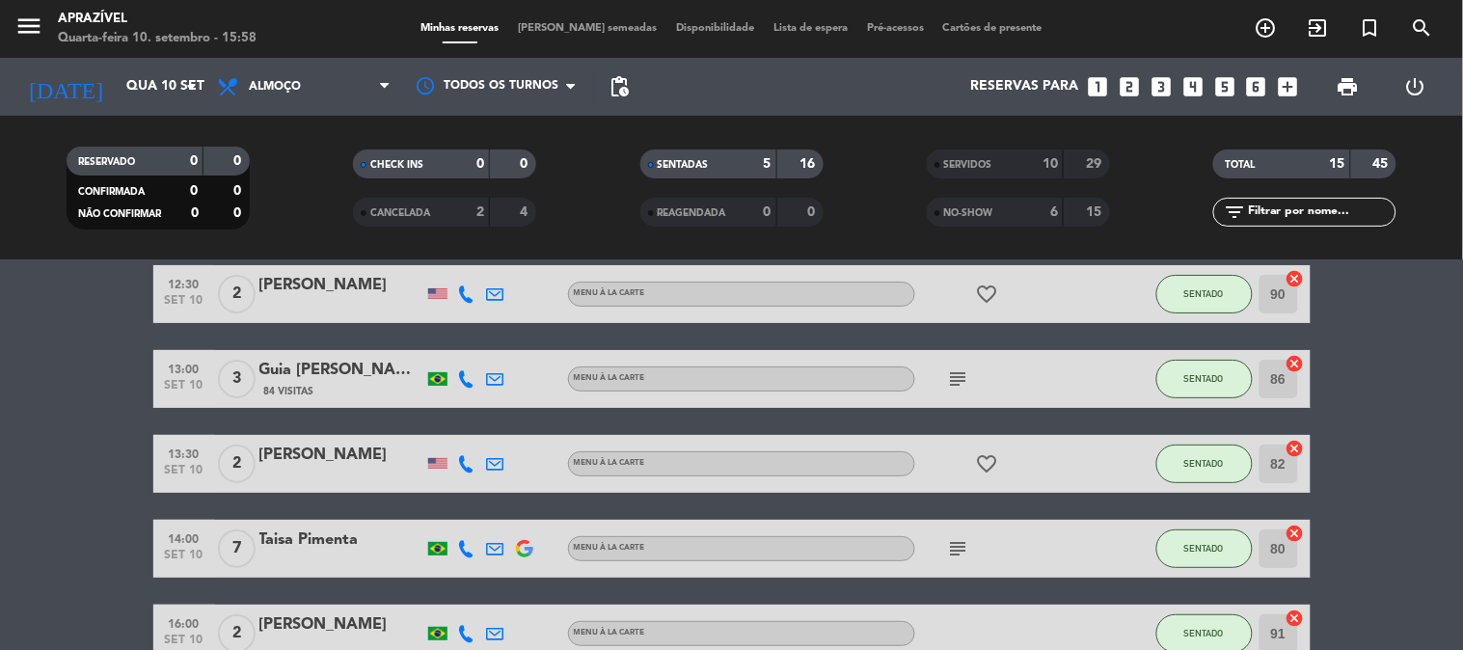
scroll to position [193, 0]
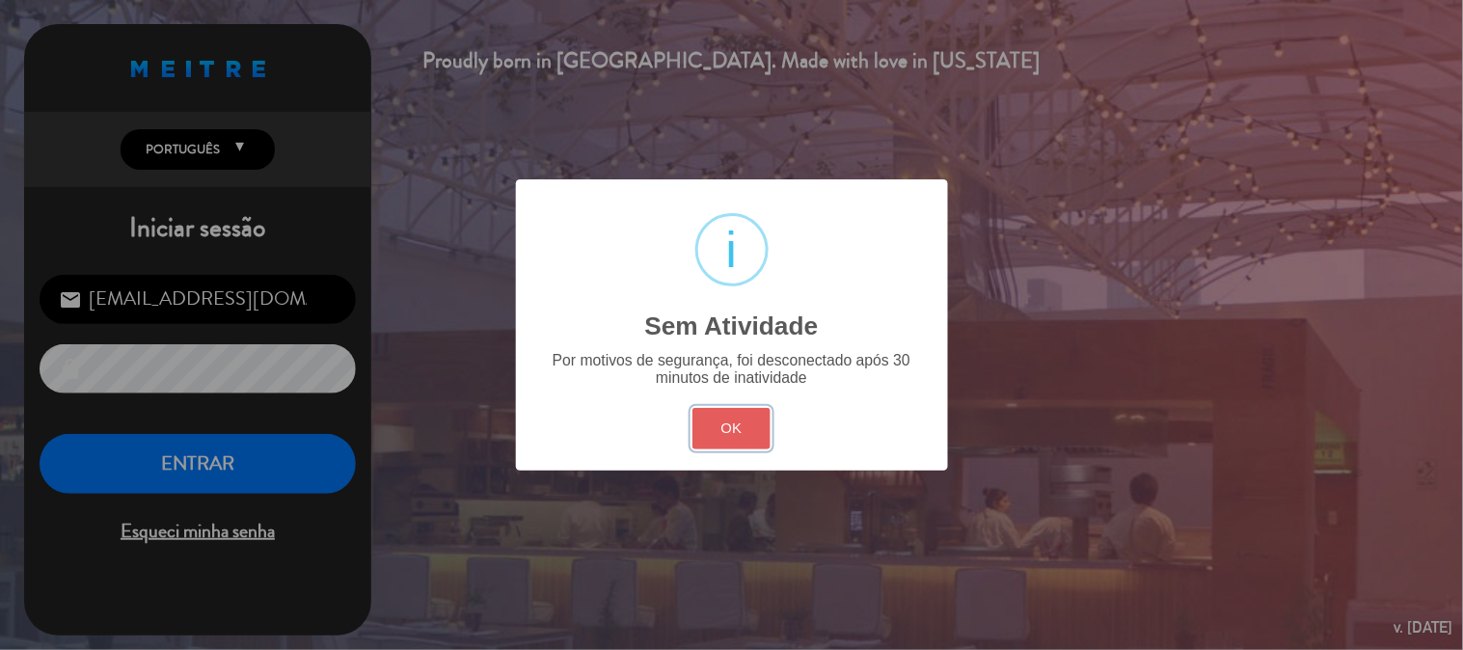
click at [760, 438] on button "OK" at bounding box center [732, 428] width 78 height 41
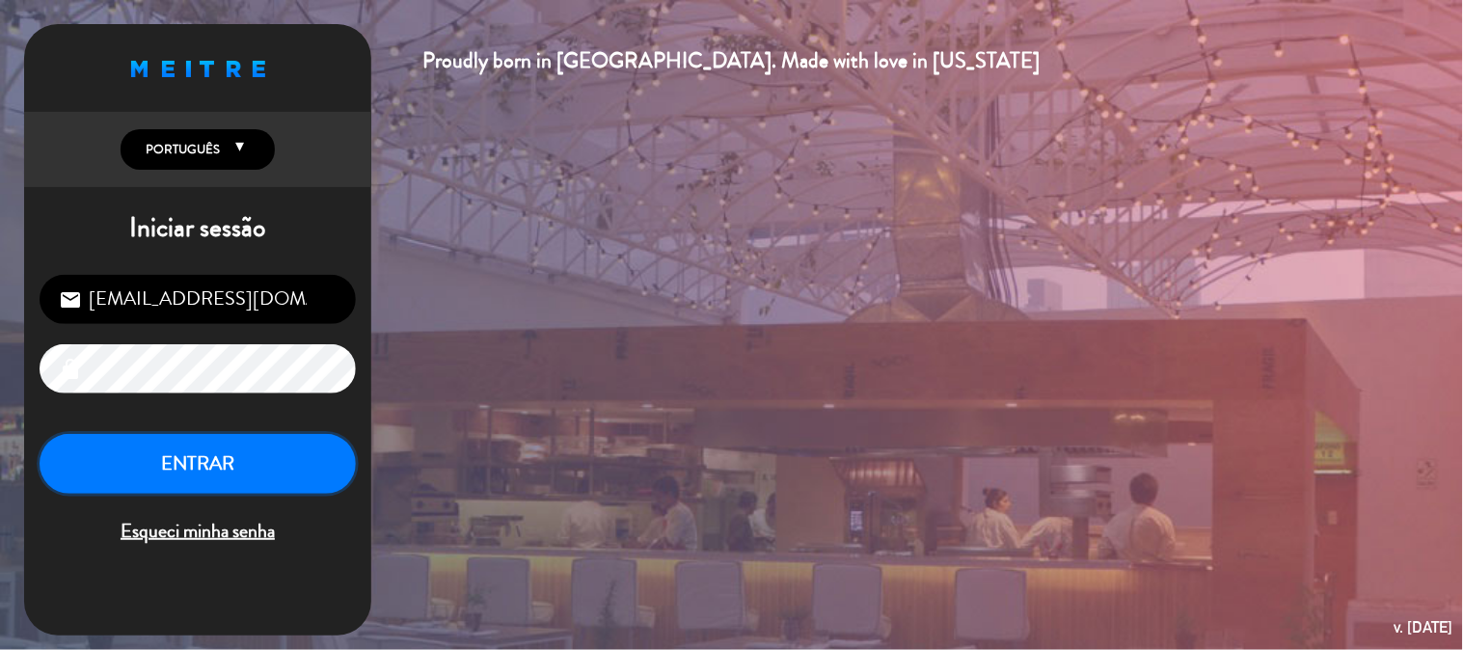
click at [281, 476] on button "ENTRAR" at bounding box center [198, 464] width 316 height 61
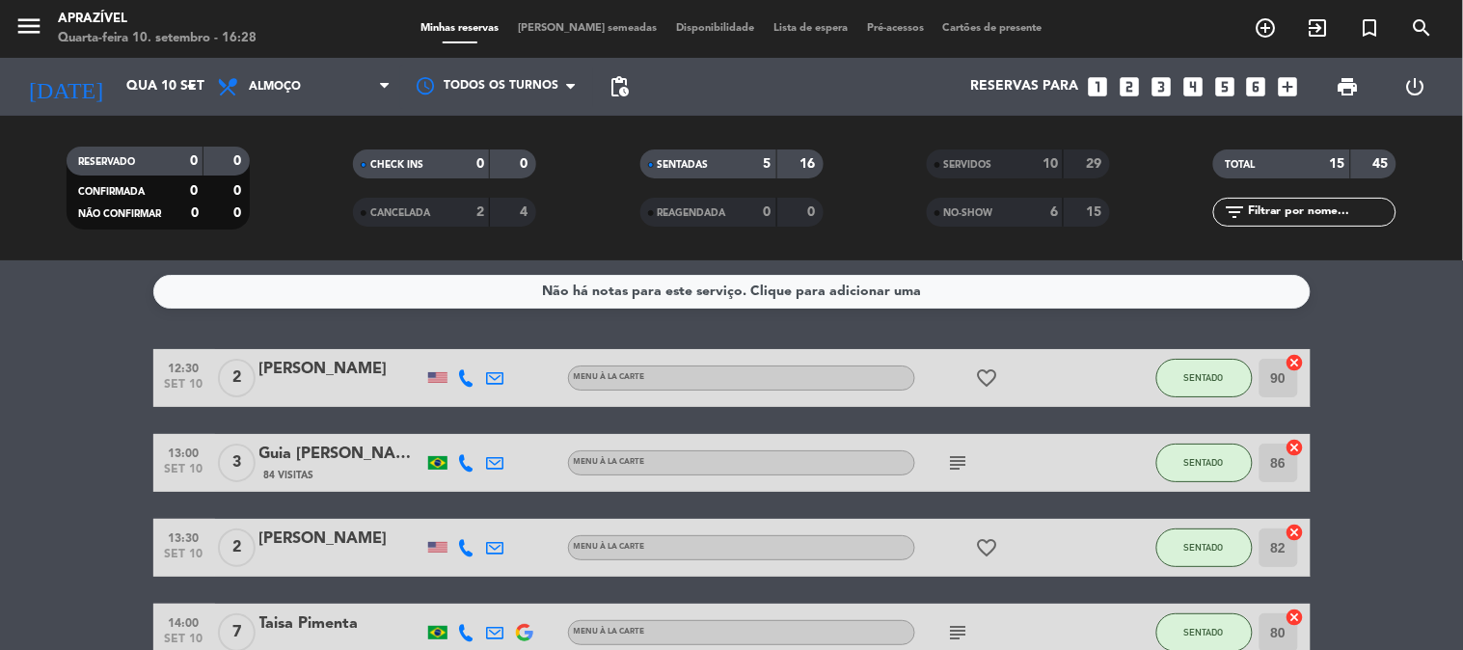
click at [351, 447] on div "Guia [PERSON_NAME]" at bounding box center [341, 454] width 164 height 25
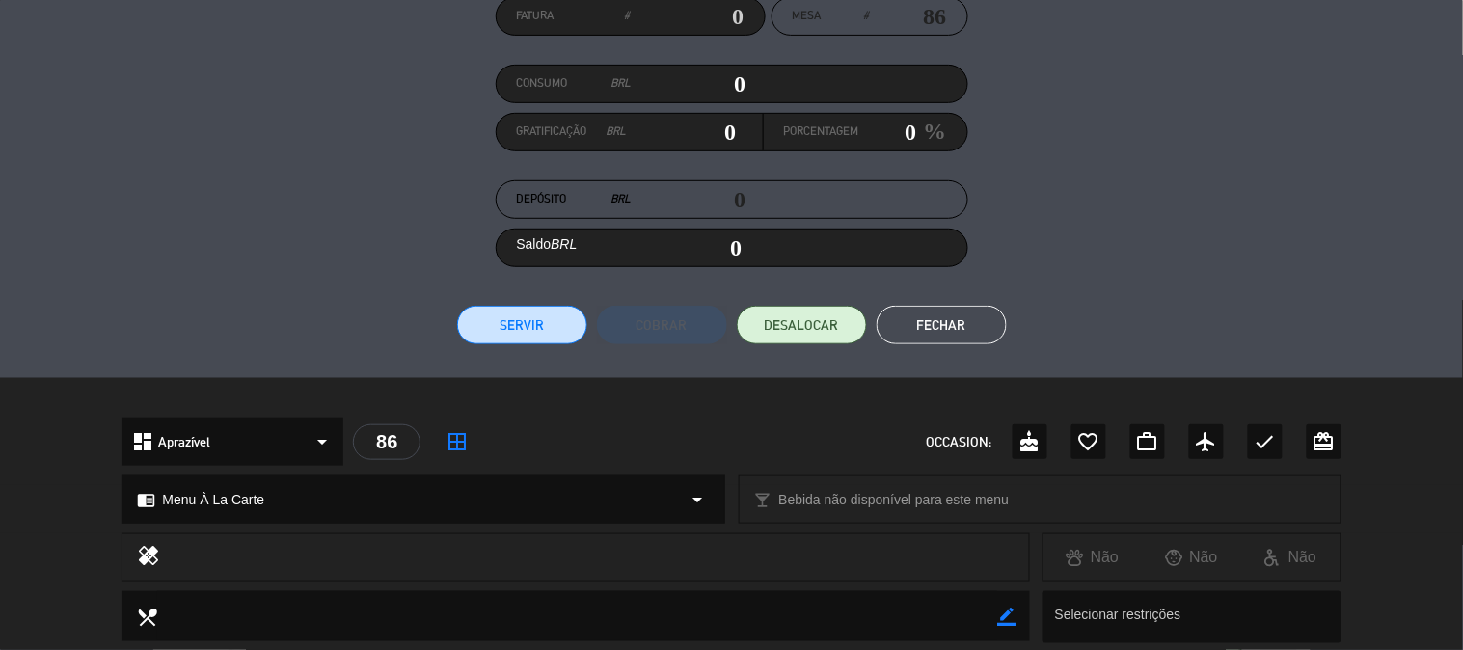
scroll to position [183, 0]
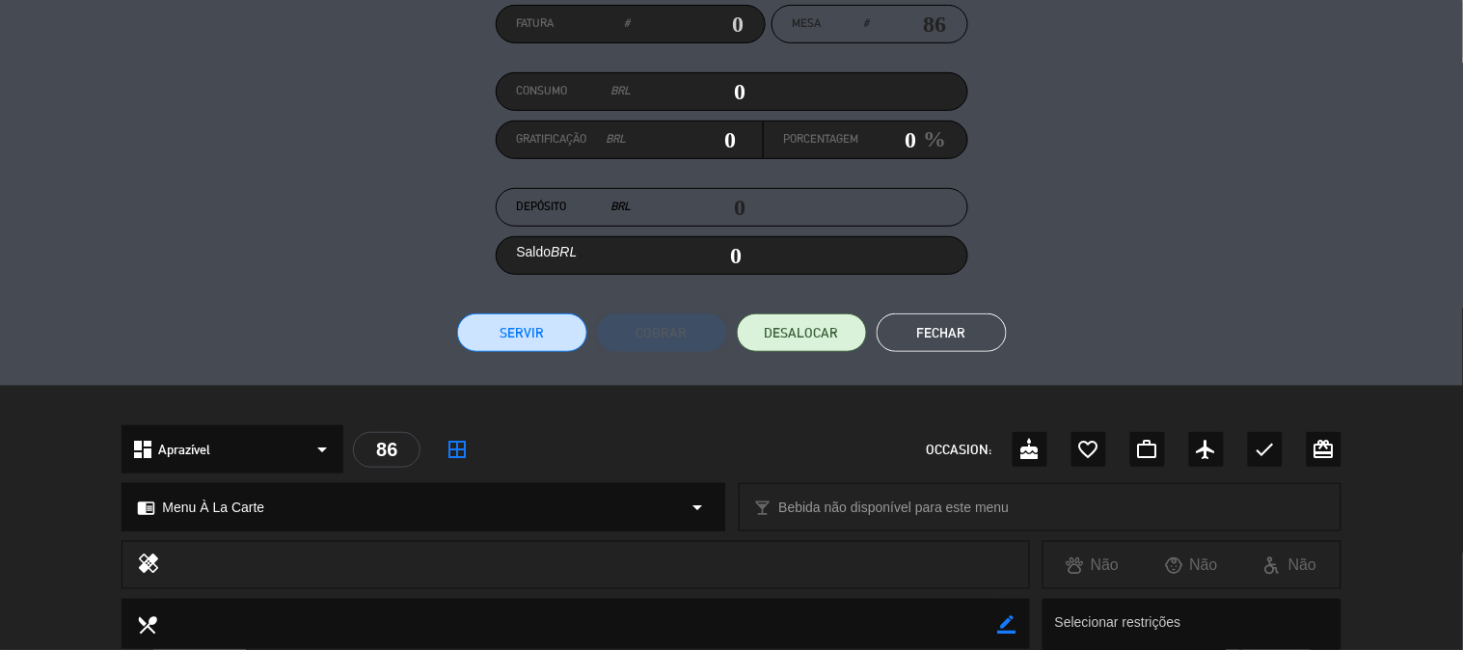
drag, startPoint x: 666, startPoint y: 81, endPoint x: 1457, endPoint y: 183, distance: 798.4
click at [1457, 183] on div "Fatura # Mesa # 86 Consumo BRL 0 Gratificação BRL 0 Porcentagem 0 % Depósito BR…" at bounding box center [731, 178] width 1463 height 415
type input "1"
type input "01"
type input "10"
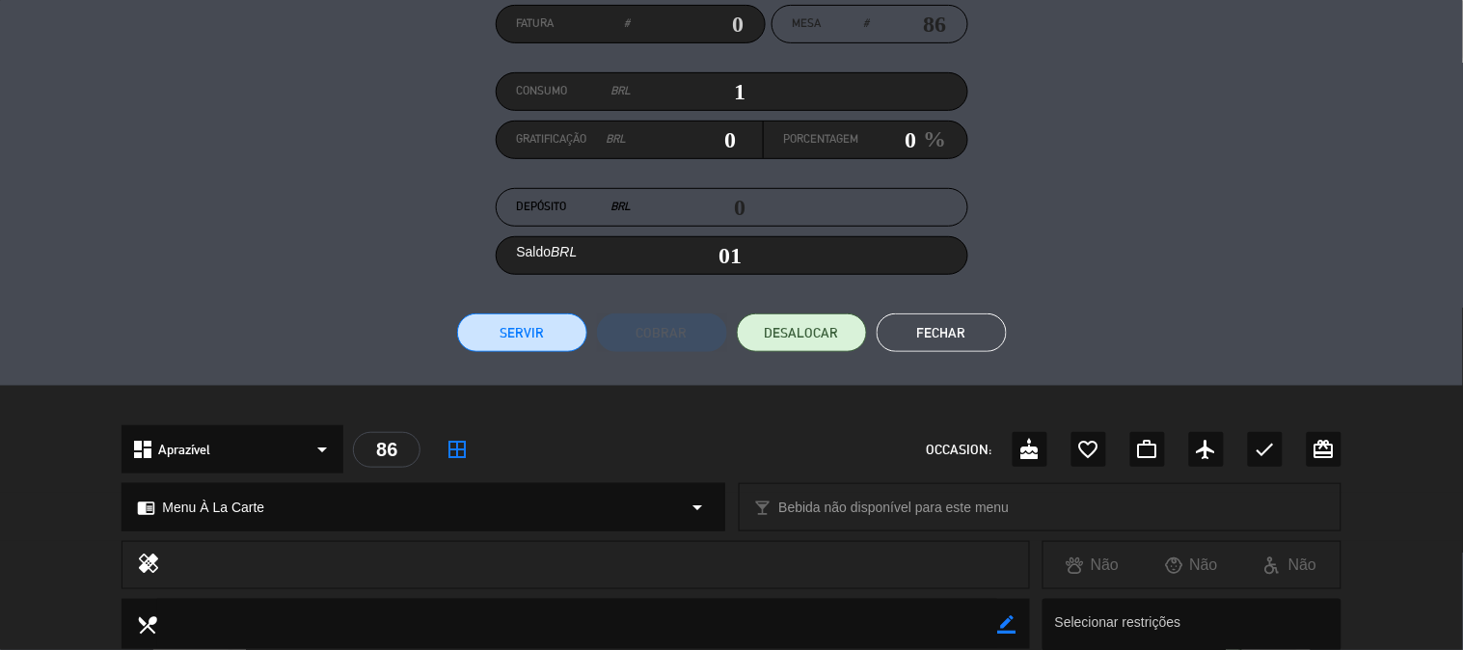
type input "10"
type input "100"
type input "1001"
type input "1,001"
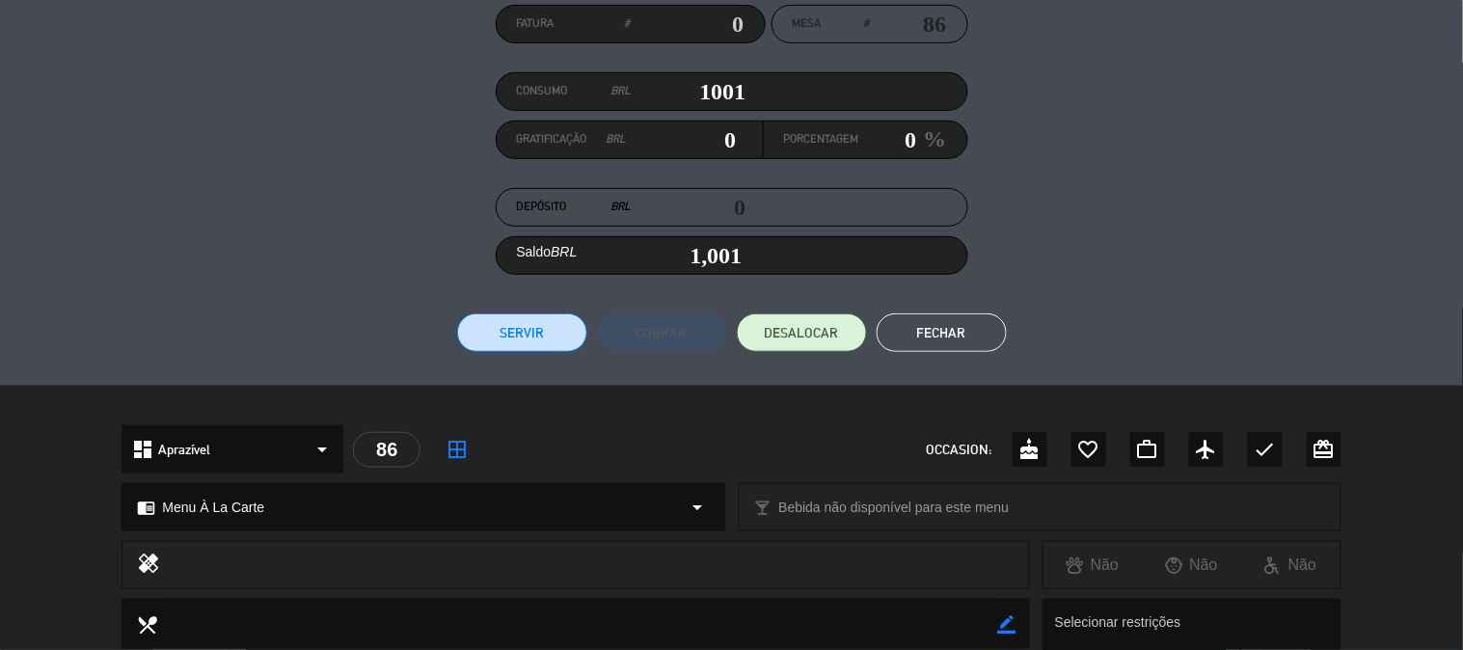
type input "1001"
click at [467, 323] on button "Servir" at bounding box center [522, 332] width 130 height 39
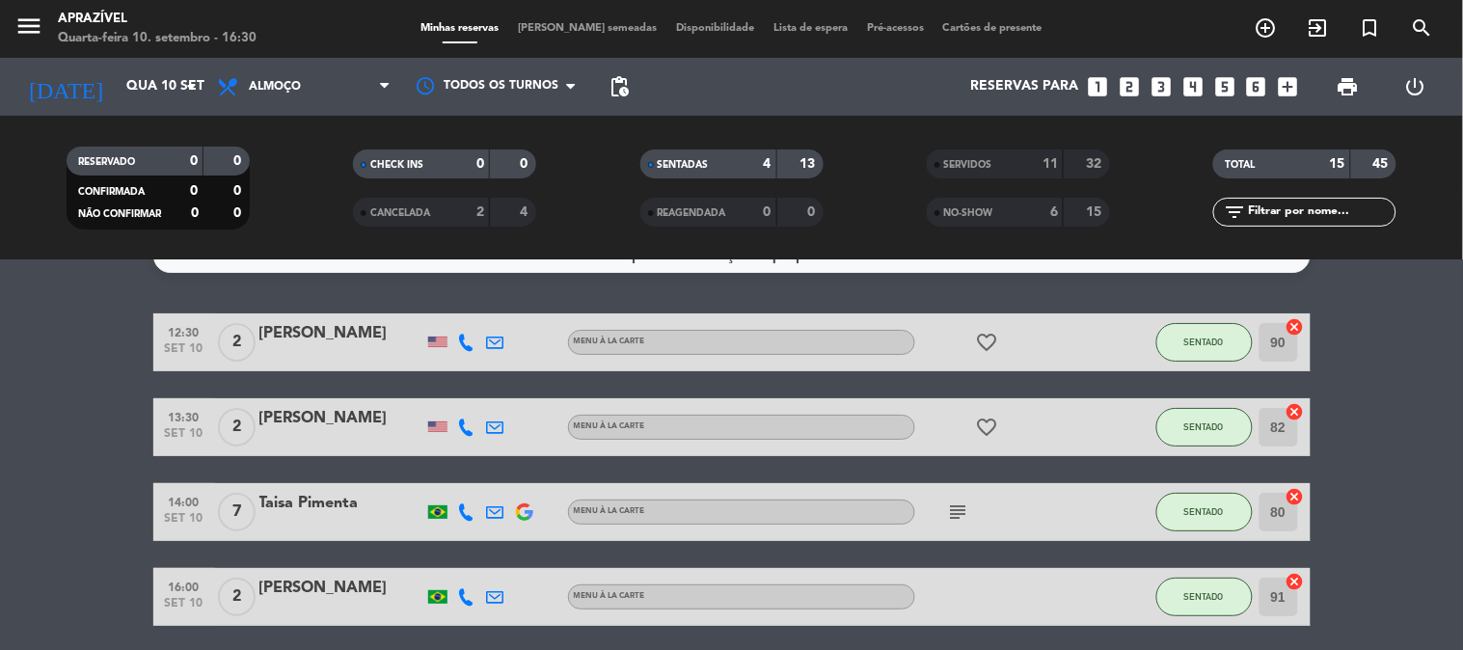
scroll to position [0, 0]
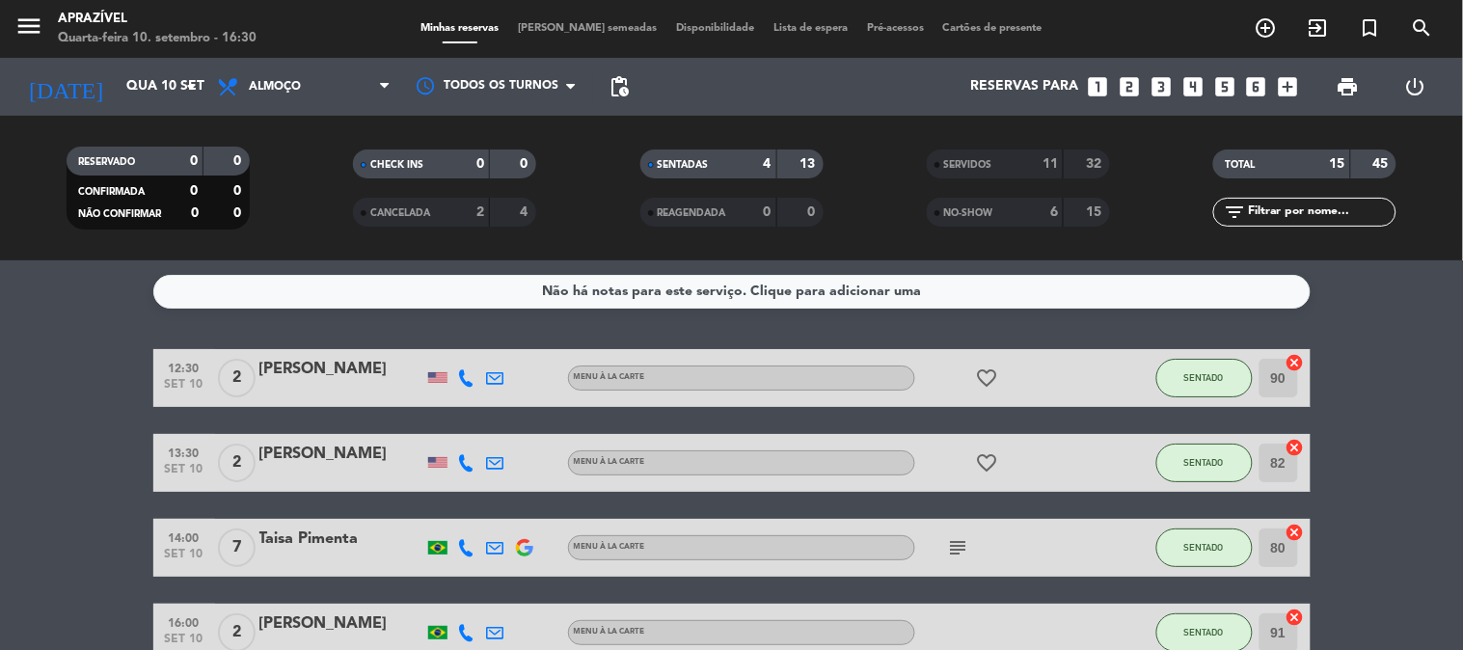
click at [330, 451] on div "[PERSON_NAME]" at bounding box center [341, 454] width 164 height 25
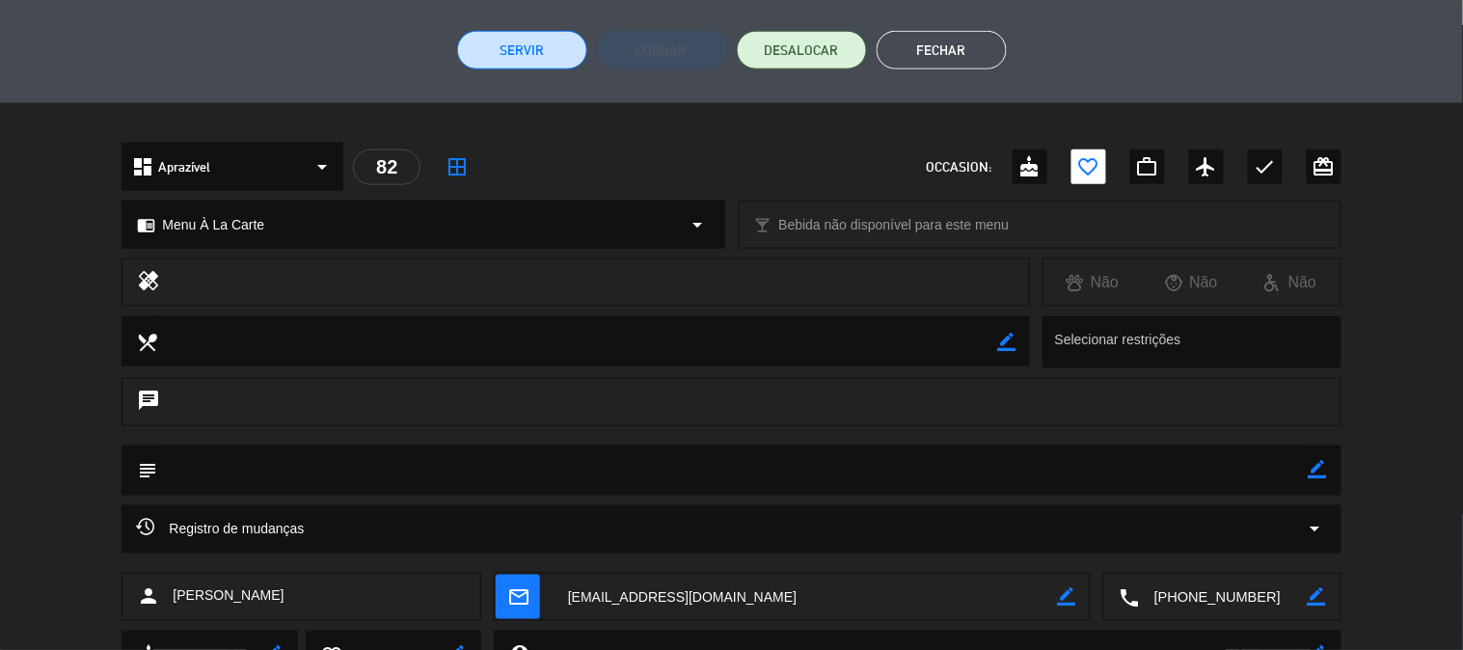
scroll to position [340, 0]
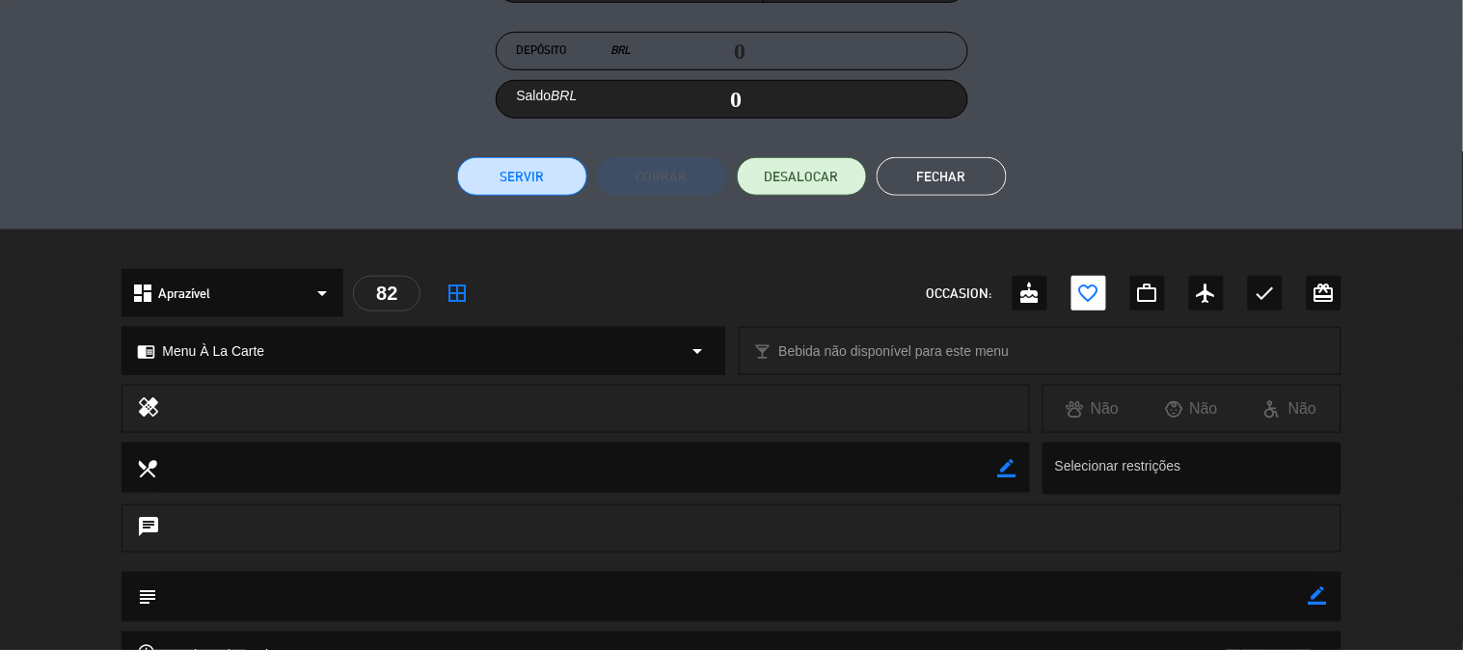
click at [521, 185] on button "Servir" at bounding box center [522, 176] width 130 height 39
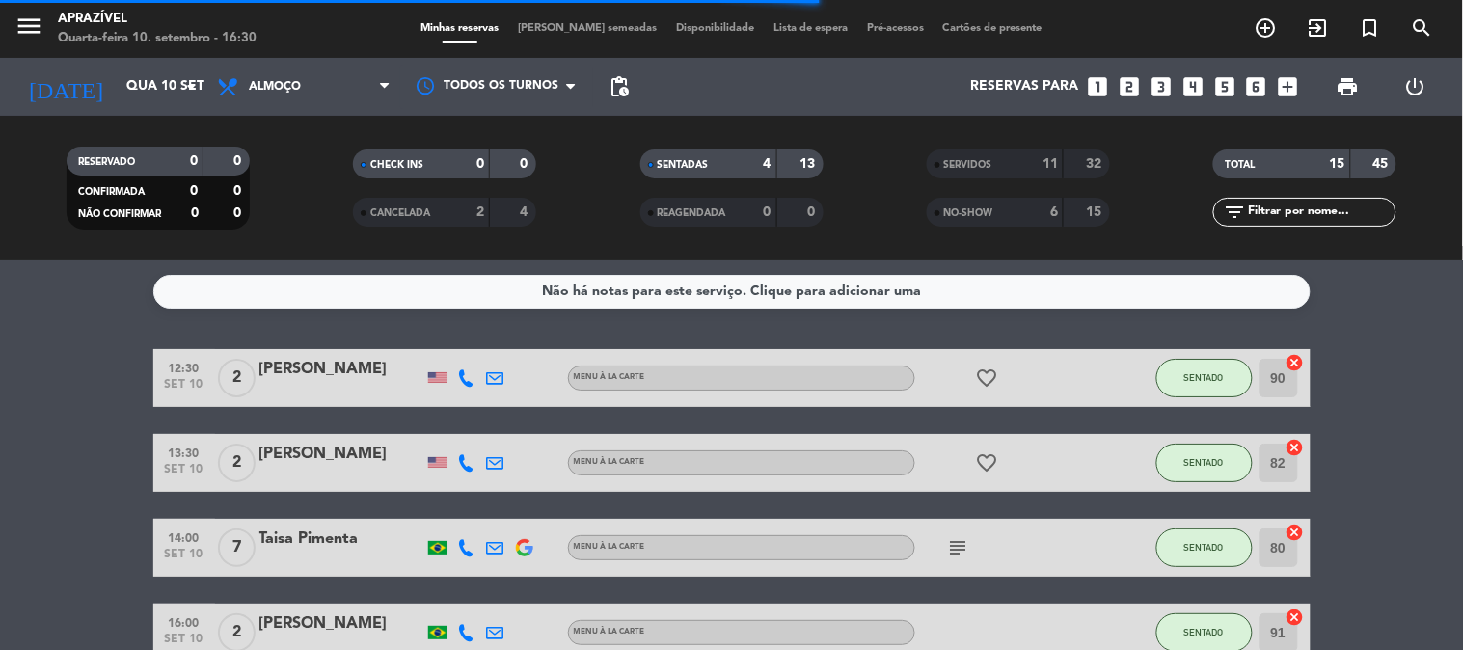
click at [369, 363] on div "[PERSON_NAME]" at bounding box center [341, 369] width 164 height 25
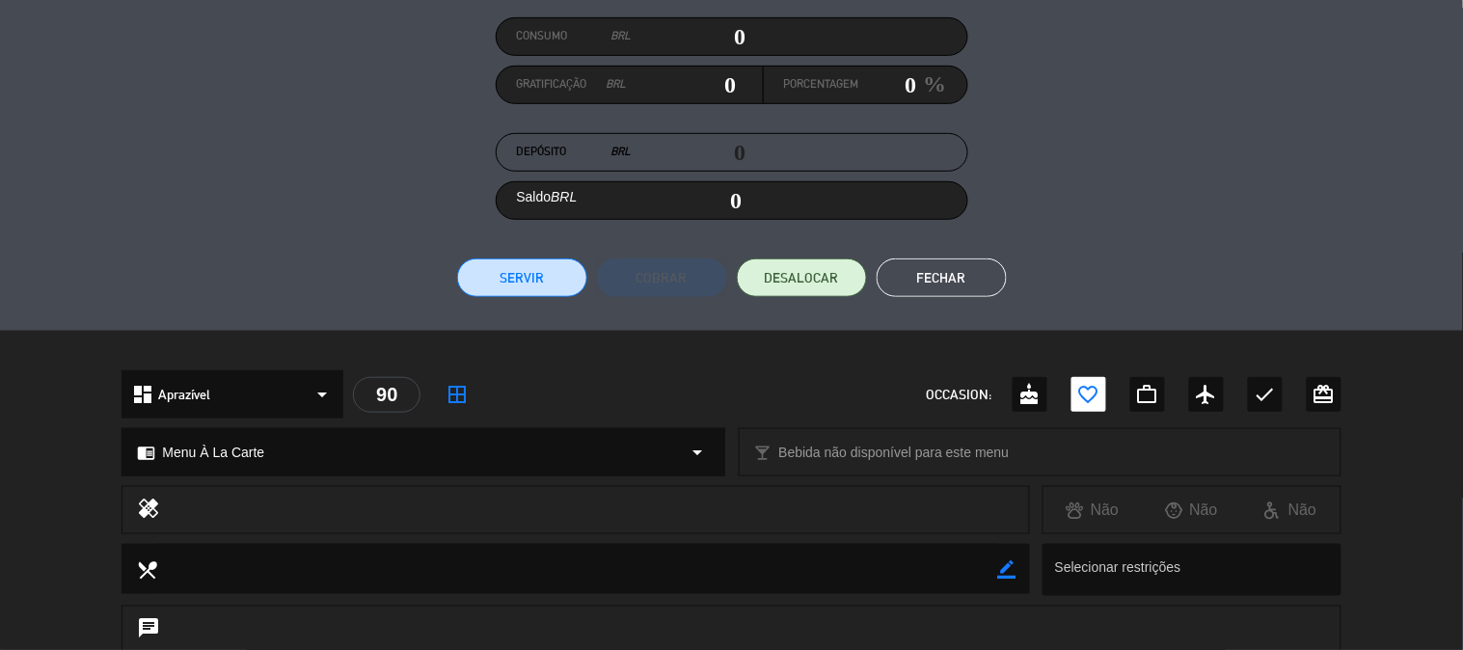
scroll to position [232, 0]
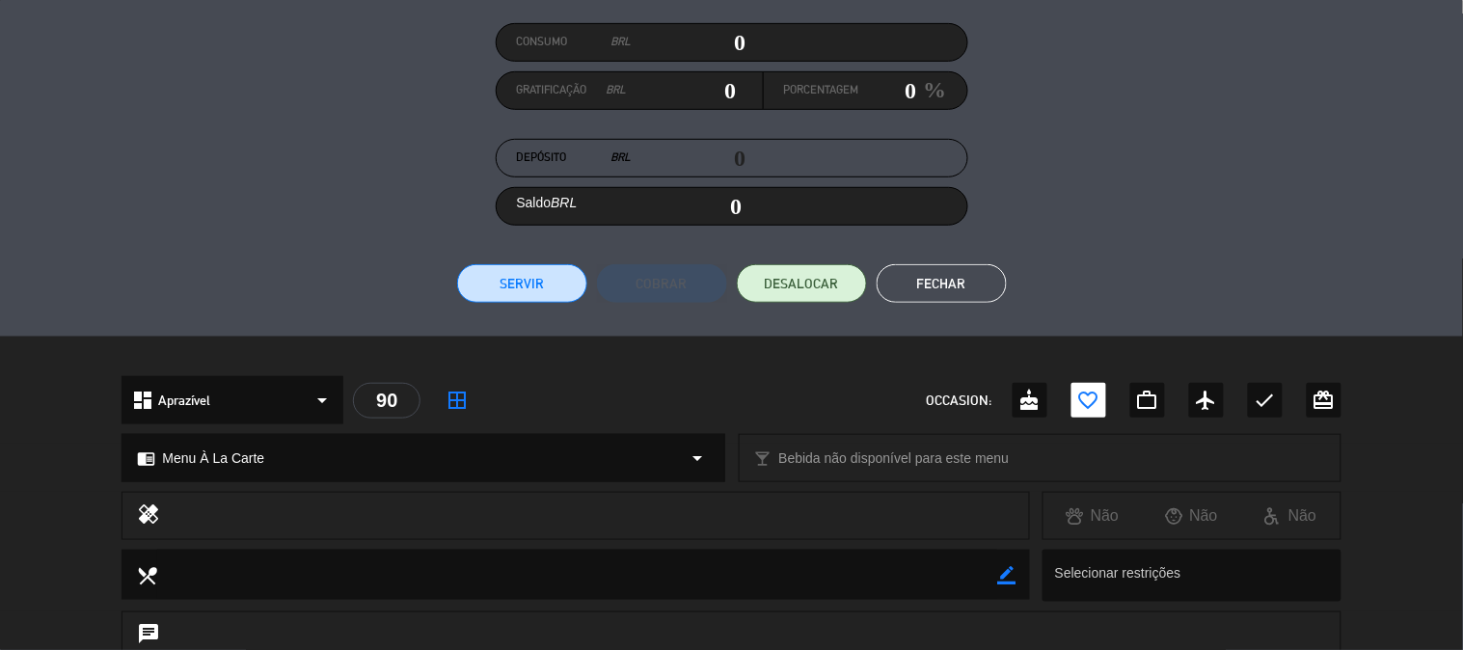
click at [475, 268] on button "Servir" at bounding box center [522, 283] width 130 height 39
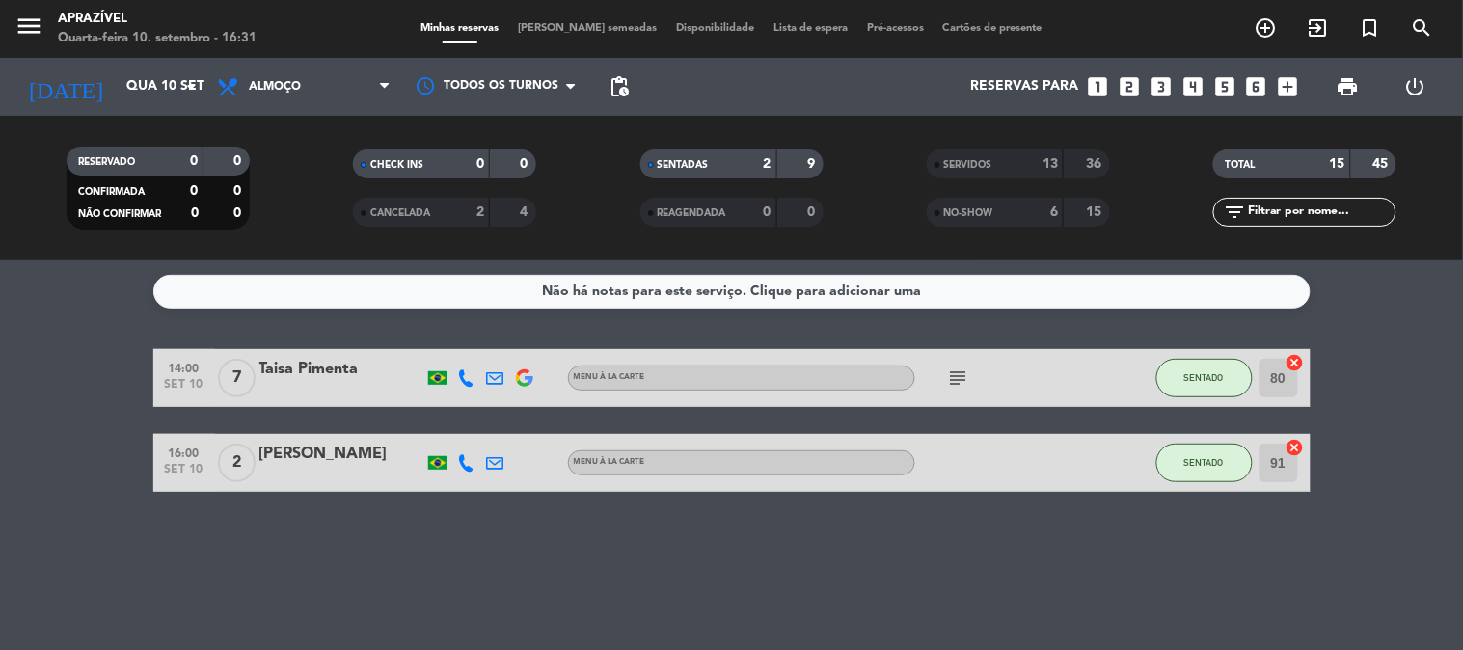
drag, startPoint x: 966, startPoint y: 379, endPoint x: 956, endPoint y: 378, distance: 10.7
click at [959, 380] on icon "subject" at bounding box center [958, 378] width 23 height 23
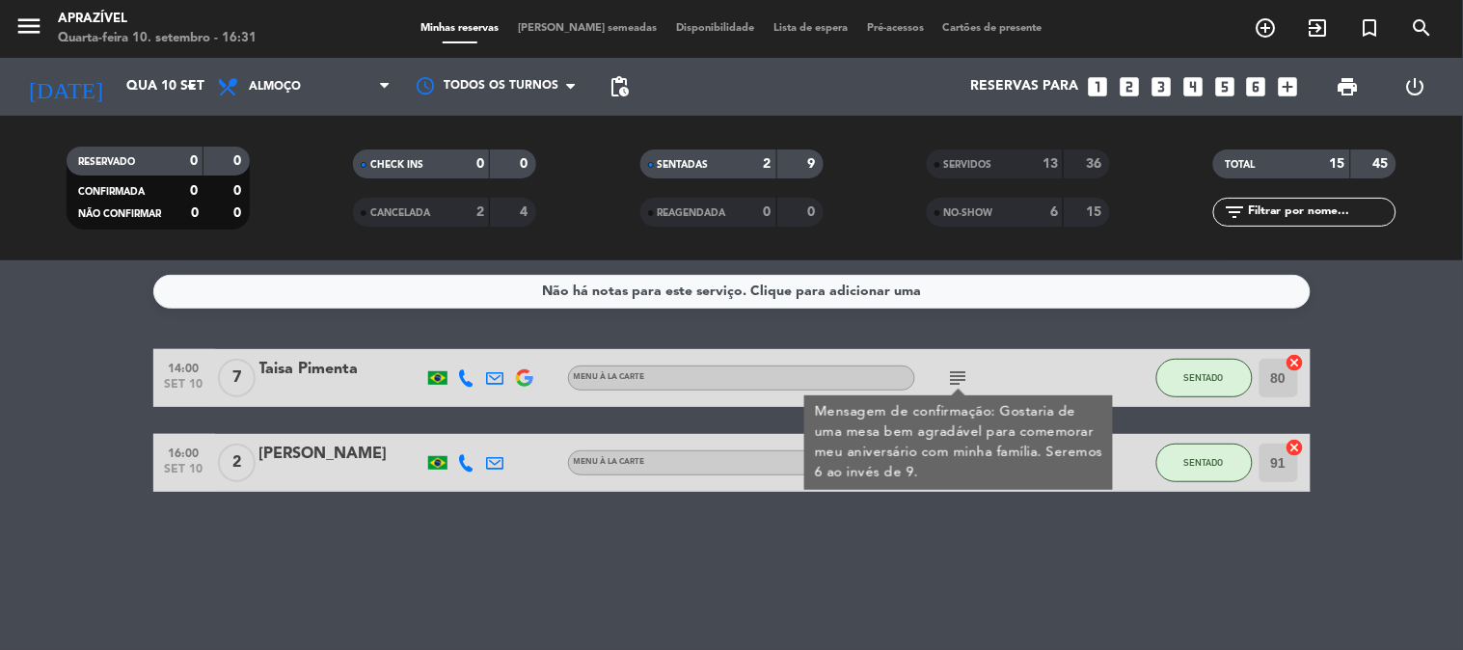
click at [955, 377] on icon "subject" at bounding box center [958, 378] width 23 height 23
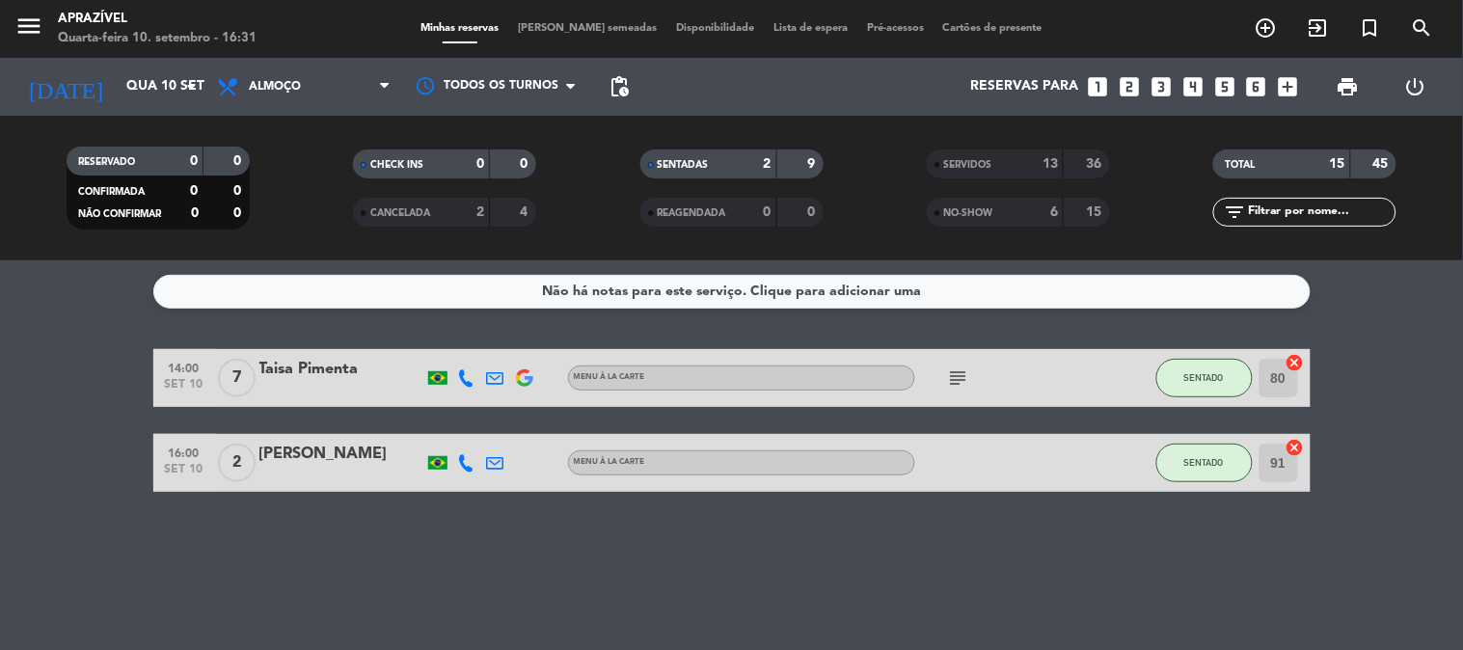
click at [955, 377] on icon "subject" at bounding box center [958, 378] width 23 height 23
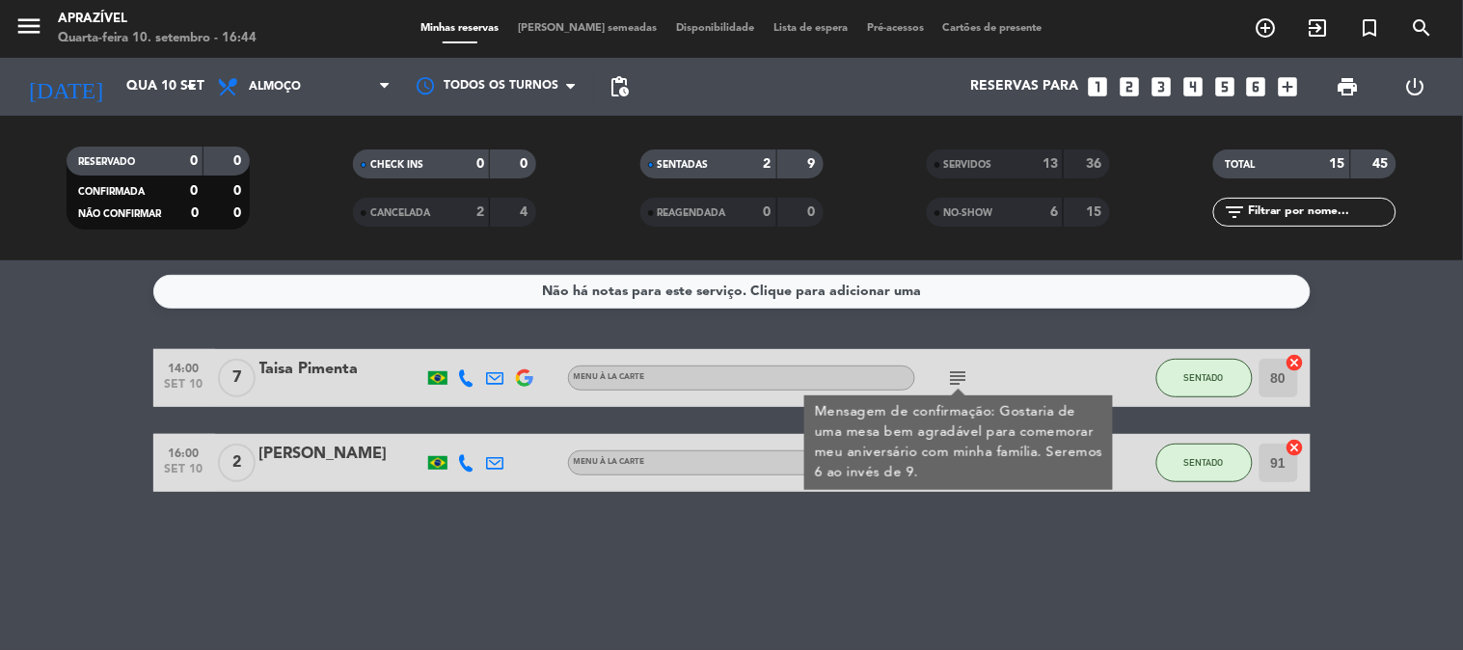
click at [837, 561] on div "Não há notas para este serviço. Clique para adicionar uma 14:00 set 10 7 Taisa …" at bounding box center [731, 455] width 1463 height 390
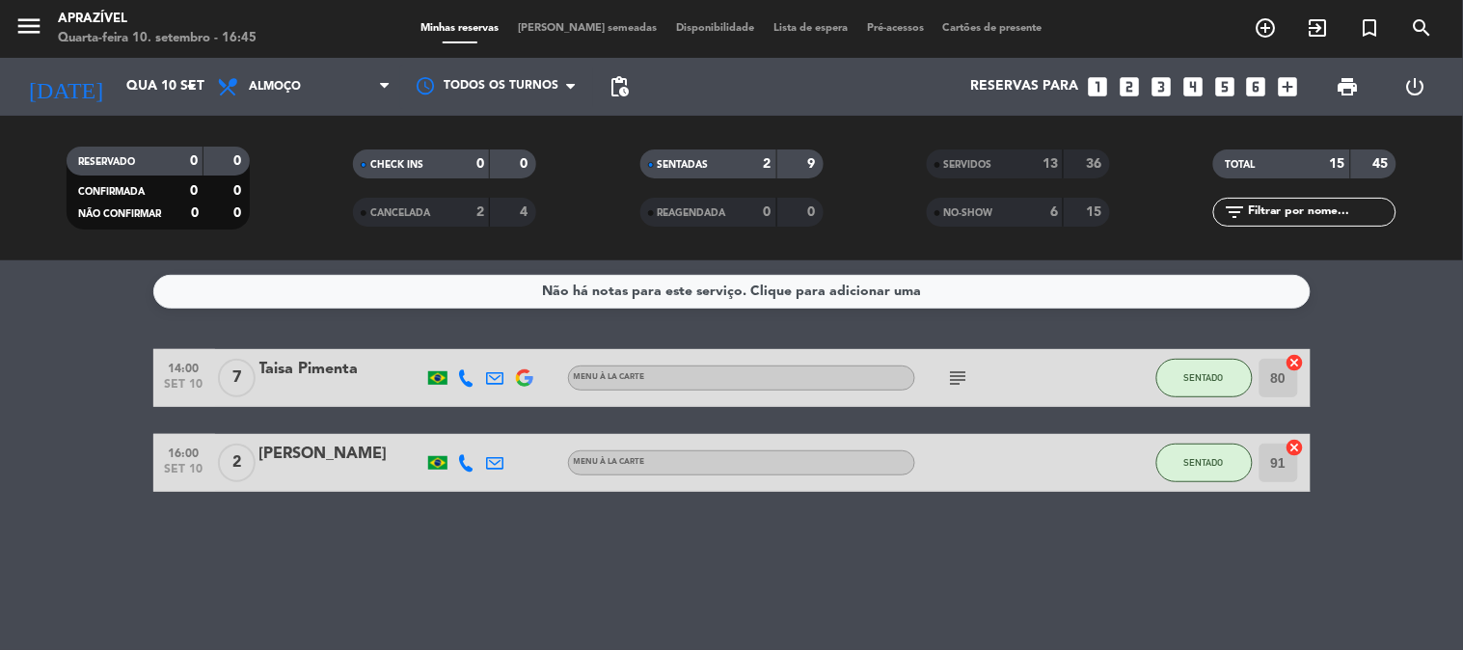
click at [282, 376] on div "Taisa Pimenta" at bounding box center [341, 369] width 164 height 25
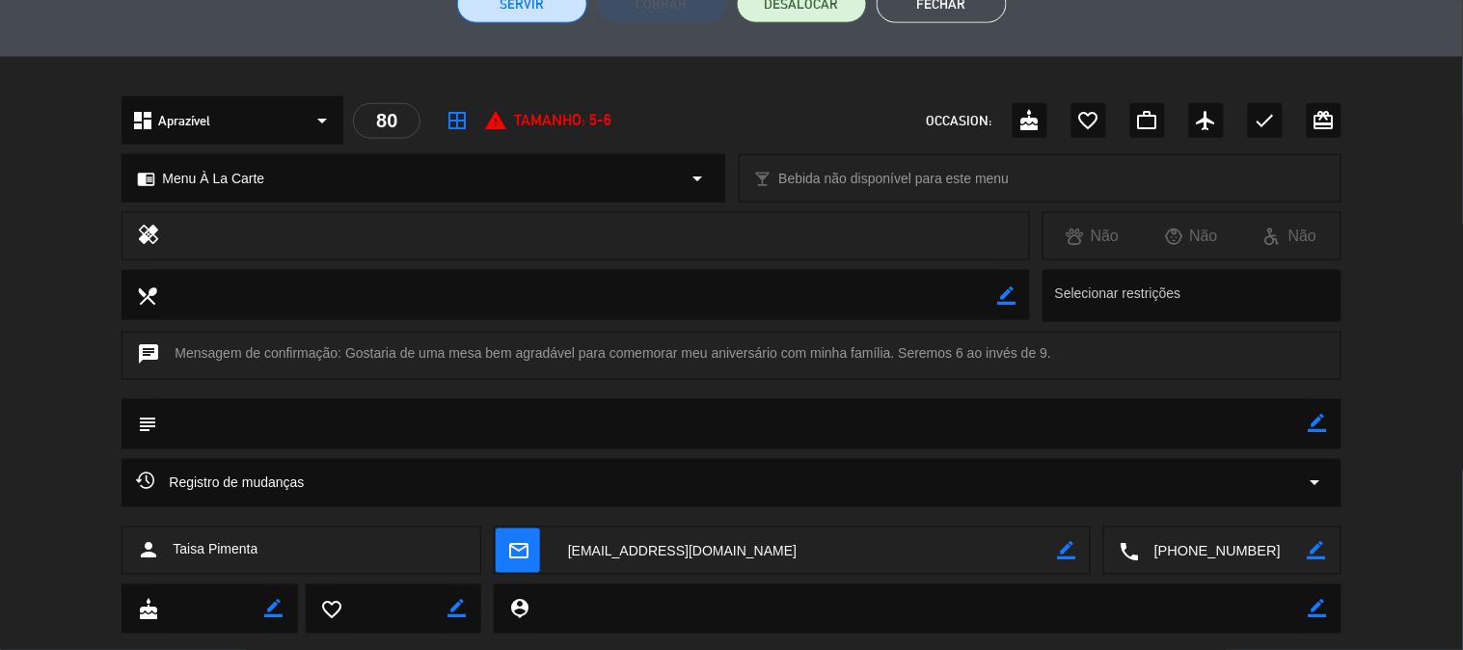
scroll to position [447, 0]
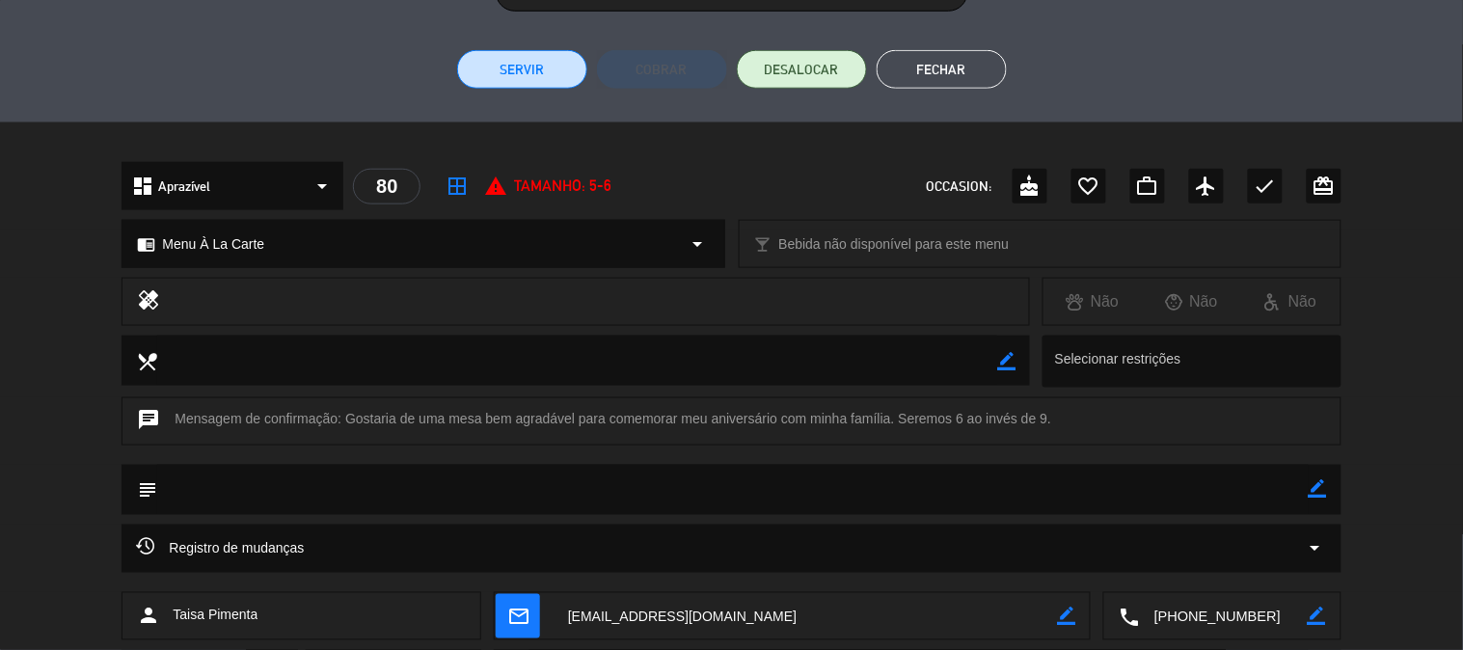
click at [542, 85] on button "Servir" at bounding box center [522, 69] width 130 height 39
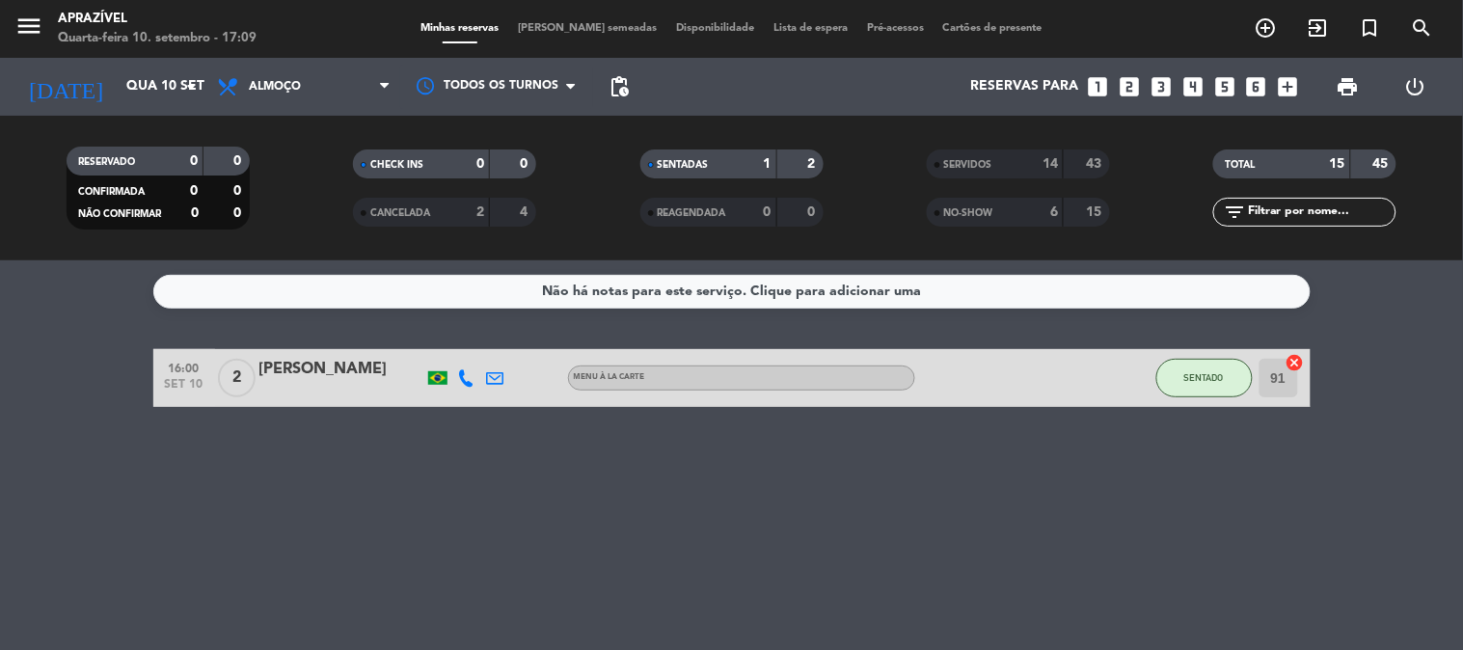
click at [285, 371] on div "[PERSON_NAME]" at bounding box center [341, 369] width 164 height 25
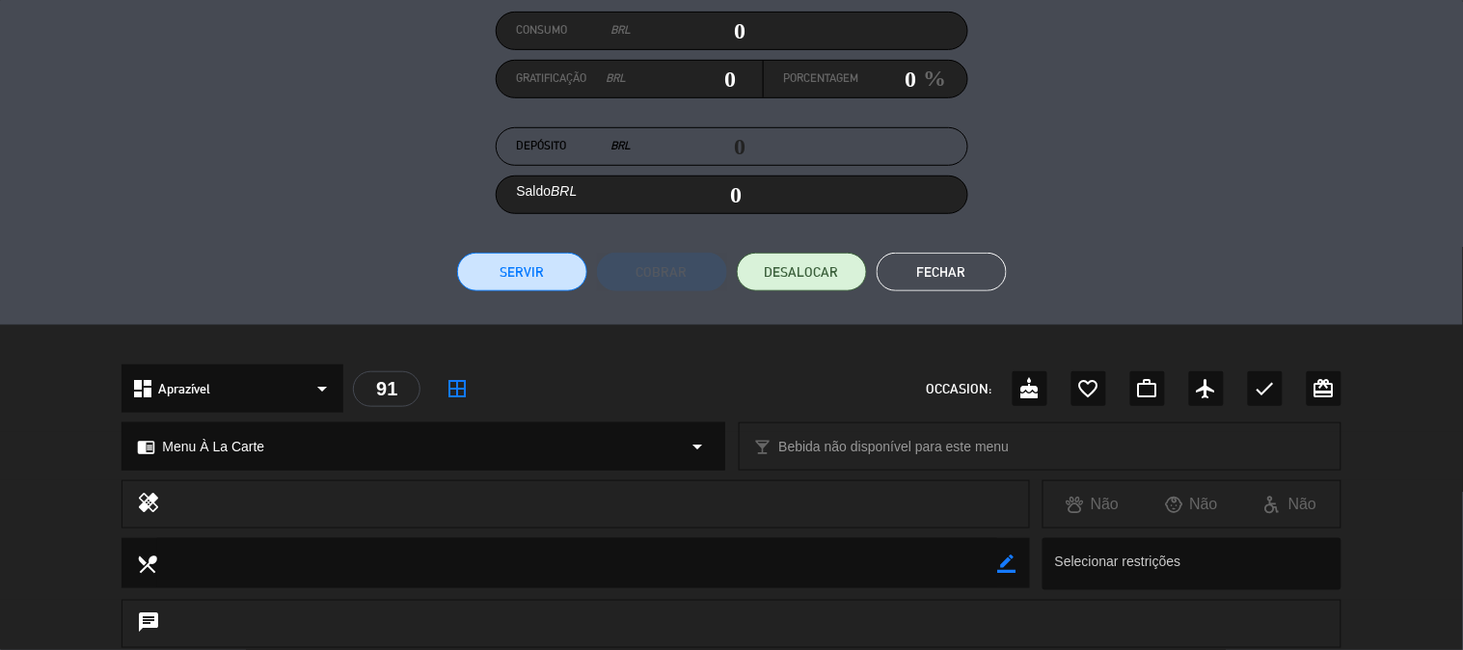
scroll to position [232, 0]
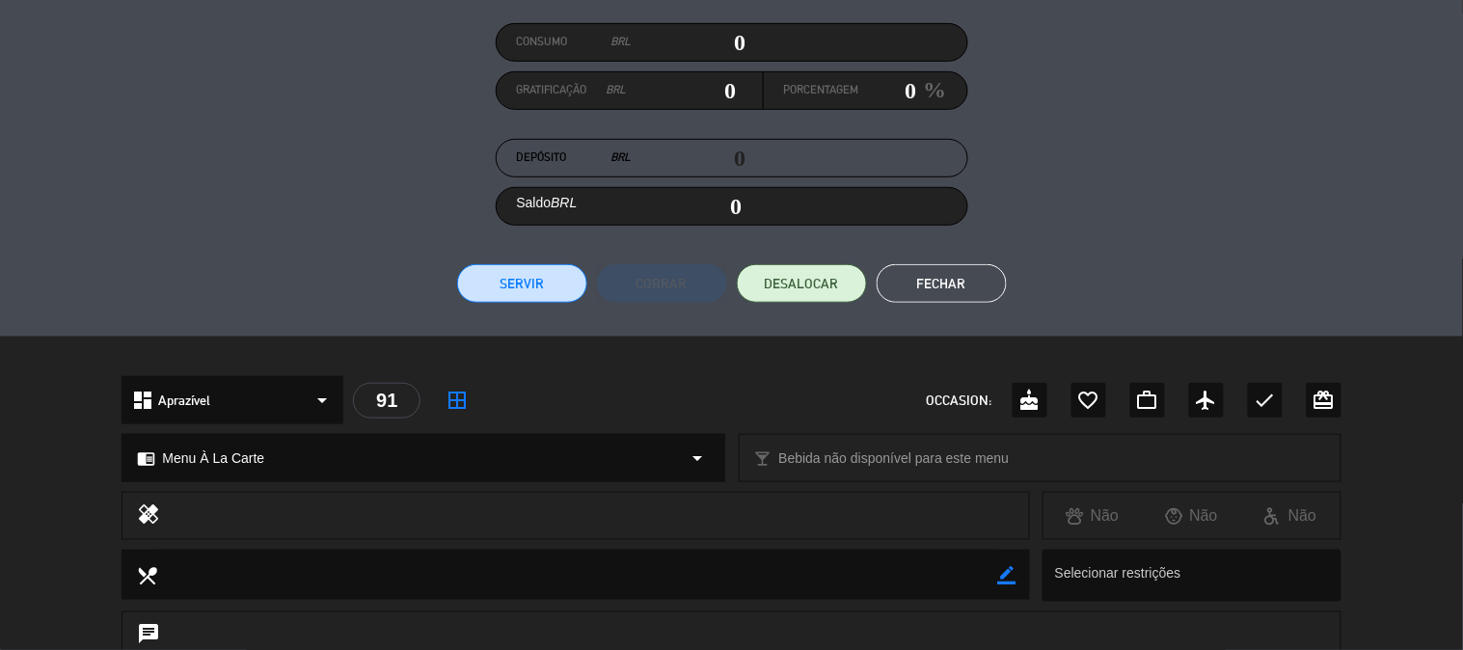
click at [572, 282] on button "Servir" at bounding box center [522, 283] width 130 height 39
